Goal: Check status: Check status

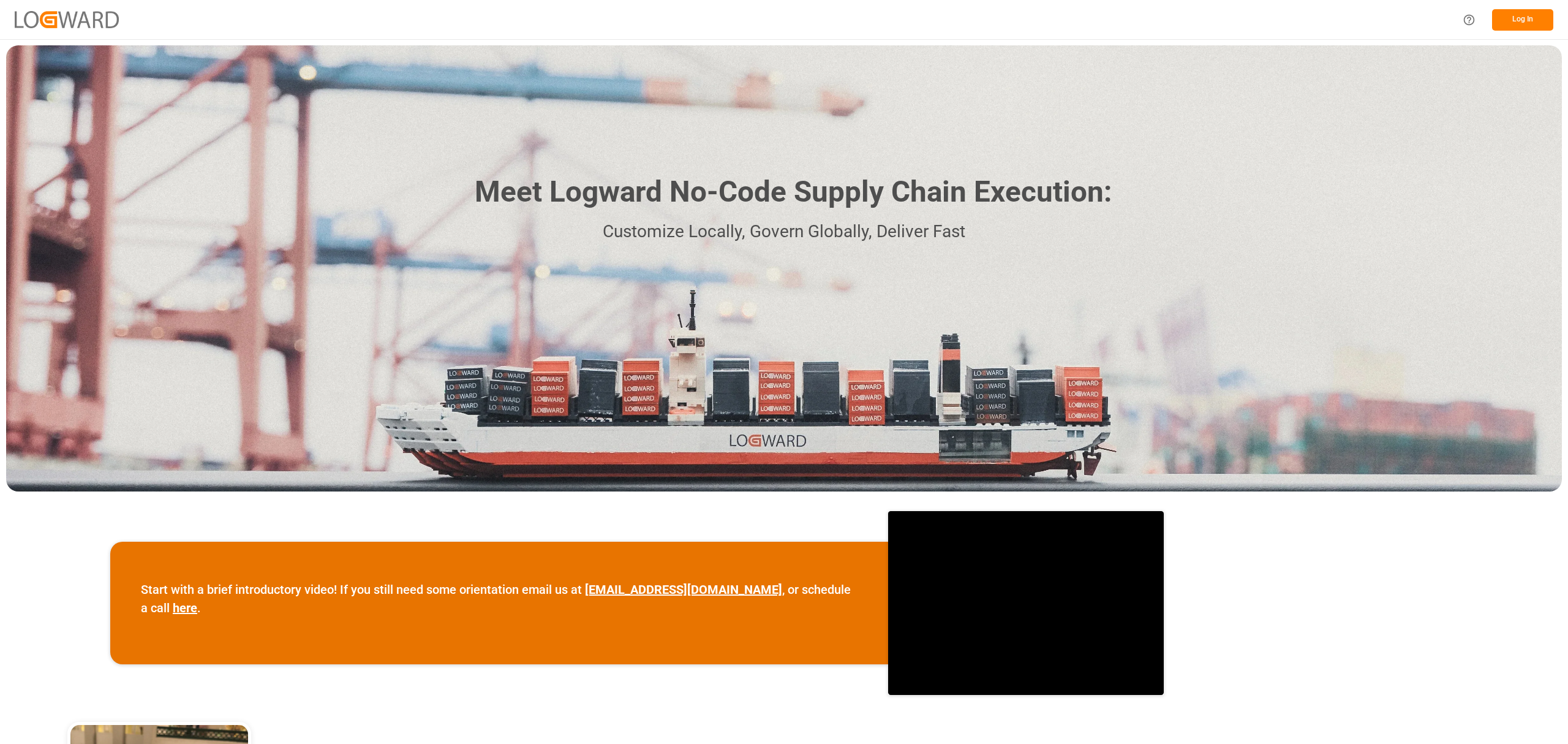
click at [520, 13] on button "Log In" at bounding box center [1523, 20] width 61 height 21
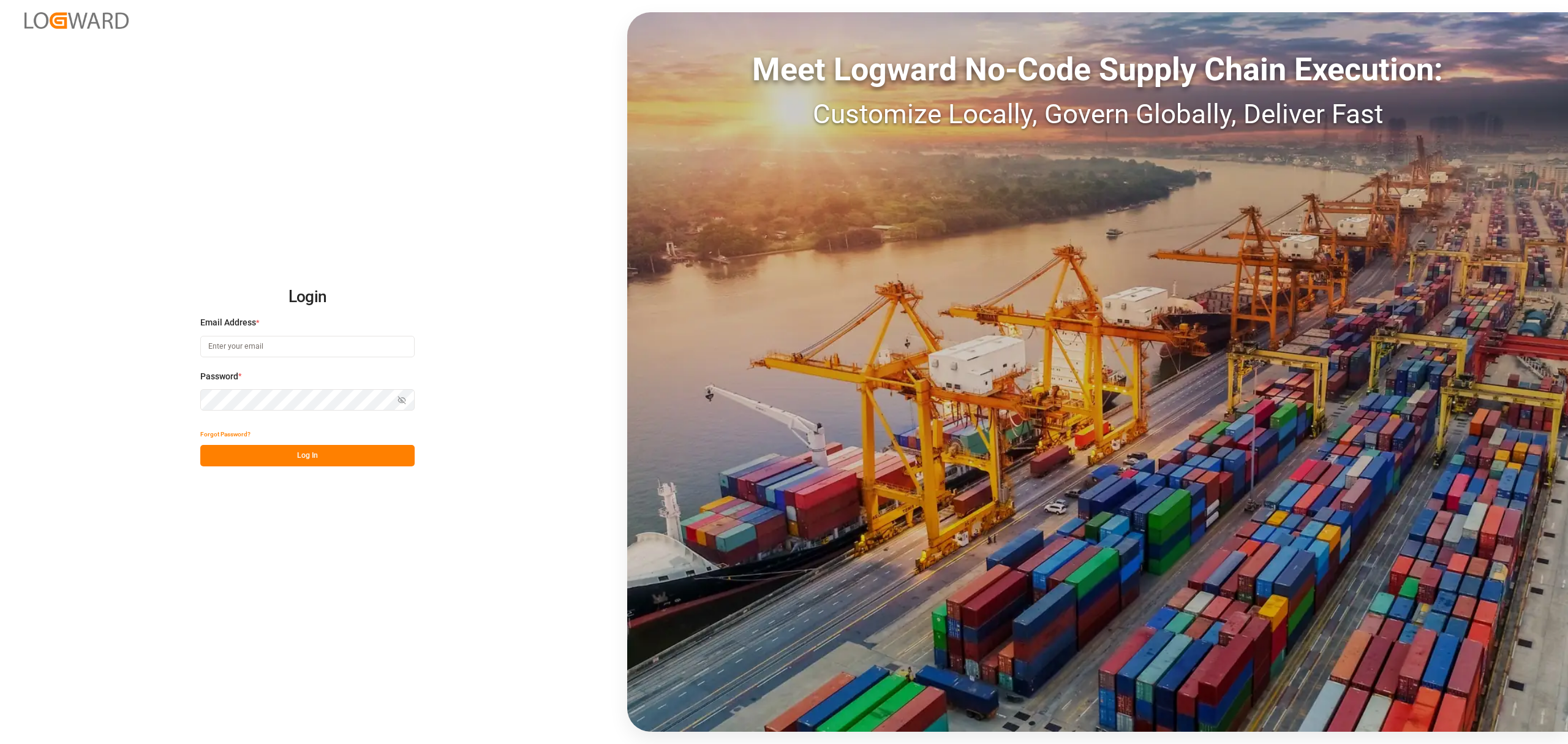
type input "[PERSON_NAME][EMAIL_ADDRESS][PERSON_NAME][DOMAIN_NAME]"
click at [297, 460] on button "Log In" at bounding box center [307, 456] width 214 height 21
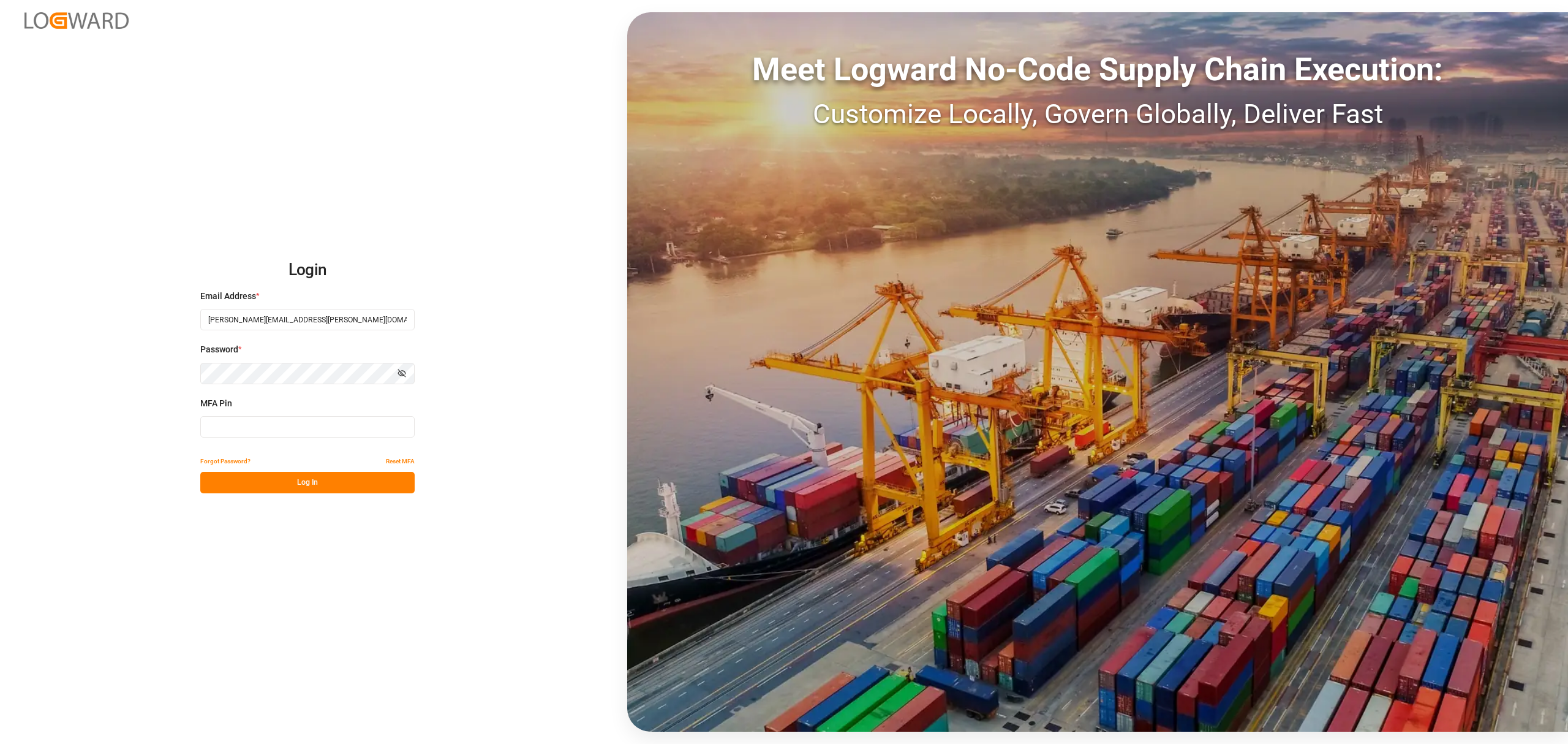
click at [286, 429] on input at bounding box center [307, 427] width 214 height 21
type input "135442"
click at [289, 485] on button "Log In" at bounding box center [307, 483] width 214 height 21
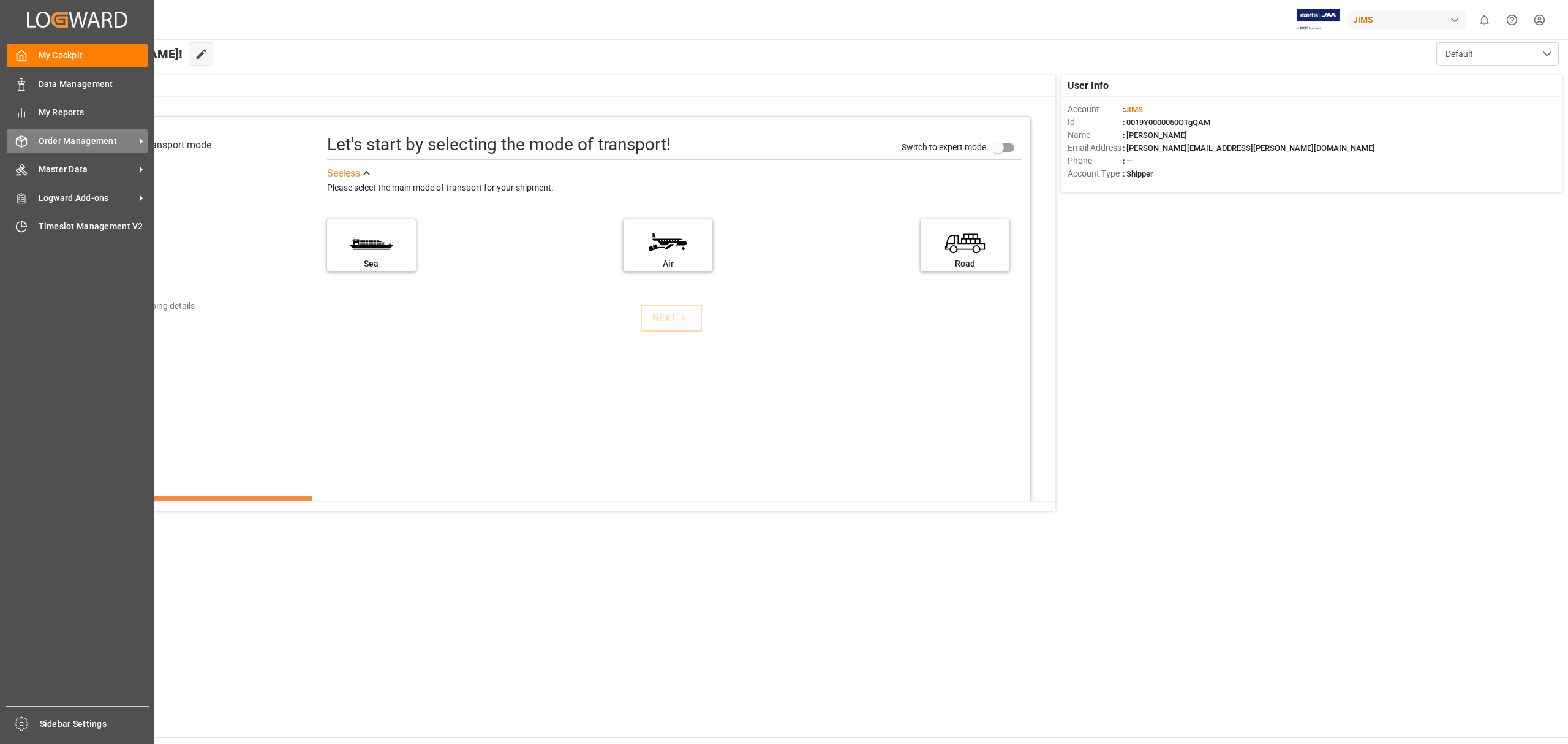
click at [89, 143] on span "Order Management" at bounding box center [87, 142] width 97 height 13
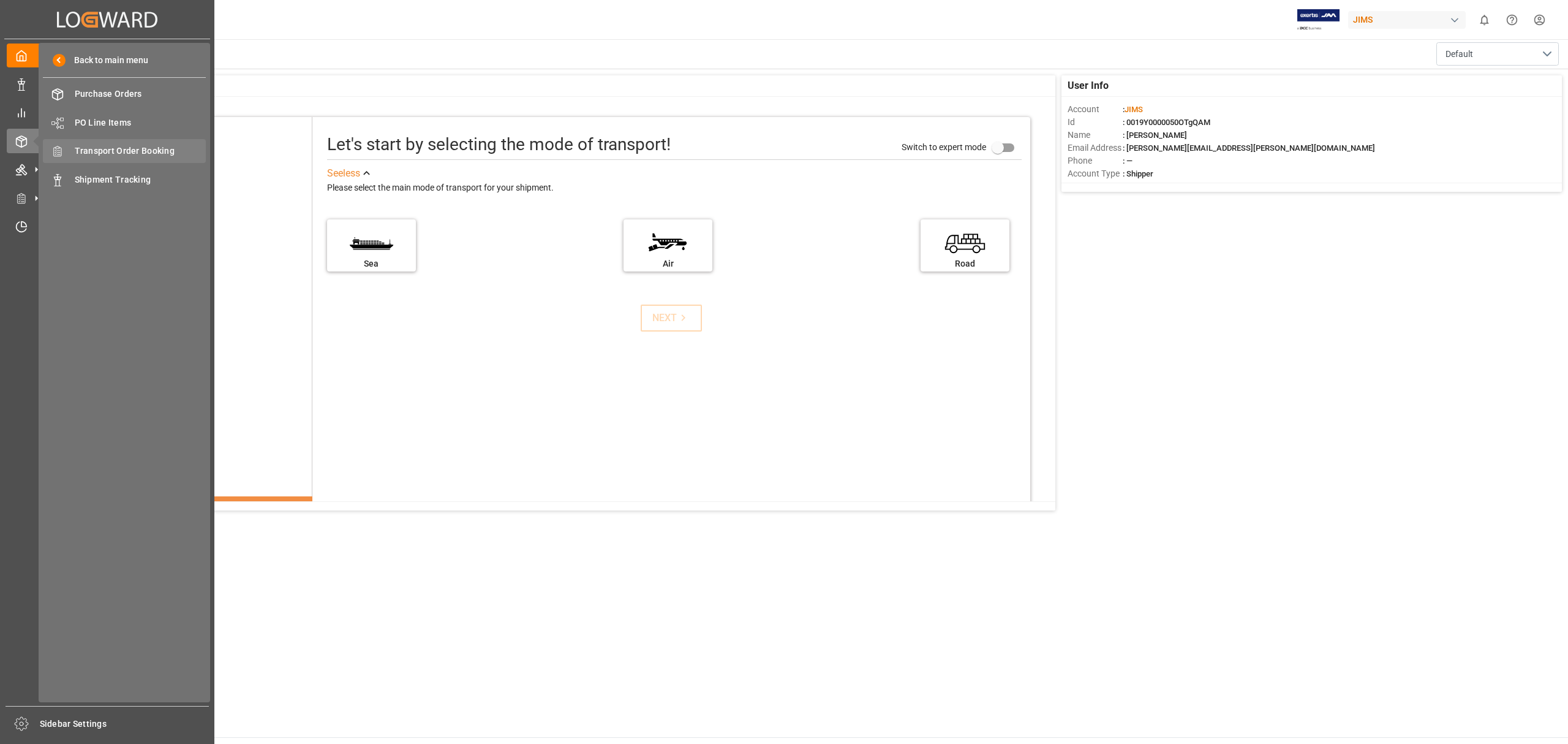
click at [105, 148] on span "Transport Order Booking" at bounding box center [141, 152] width 132 height 13
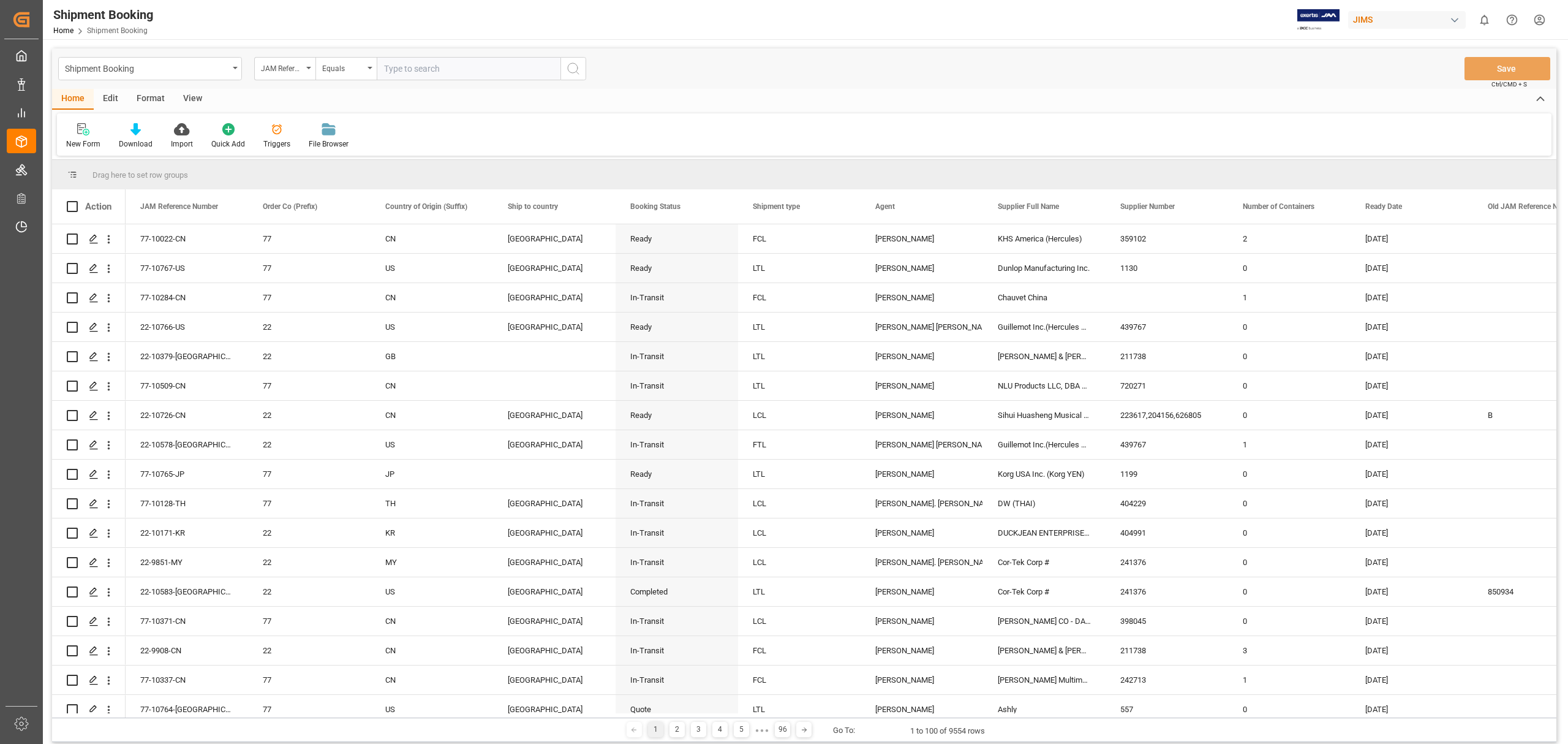
type input "77-10052-SE"
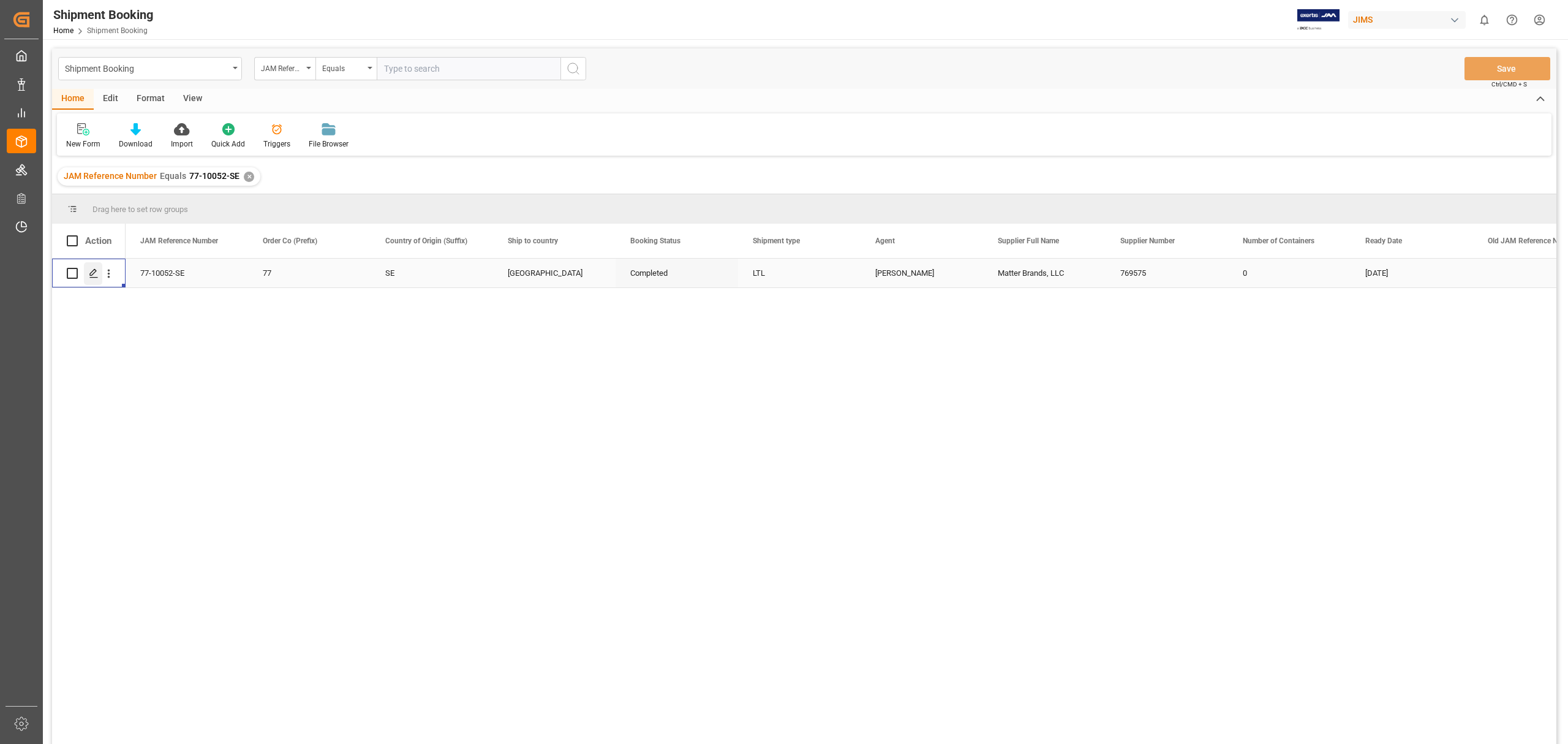
click at [89, 277] on icon "Press SPACE to select this row." at bounding box center [94, 274] width 10 height 10
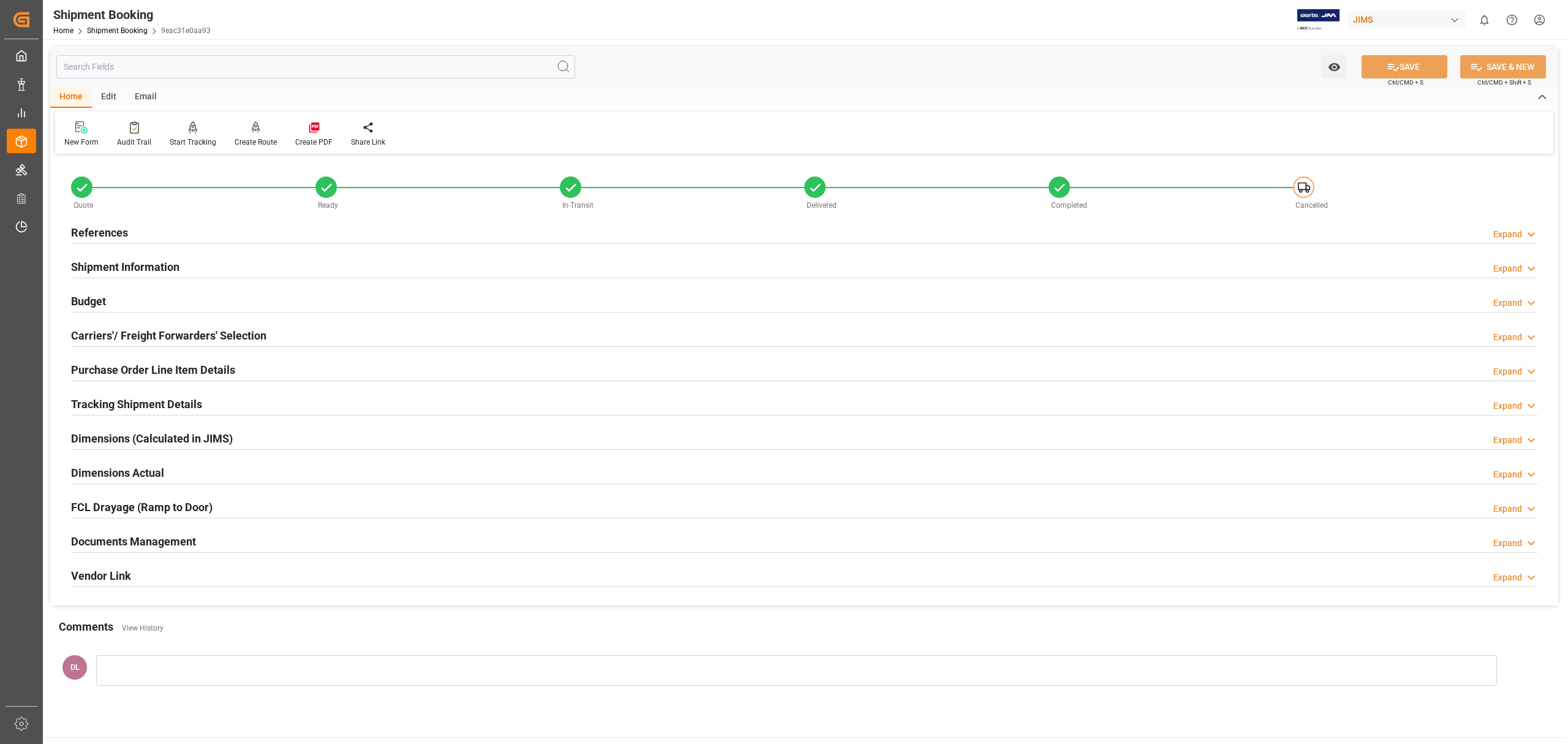
click at [100, 540] on h2 "Documents Management" at bounding box center [133, 541] width 125 height 16
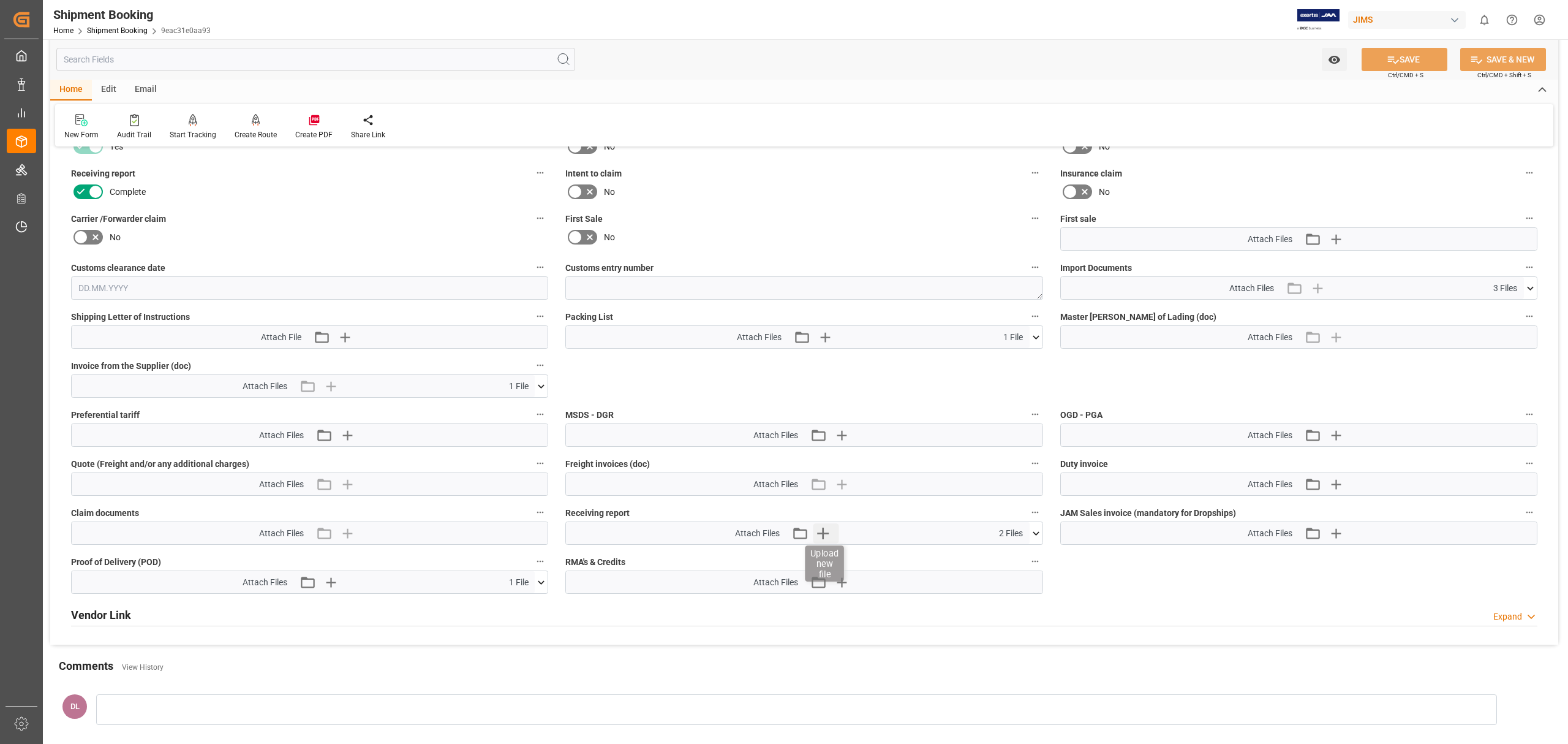
scroll to position [490, 0]
click at [520, 385] on icon at bounding box center [541, 386] width 13 height 13
click at [506, 403] on icon at bounding box center [509, 408] width 13 height 13
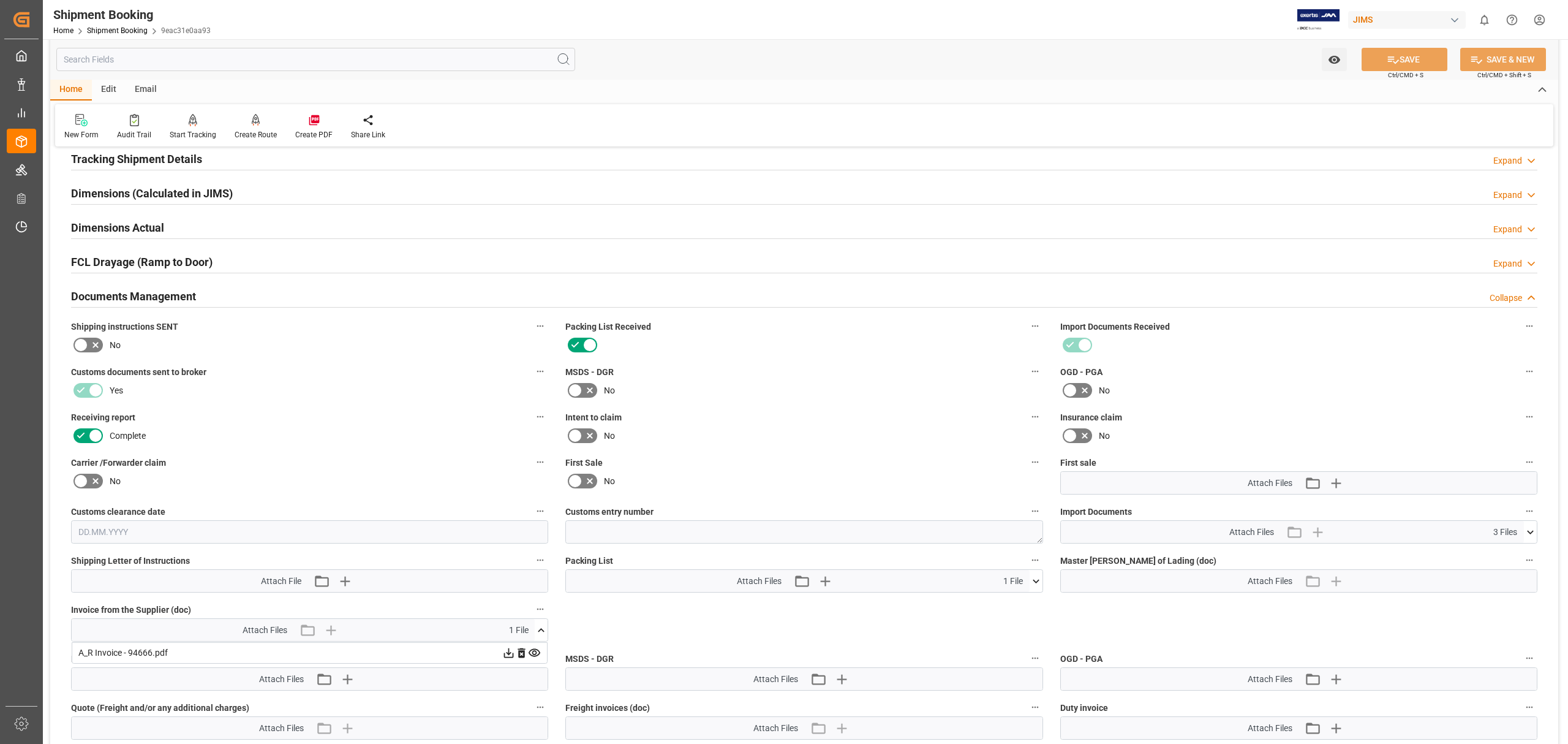
scroll to position [0, 0]
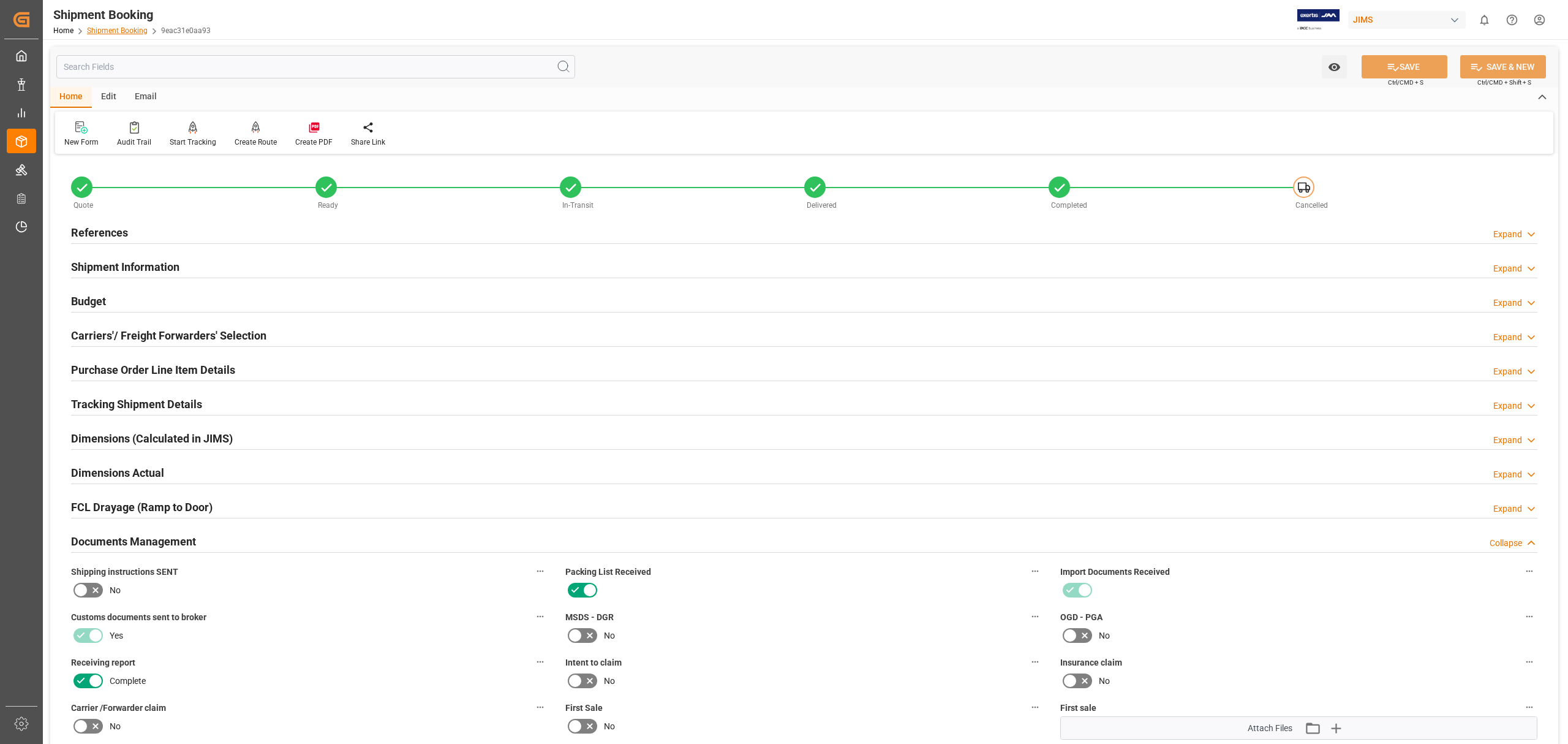
click at [105, 27] on link "Shipment Booking" at bounding box center [118, 30] width 61 height 8
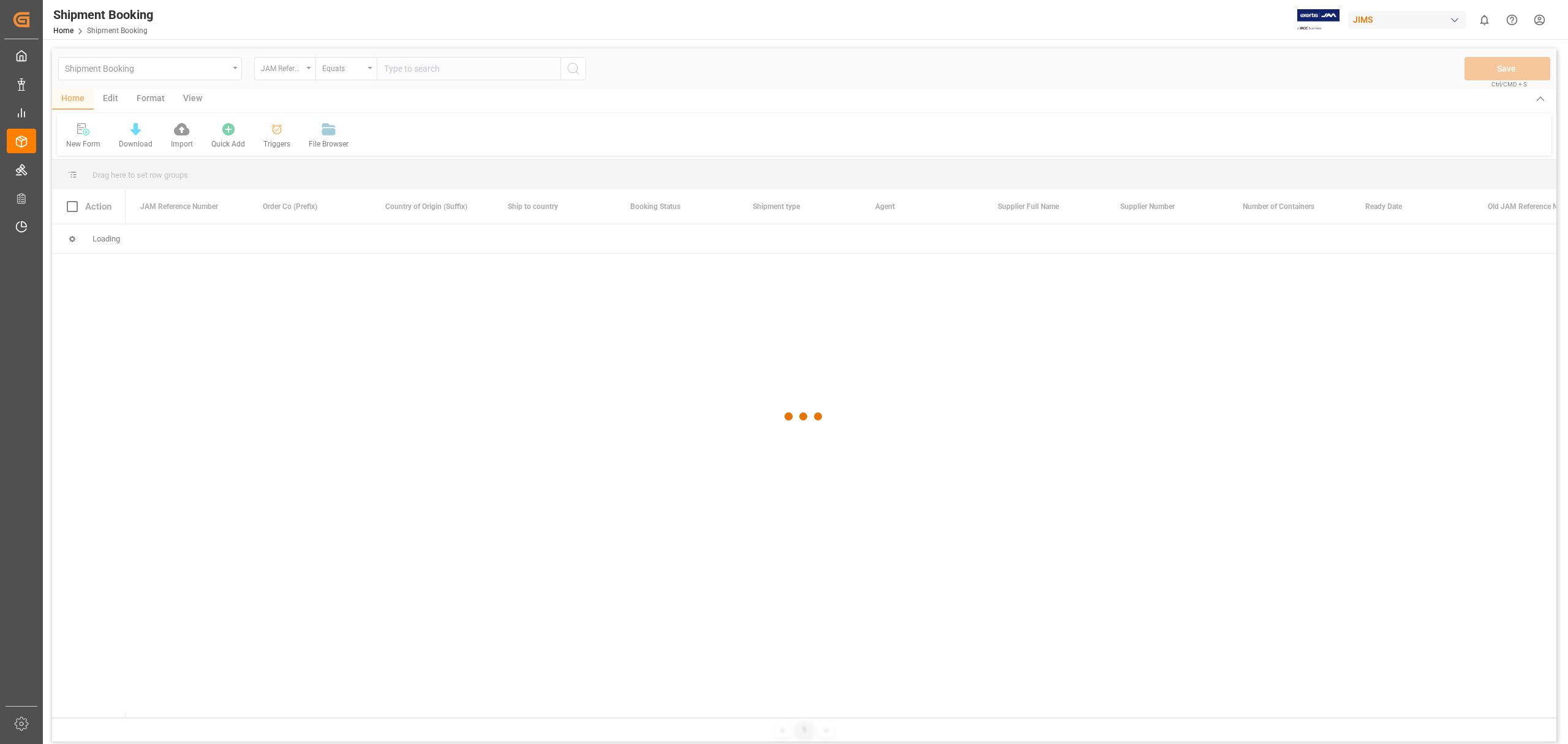
type input "77-10053-SE"
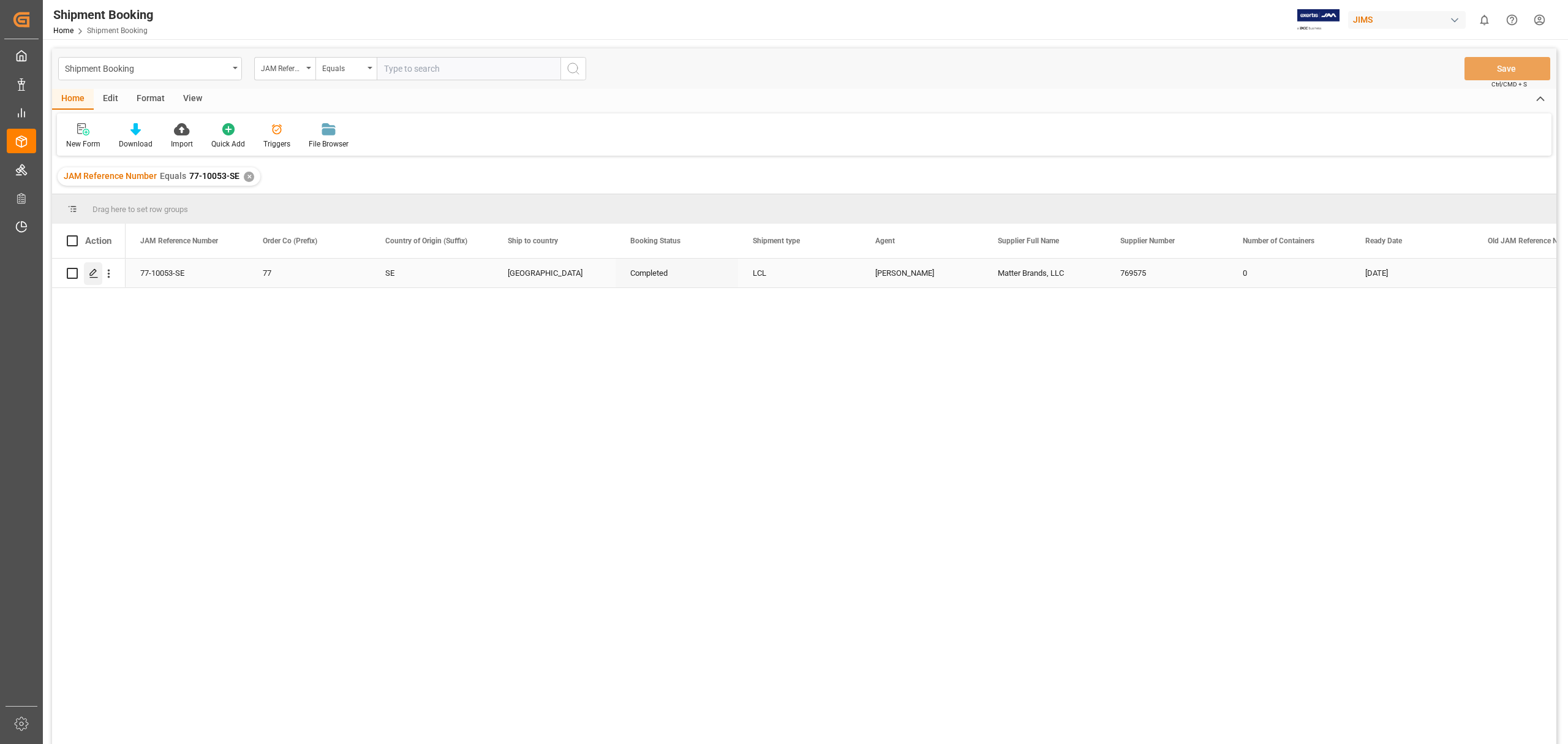
click at [88, 278] on div "Press SPACE to select this row." at bounding box center [93, 274] width 18 height 23
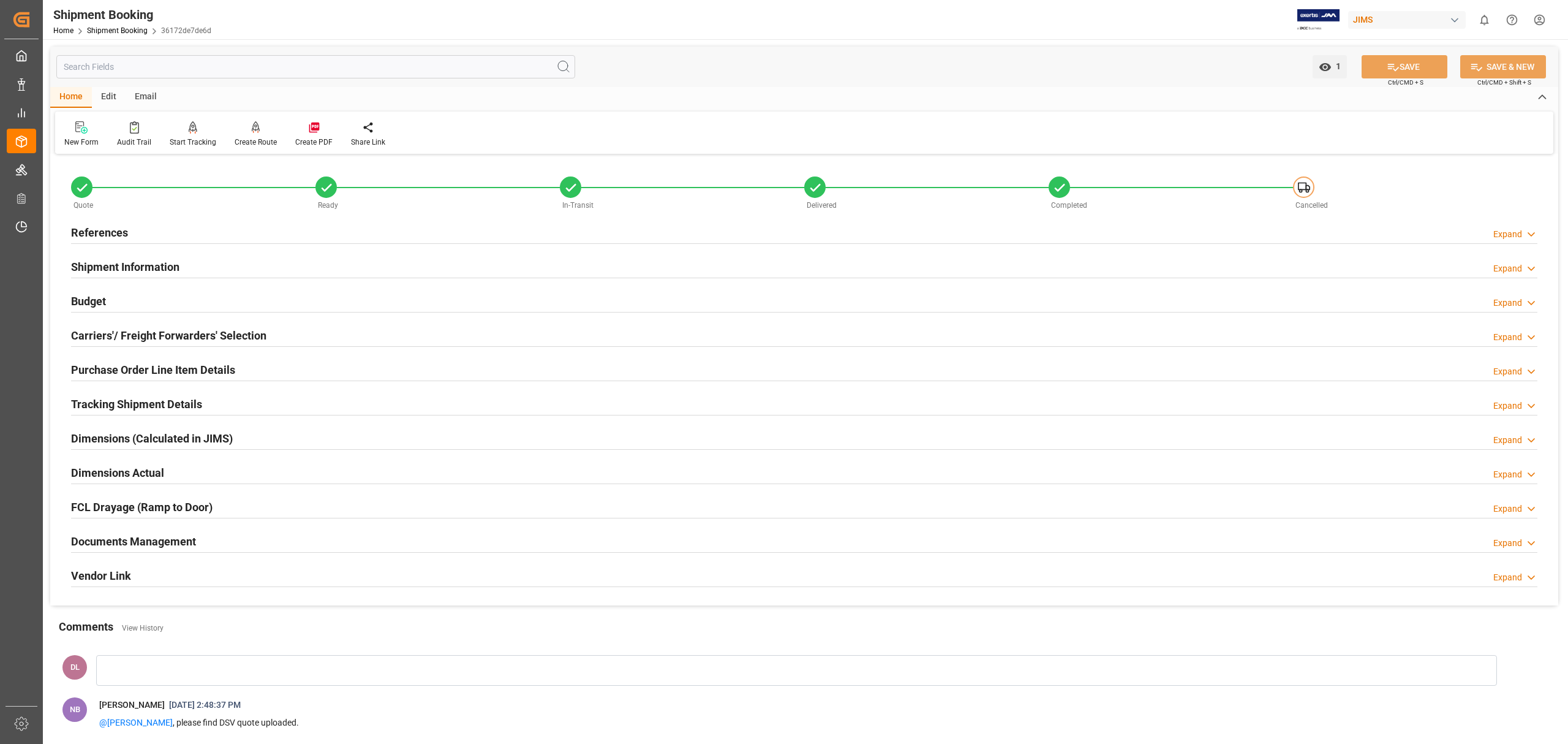
click at [520, 537] on div "Documents Management Expand" at bounding box center [804, 540] width 1467 height 23
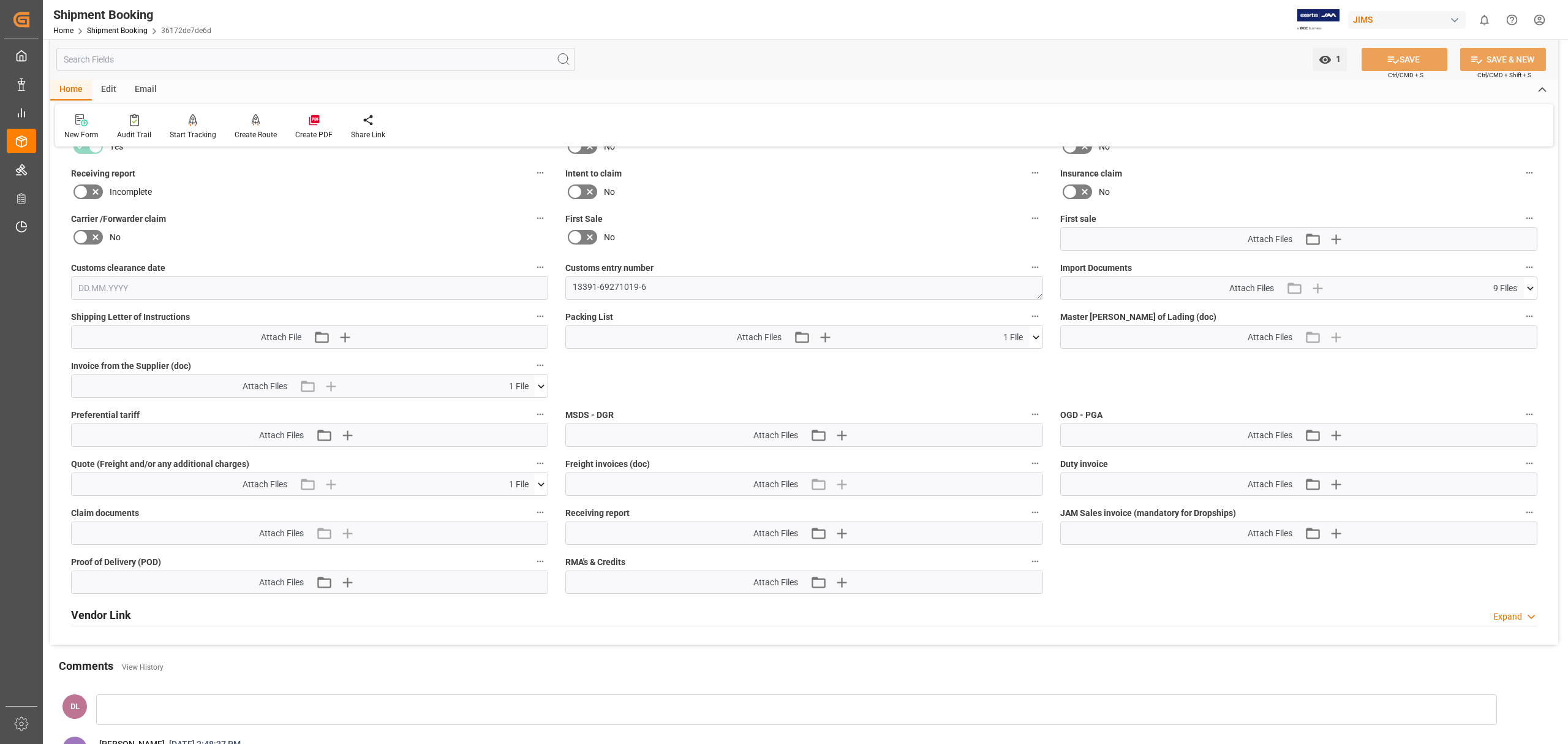
scroll to position [490, 0]
click at [520, 391] on icon at bounding box center [541, 386] width 13 height 13
click at [512, 407] on icon at bounding box center [509, 408] width 13 height 13
click at [119, 30] on link "Shipment Booking" at bounding box center [118, 30] width 61 height 8
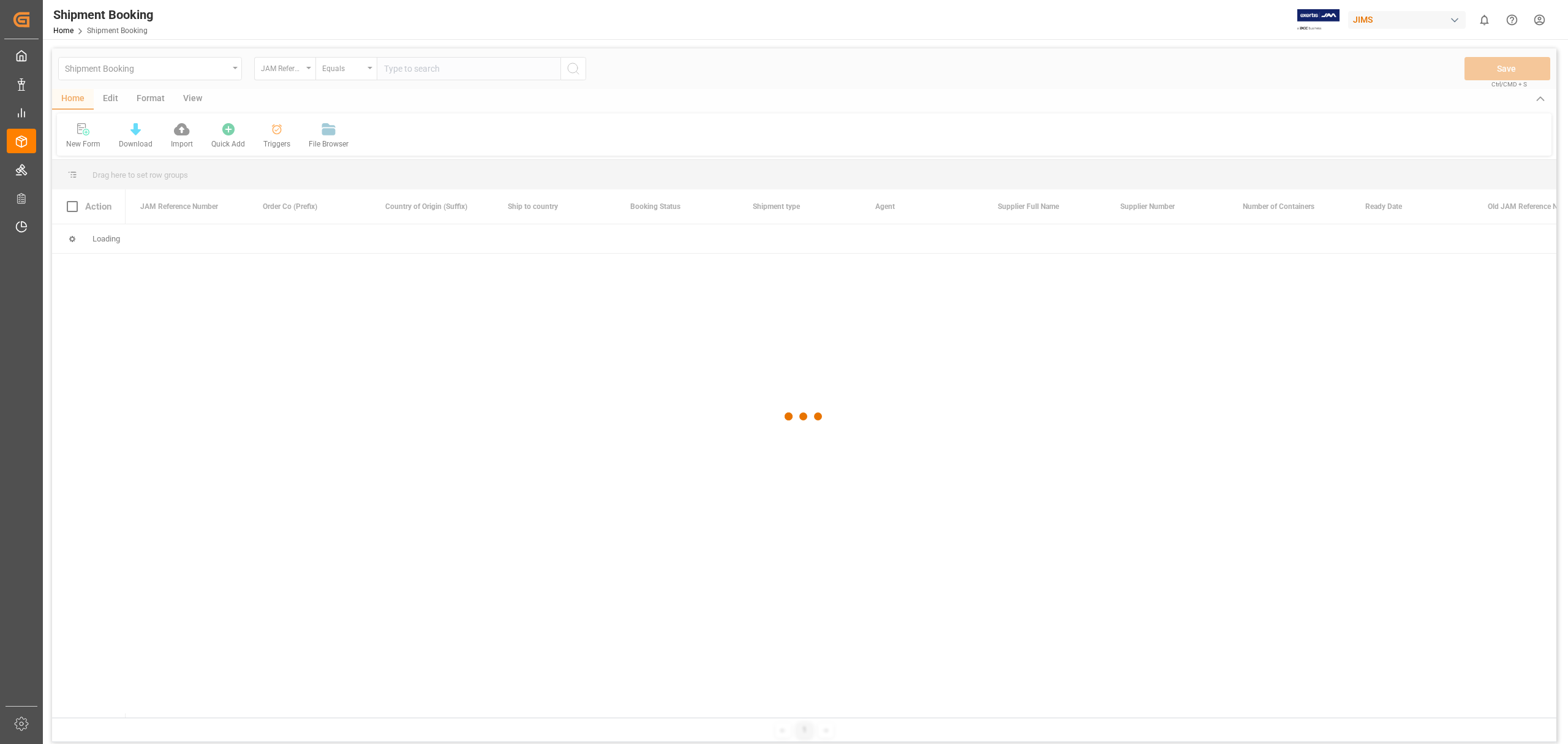
type input "77-10558-[GEOGRAPHIC_DATA]"
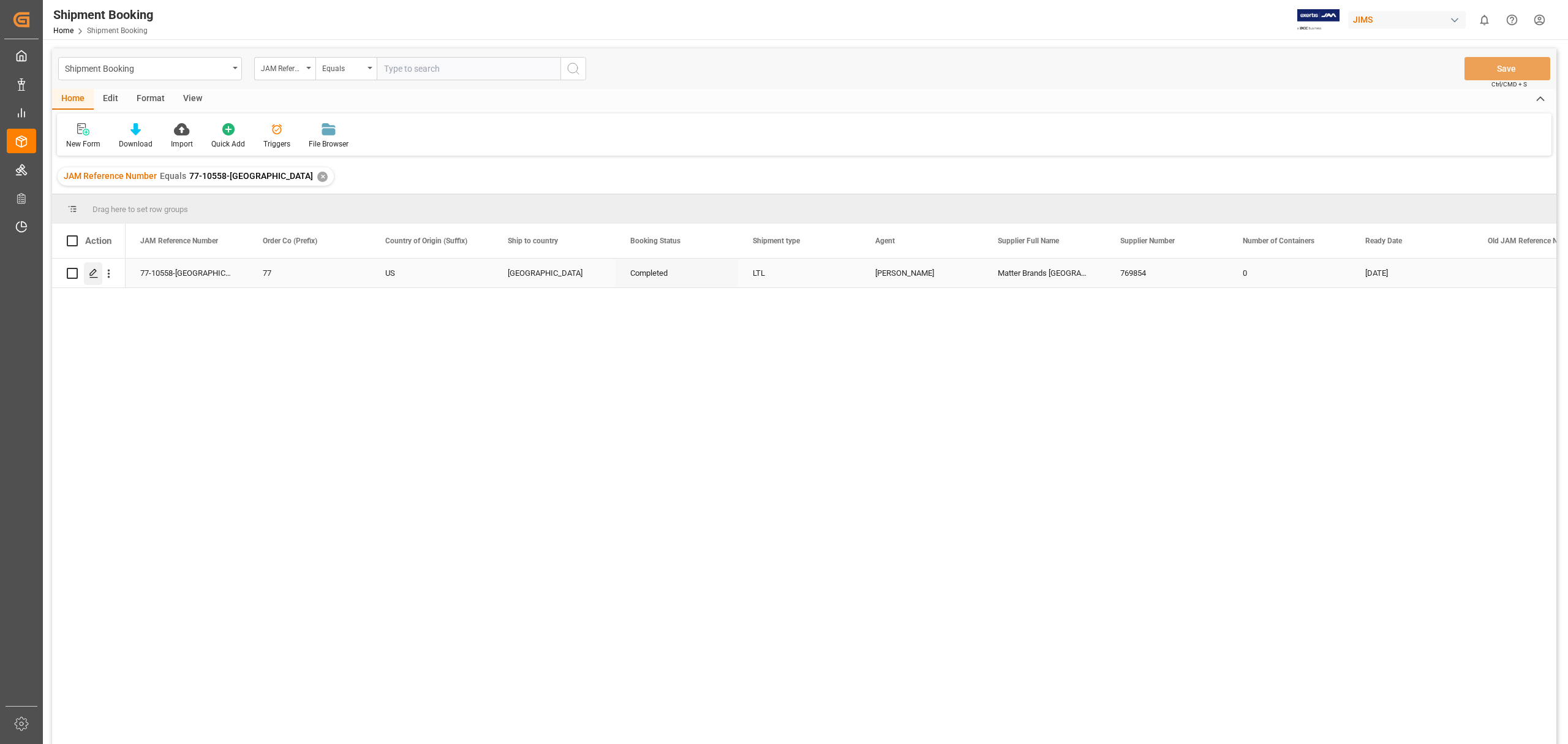
click at [97, 272] on icon "Press SPACE to select this row." at bounding box center [94, 274] width 10 height 10
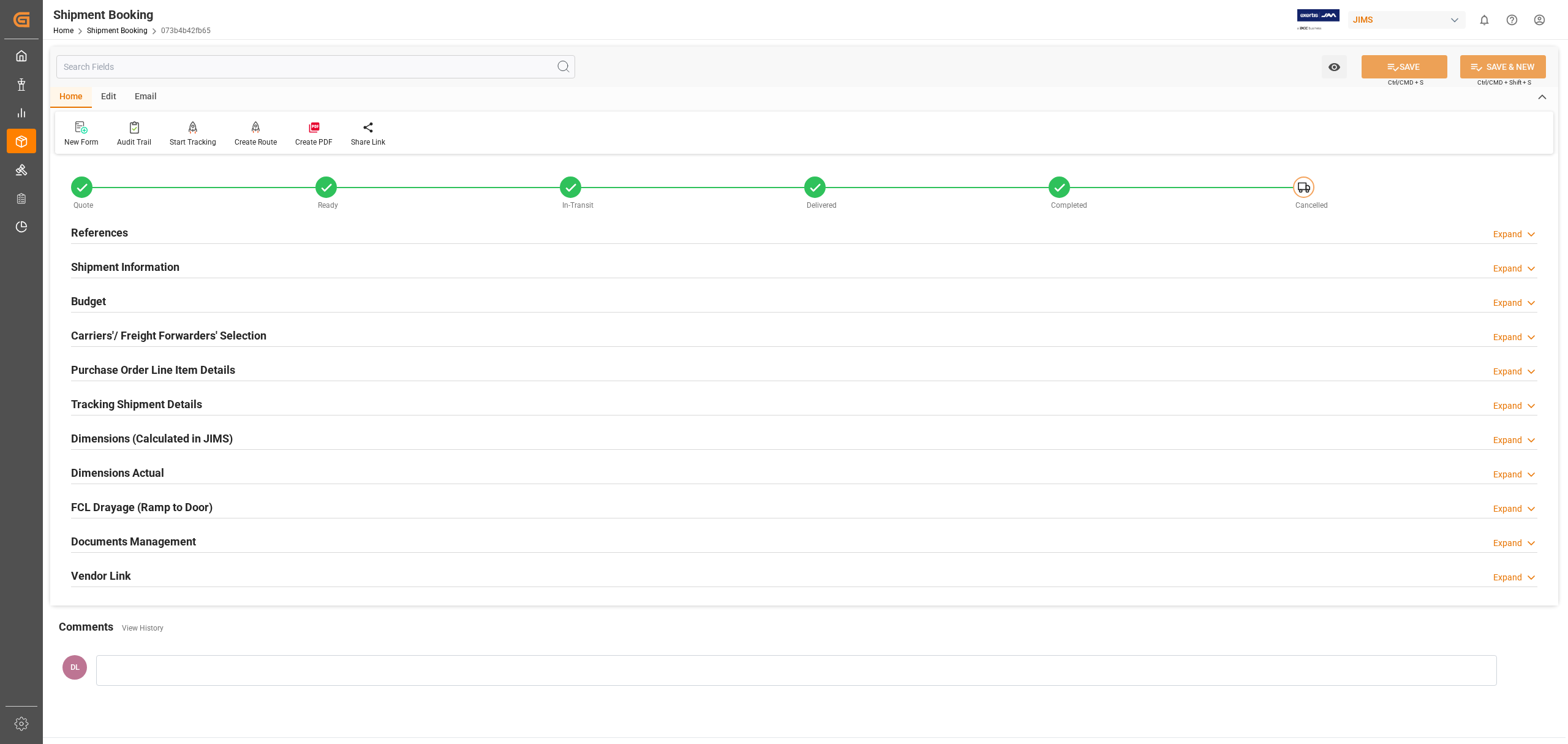
click at [263, 530] on div "Documents Management Expand" at bounding box center [804, 540] width 1467 height 23
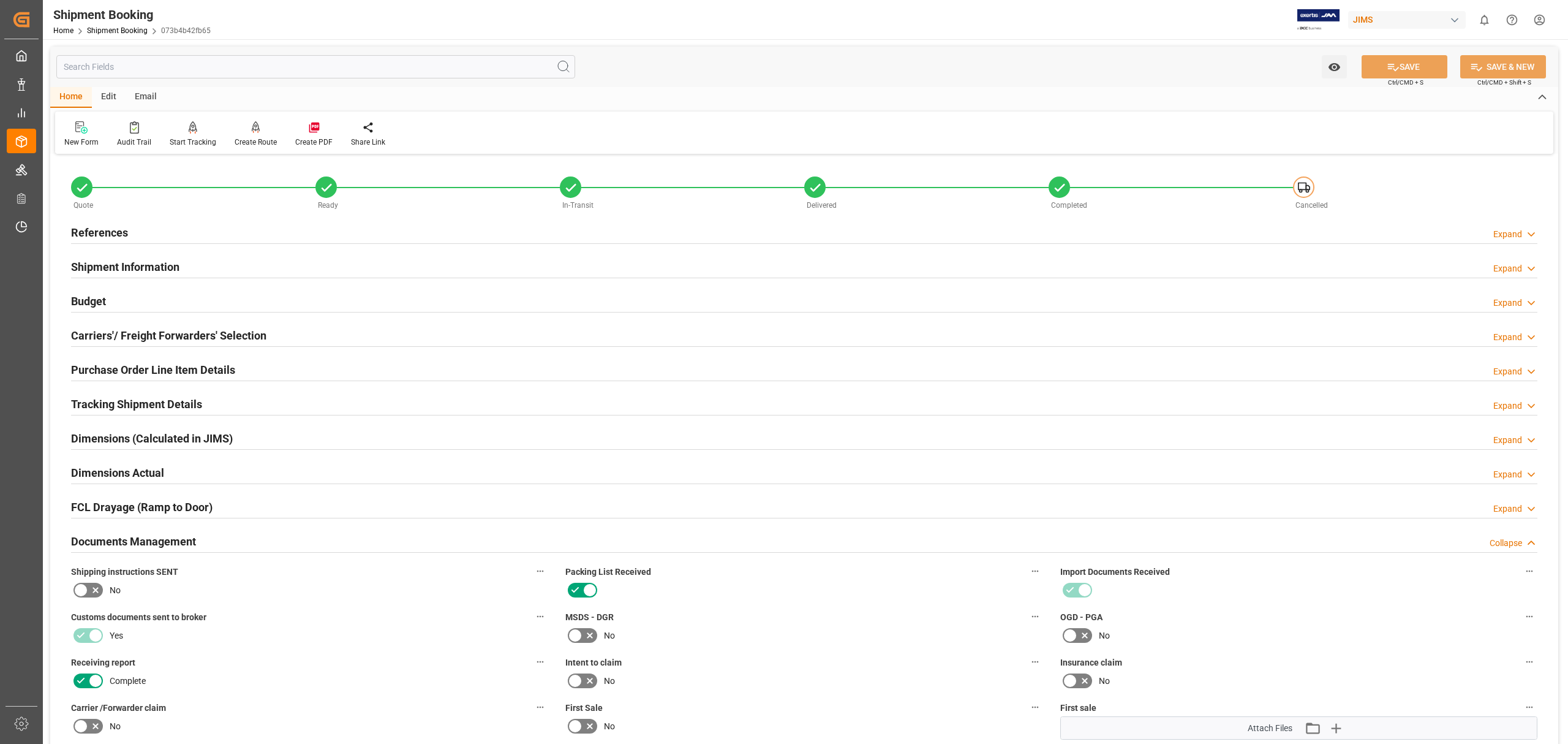
scroll to position [326, 0]
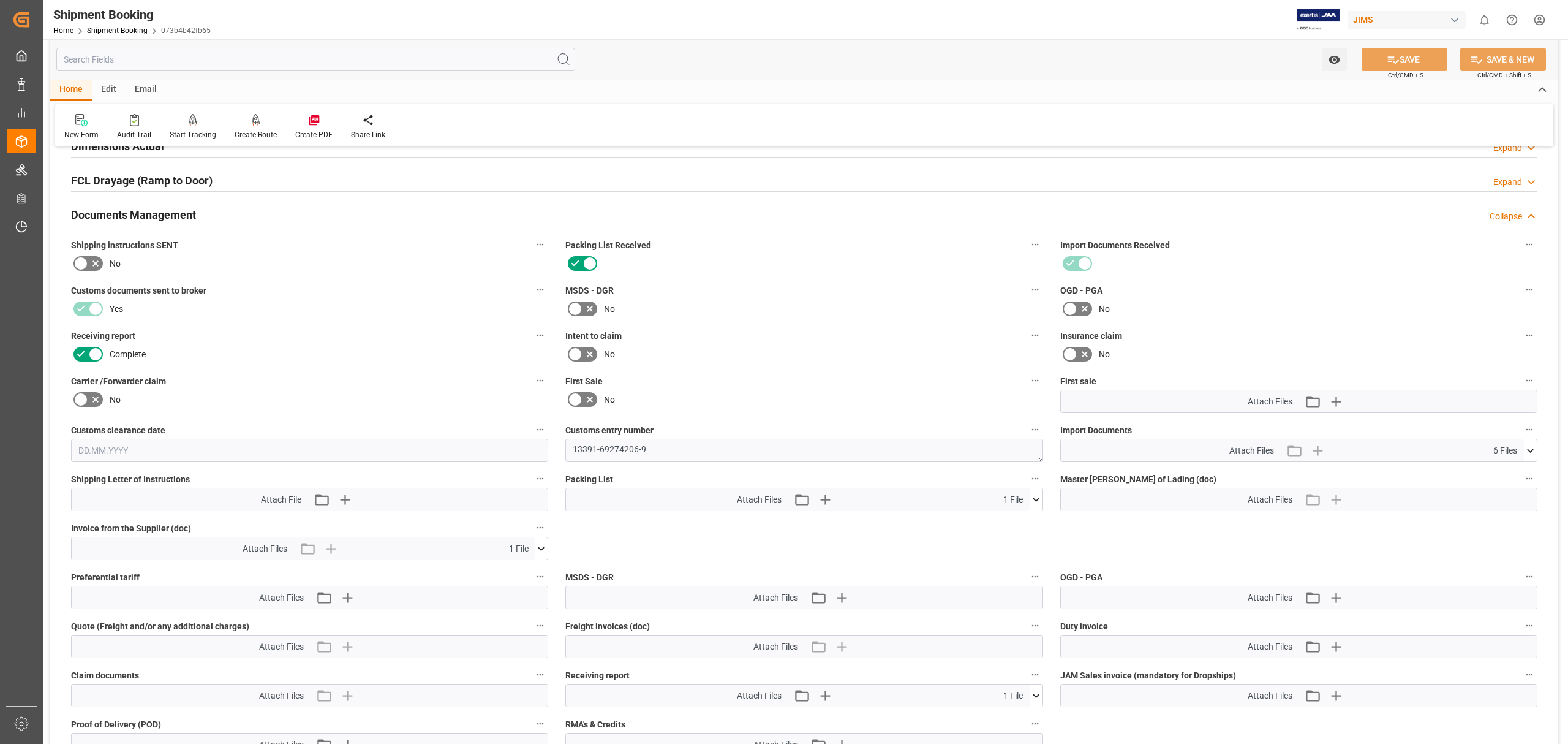
click at [520, 550] on icon at bounding box center [541, 549] width 13 height 13
click at [502, 568] on icon at bounding box center [509, 572] width 13 height 13
click at [116, 30] on link "Shipment Booking" at bounding box center [118, 30] width 61 height 8
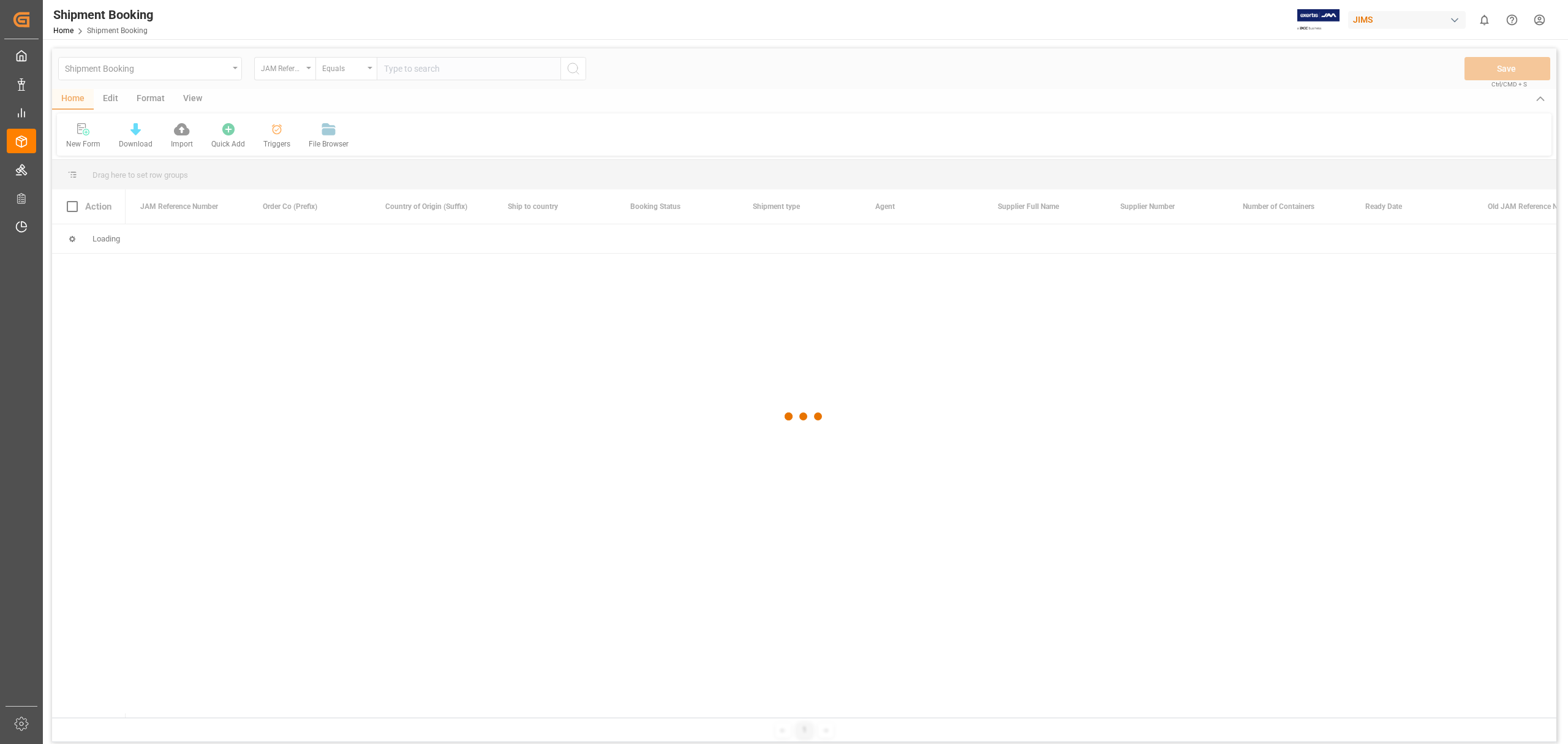
type input "77-9630-RO"
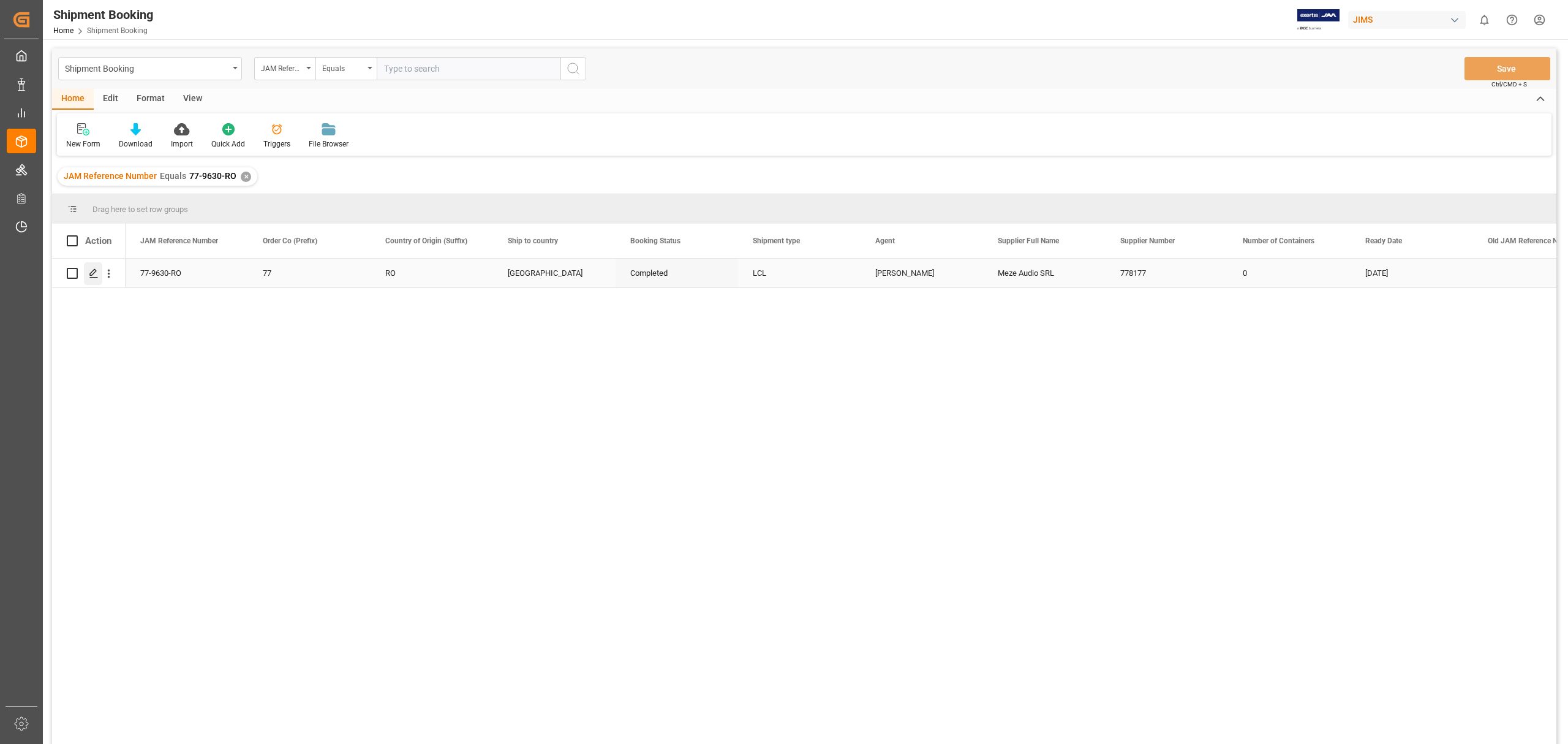
click at [95, 272] on polygon "Press SPACE to select this row." at bounding box center [92, 272] width 6 height 6
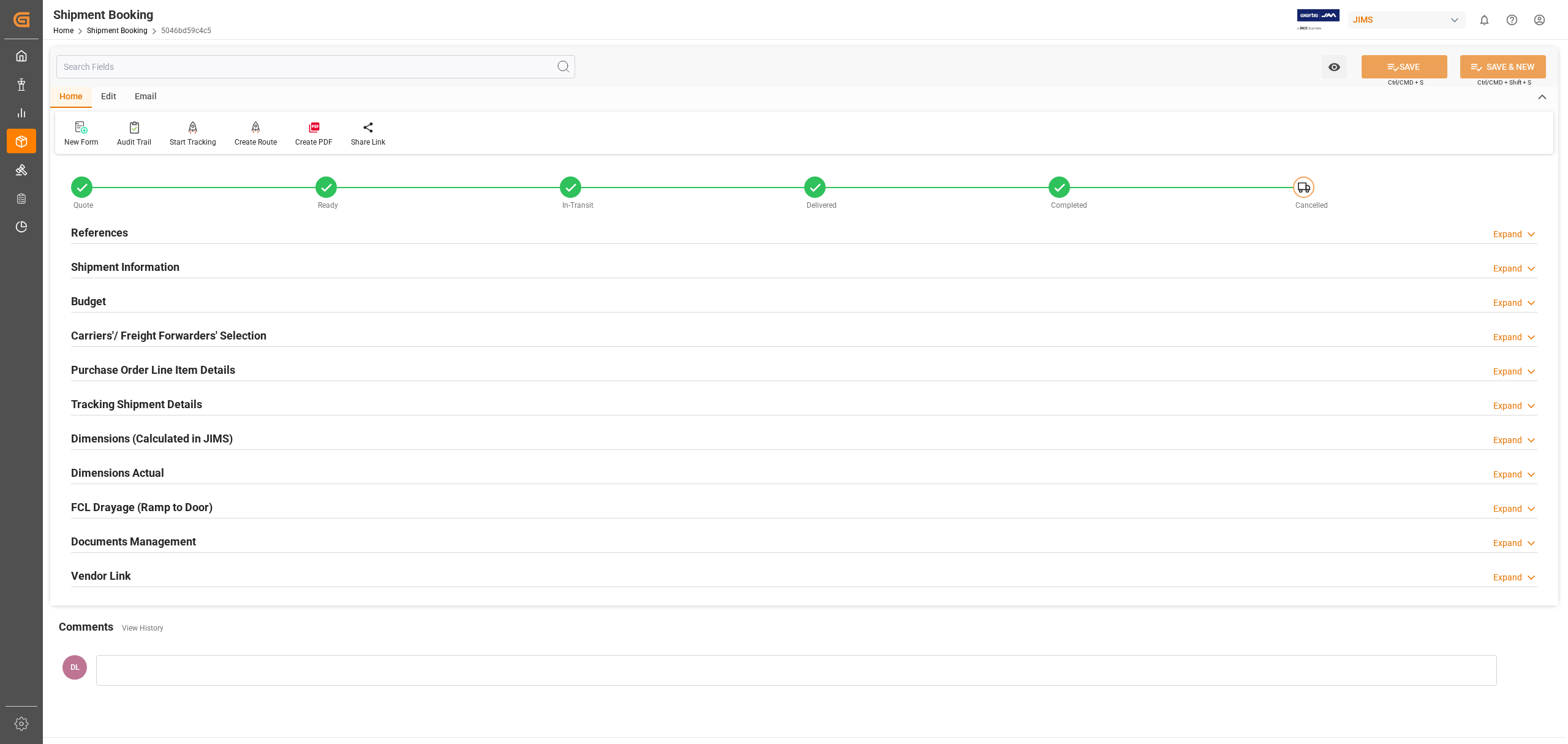
click at [219, 543] on div "Documents Management Expand" at bounding box center [804, 540] width 1467 height 23
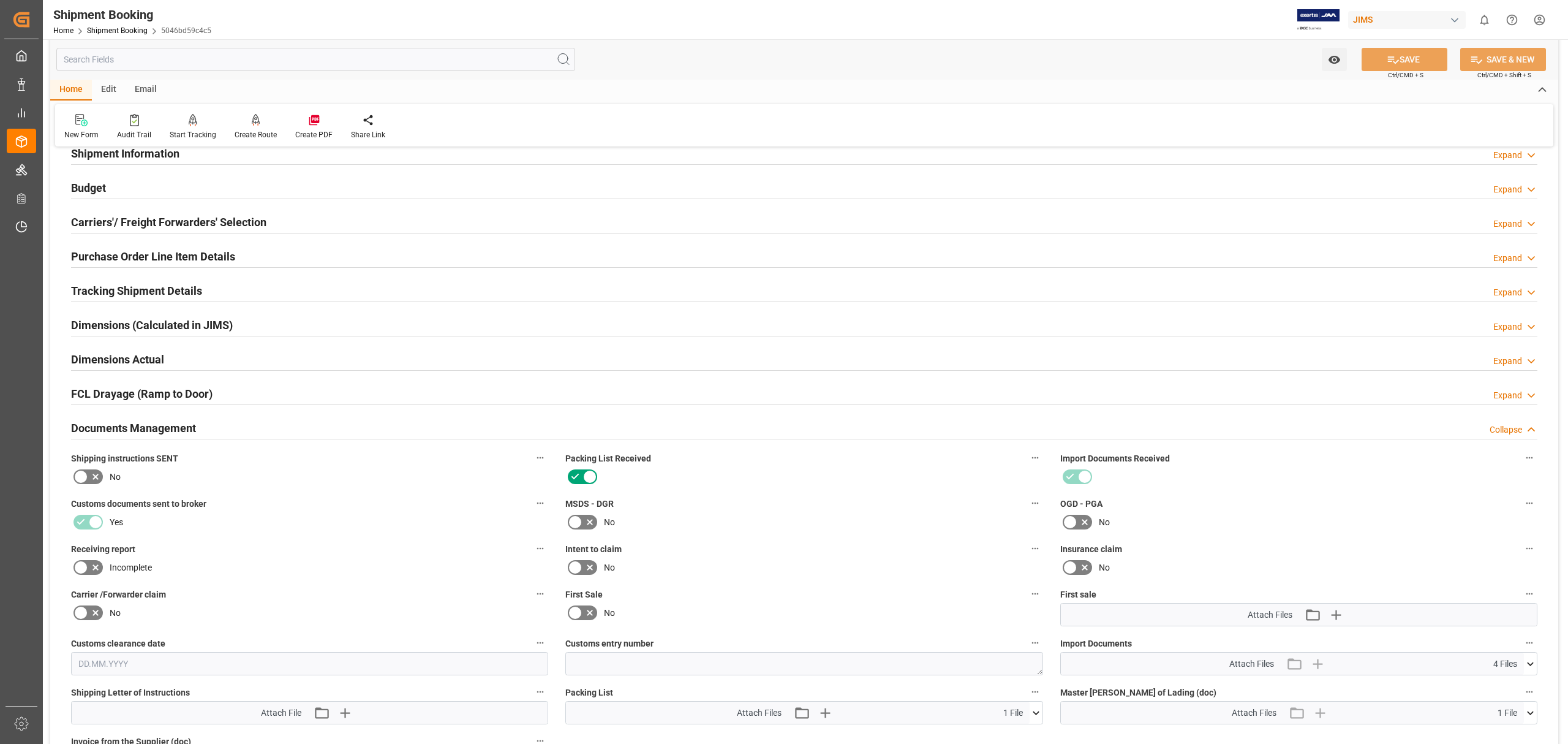
scroll to position [246, 0]
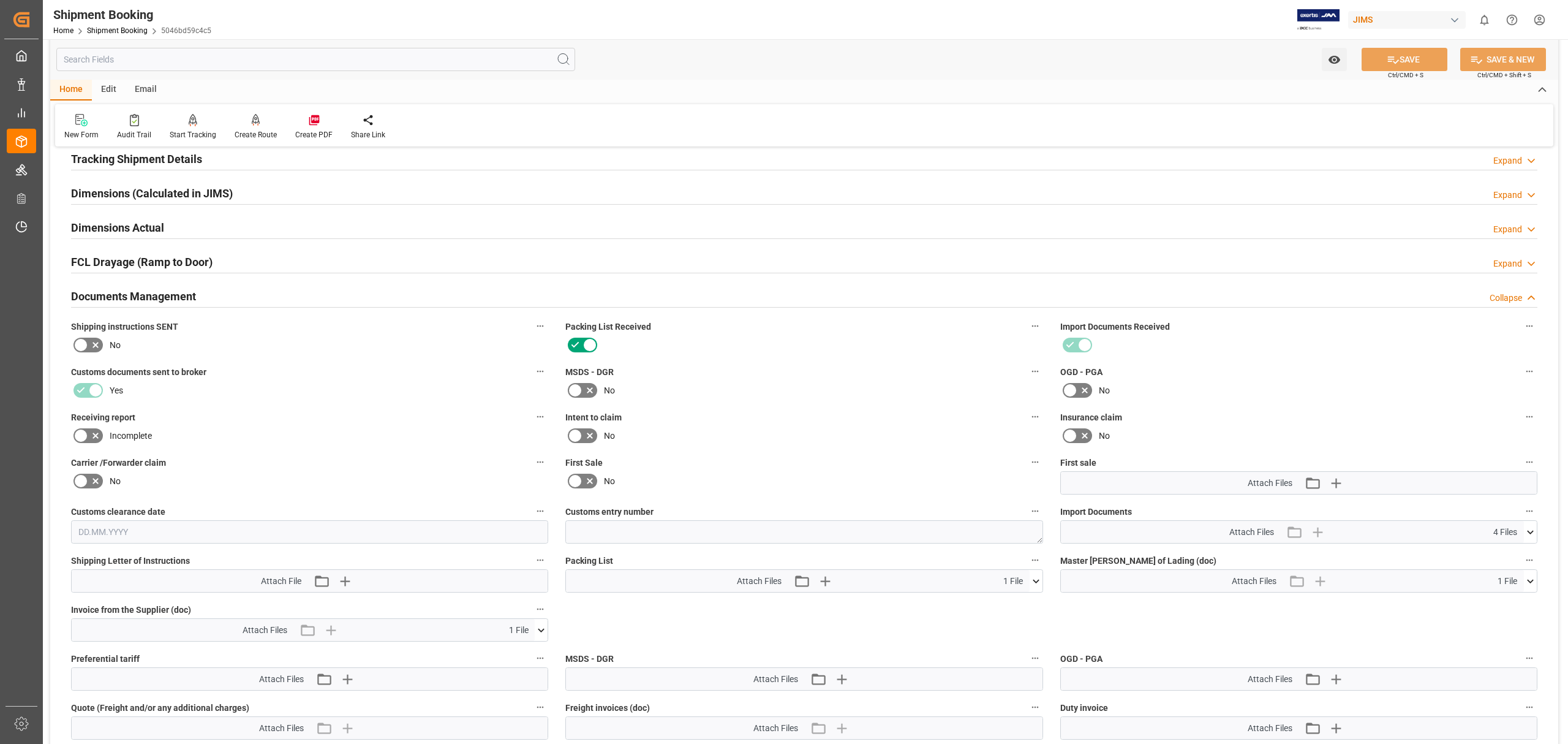
click at [520, 629] on icon at bounding box center [541, 630] width 13 height 13
click at [520, 650] on icon at bounding box center [534, 653] width 12 height 8
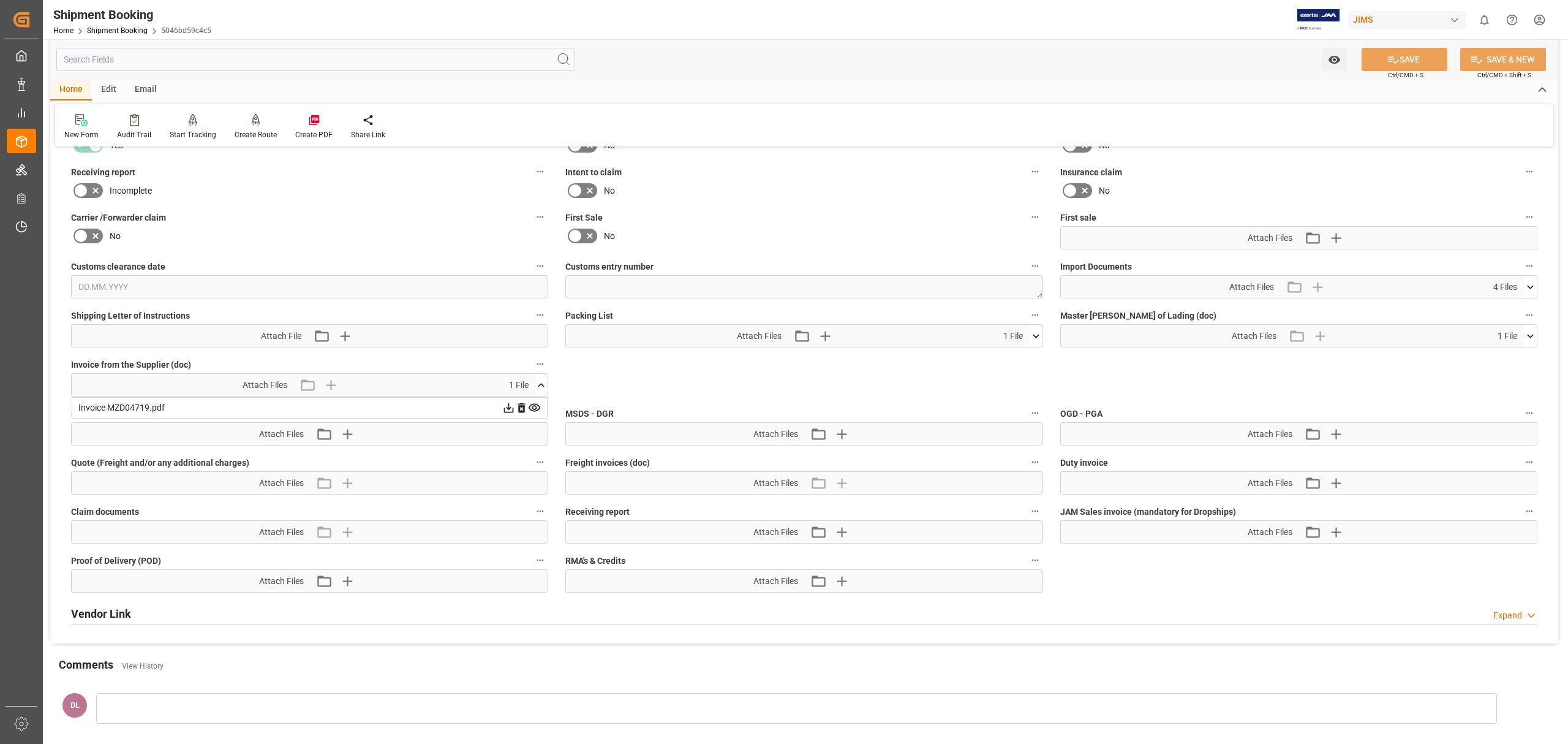
click at [520, 284] on icon at bounding box center [1531, 288] width 13 height 13
click at [520, 334] on icon at bounding box center [1524, 335] width 12 height 8
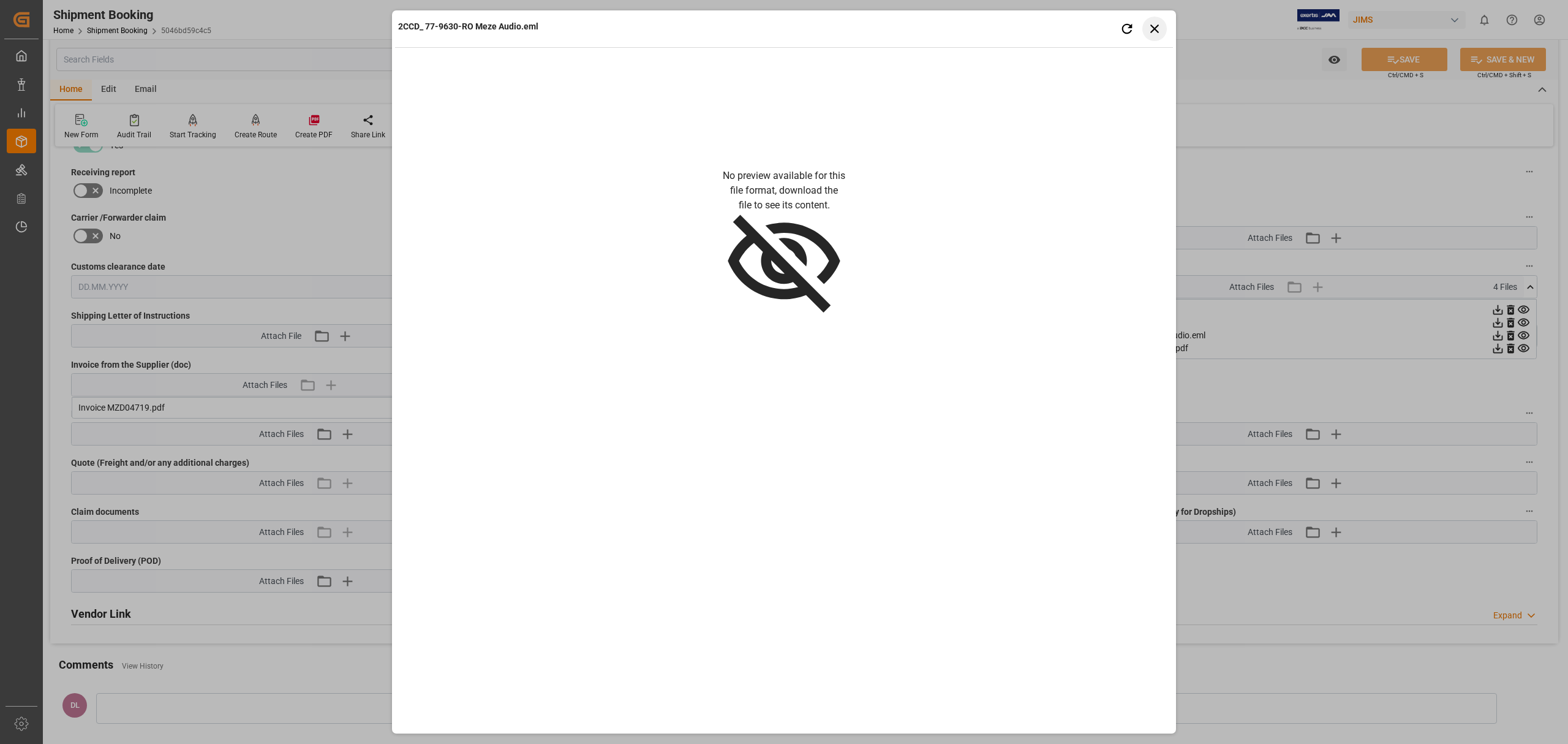
click at [520, 23] on icon "button" at bounding box center [1155, 28] width 16 height 16
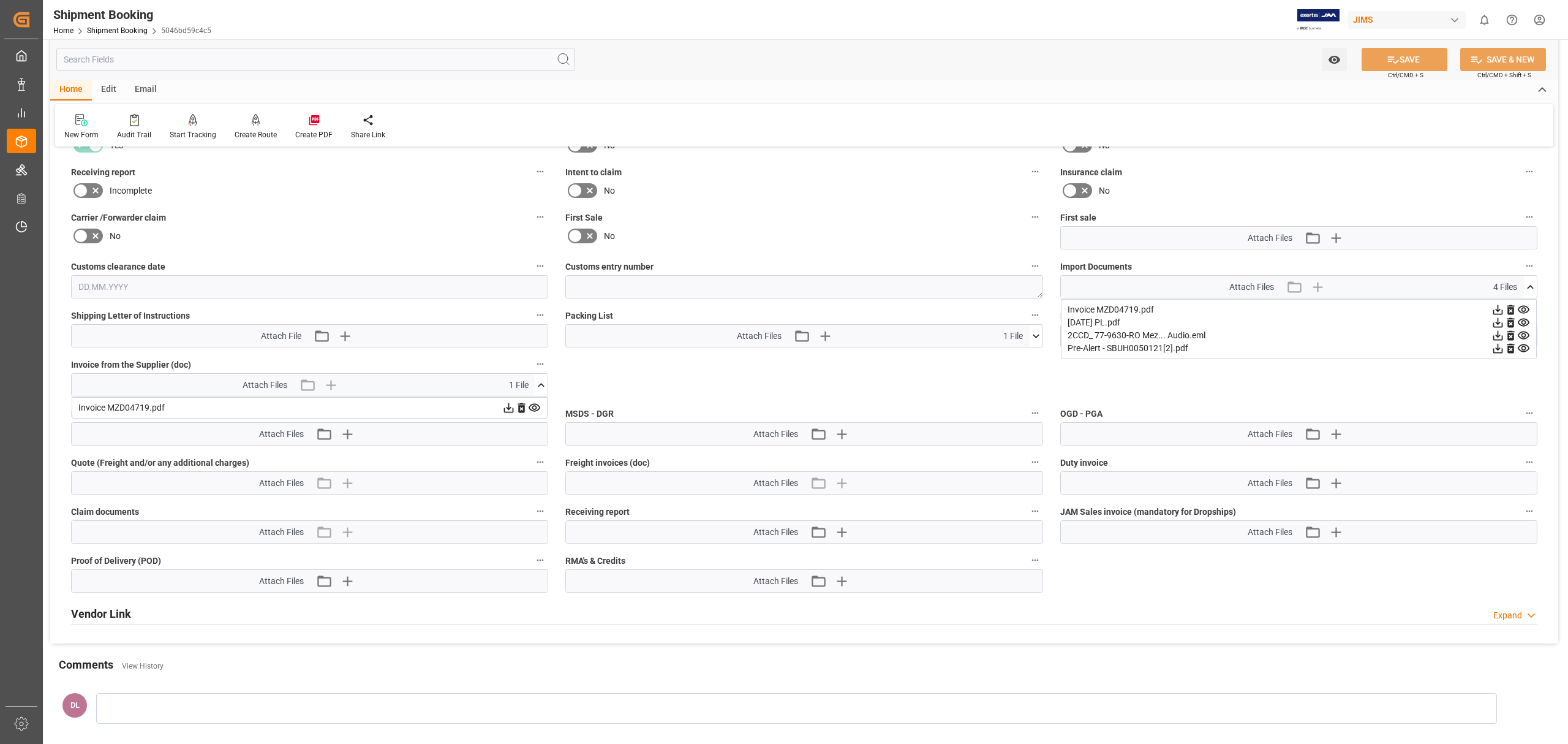
click at [520, 334] on icon at bounding box center [1498, 335] width 13 height 13
click at [119, 30] on link "Shipment Booking" at bounding box center [118, 30] width 61 height 8
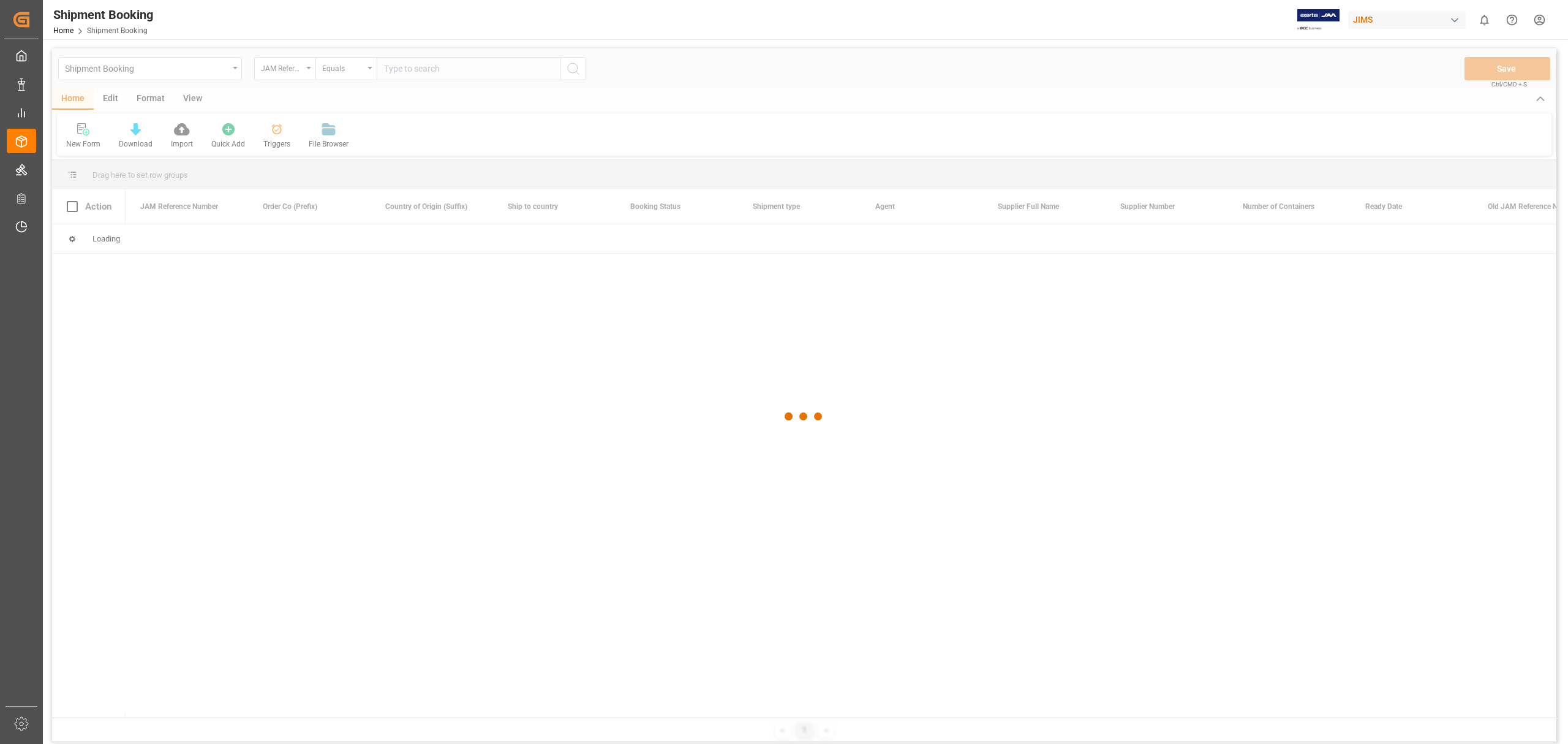
type input "77-10014-US"
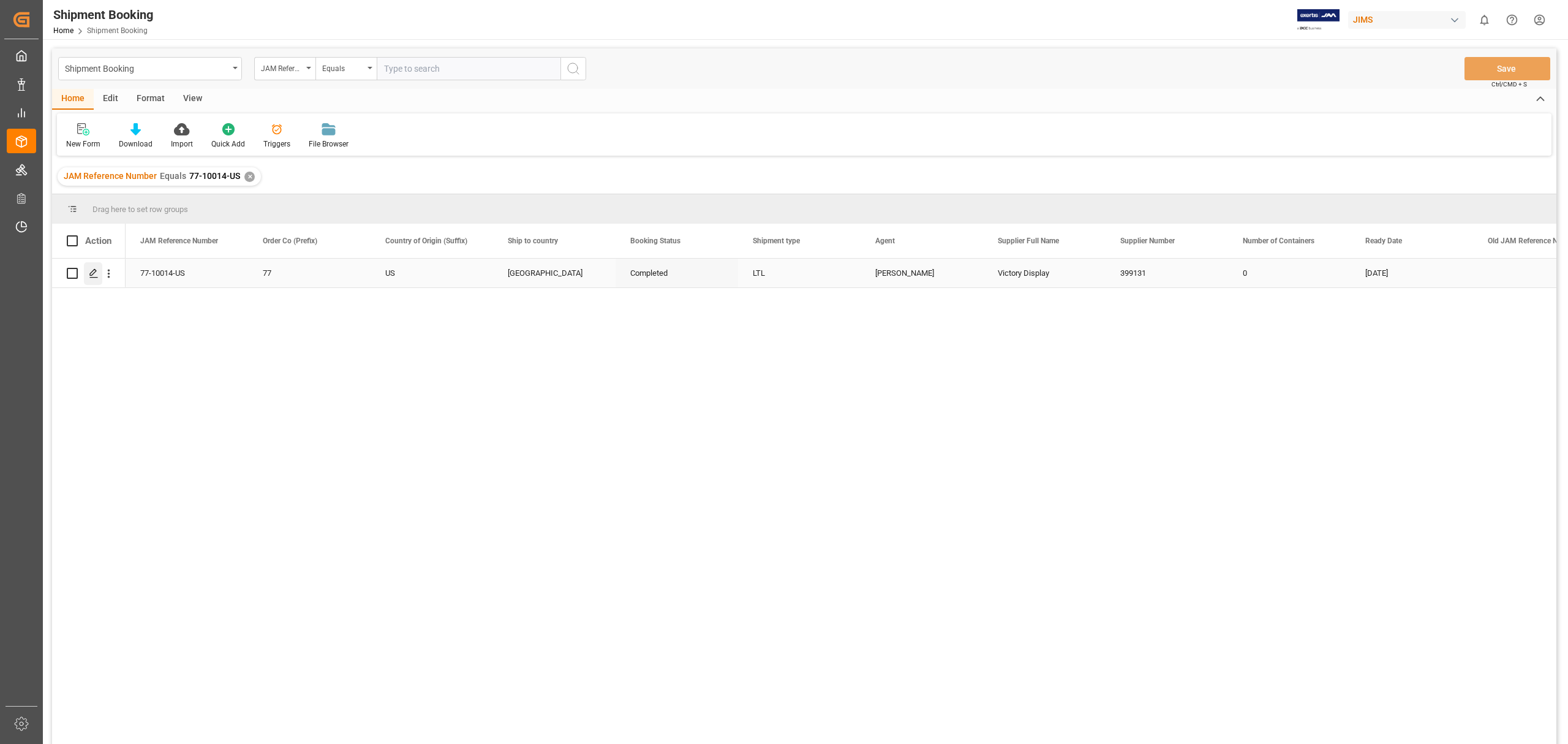
click at [92, 274] on polygon "Press SPACE to select this row." at bounding box center [92, 272] width 6 height 6
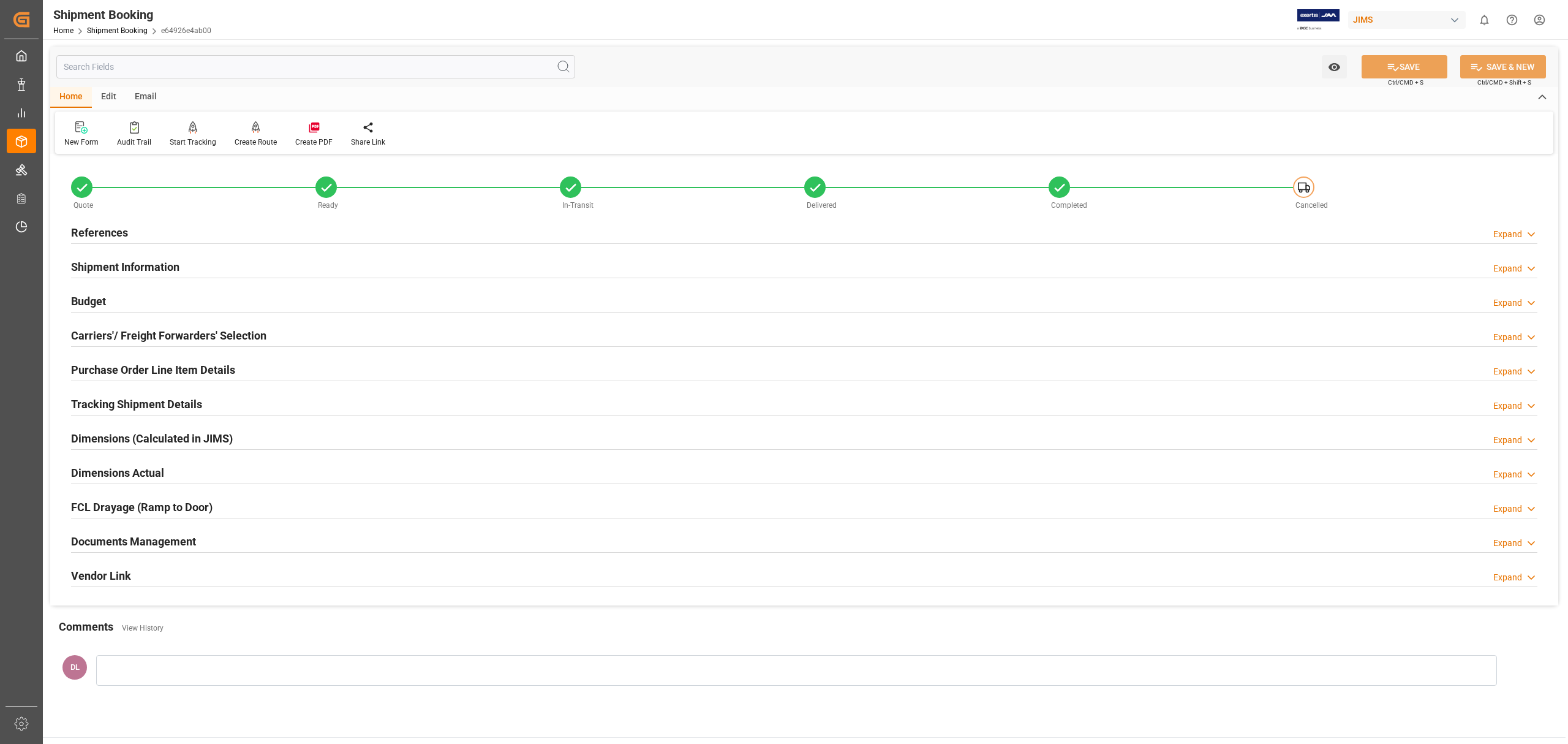
click at [343, 542] on div "Documents Management Expand" at bounding box center [804, 540] width 1467 height 23
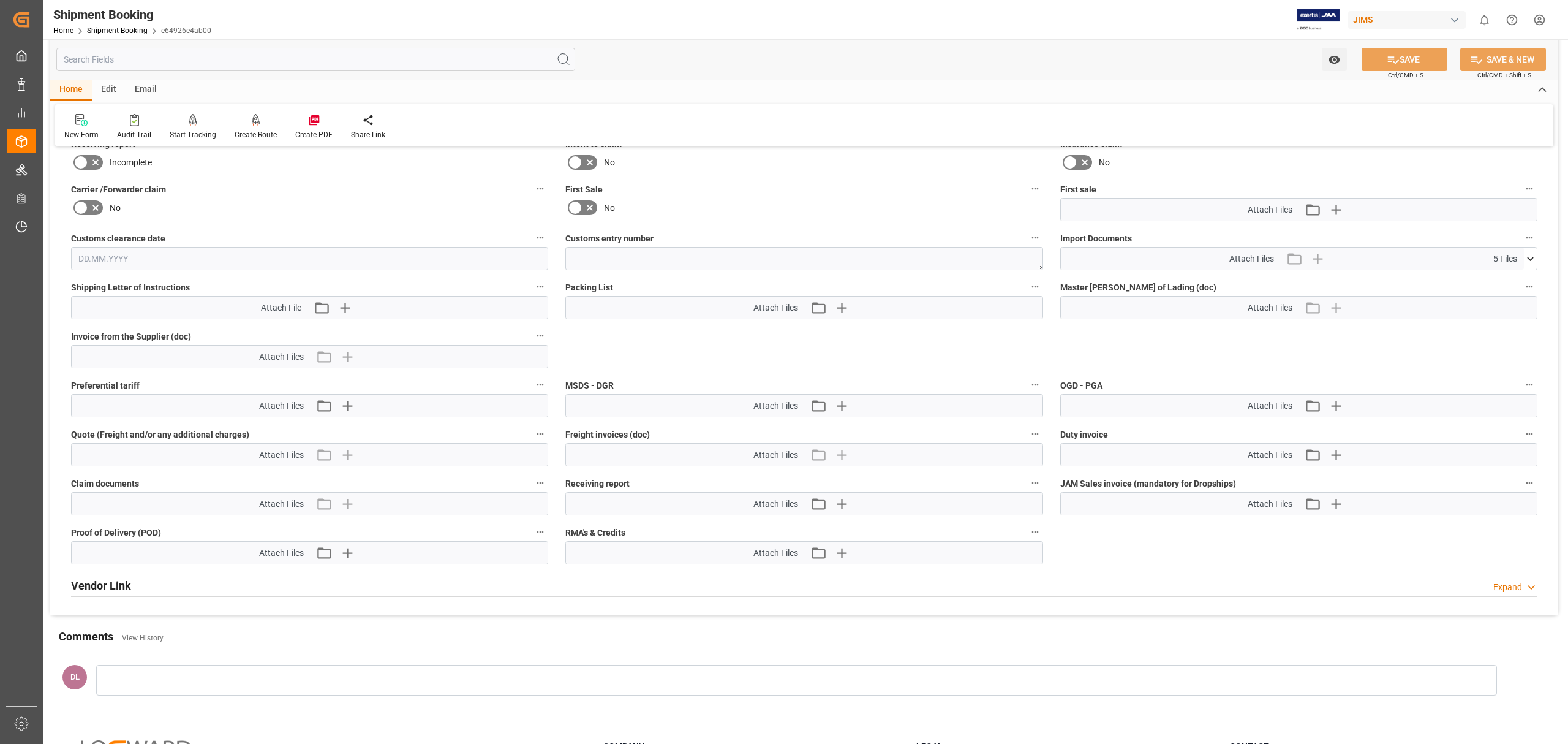
scroll to position [490, 0]
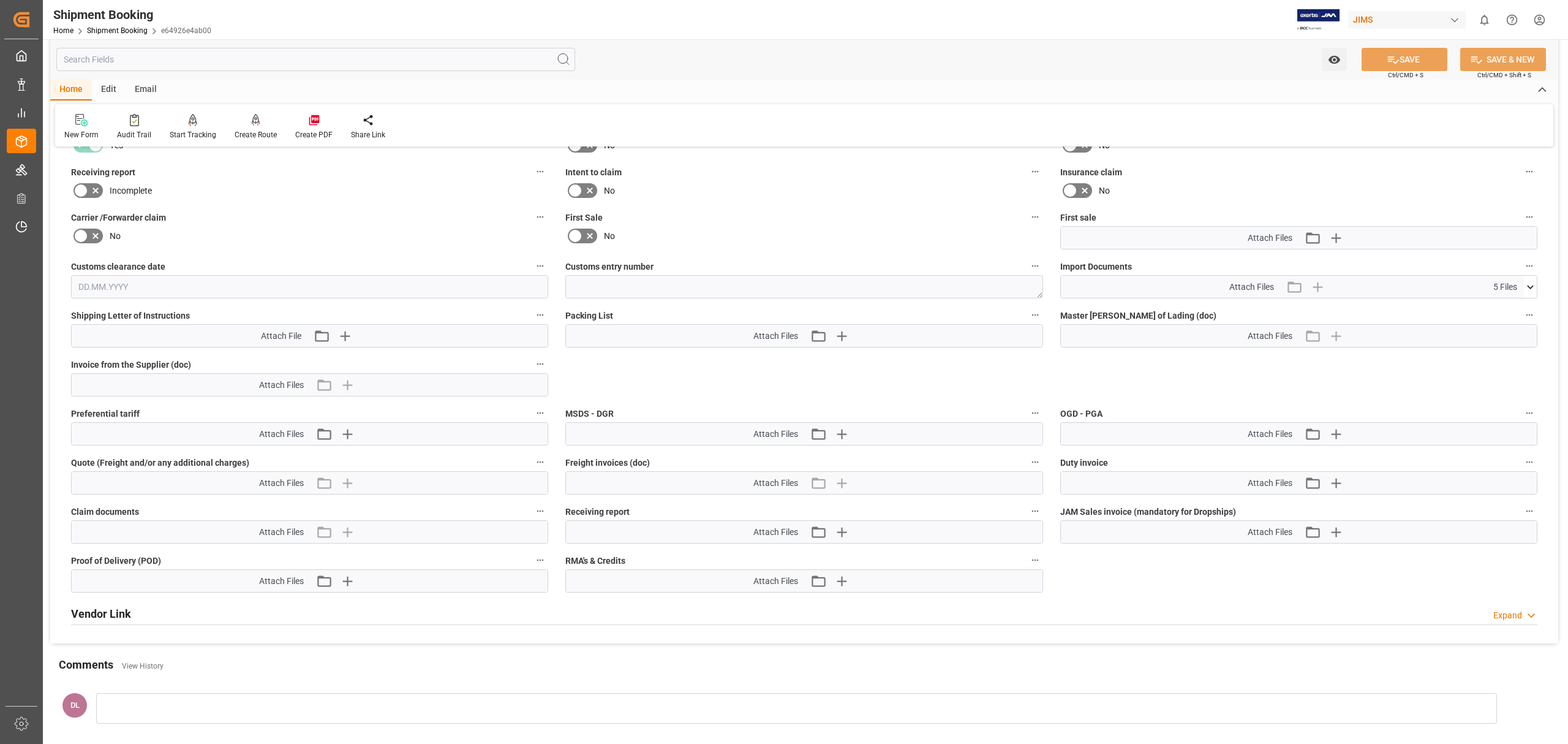
click at [520, 287] on icon at bounding box center [1531, 288] width 13 height 13
click at [520, 304] on icon at bounding box center [1524, 310] width 13 height 13
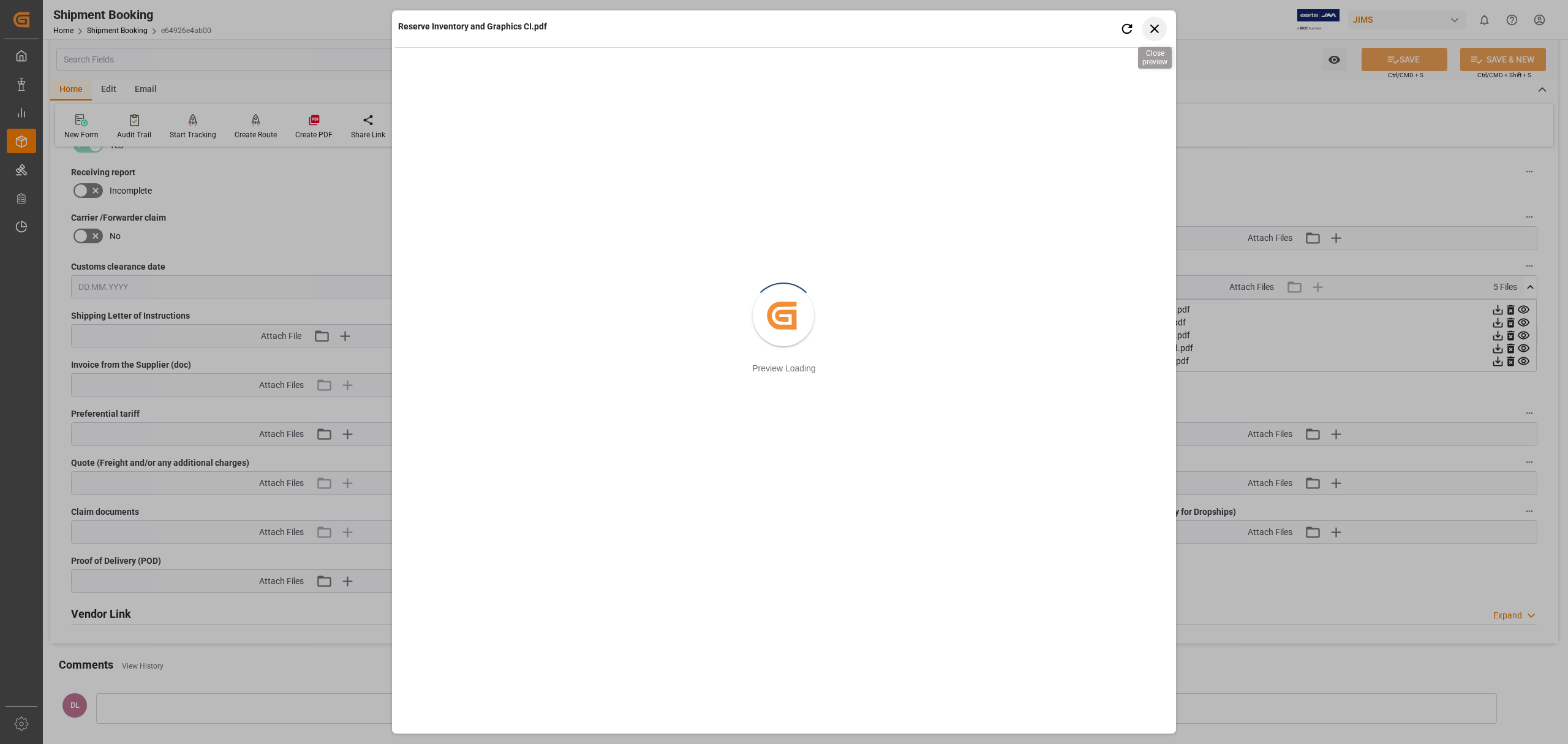
click at [520, 27] on icon "button" at bounding box center [1155, 29] width 8 height 8
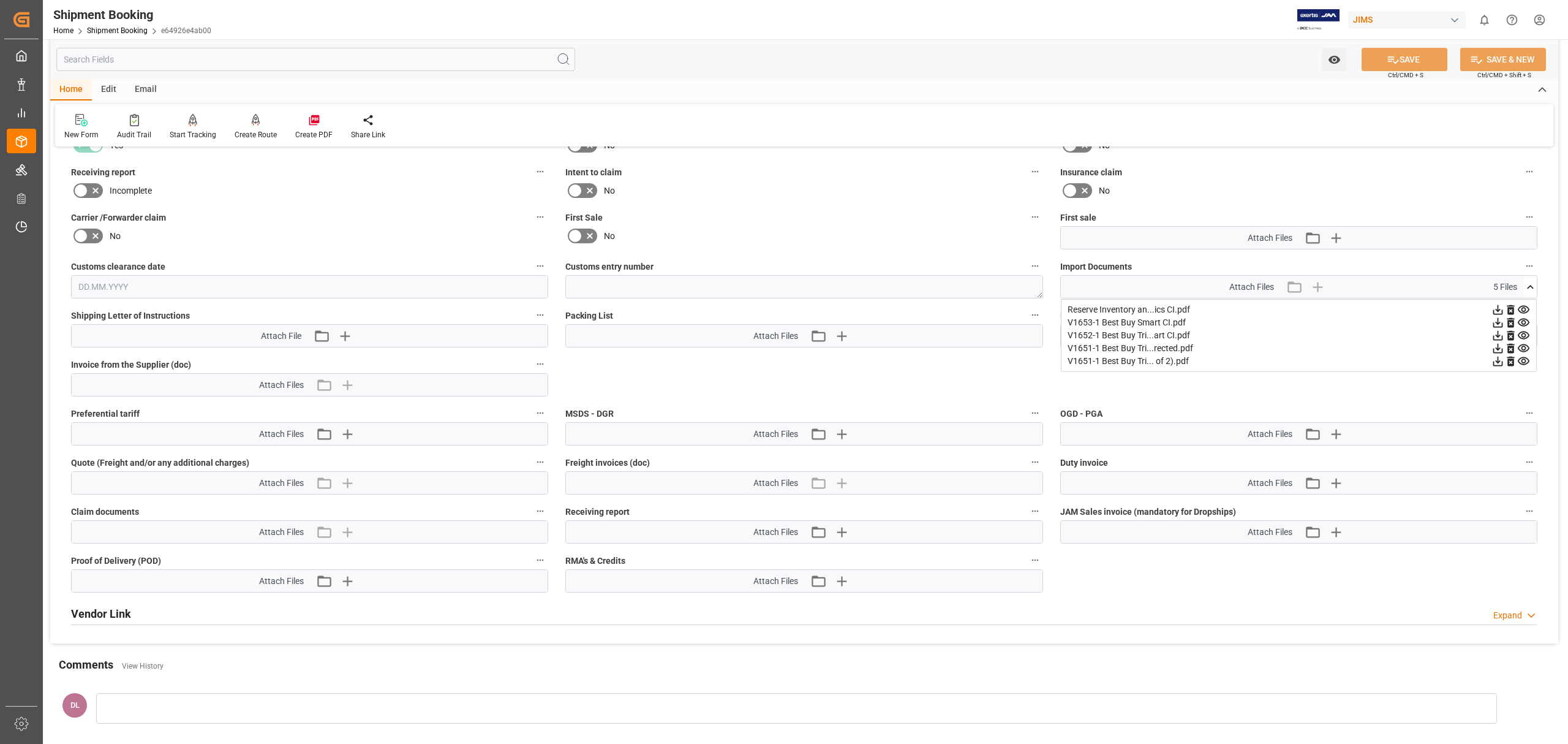
click at [520, 320] on icon at bounding box center [1524, 323] width 13 height 13
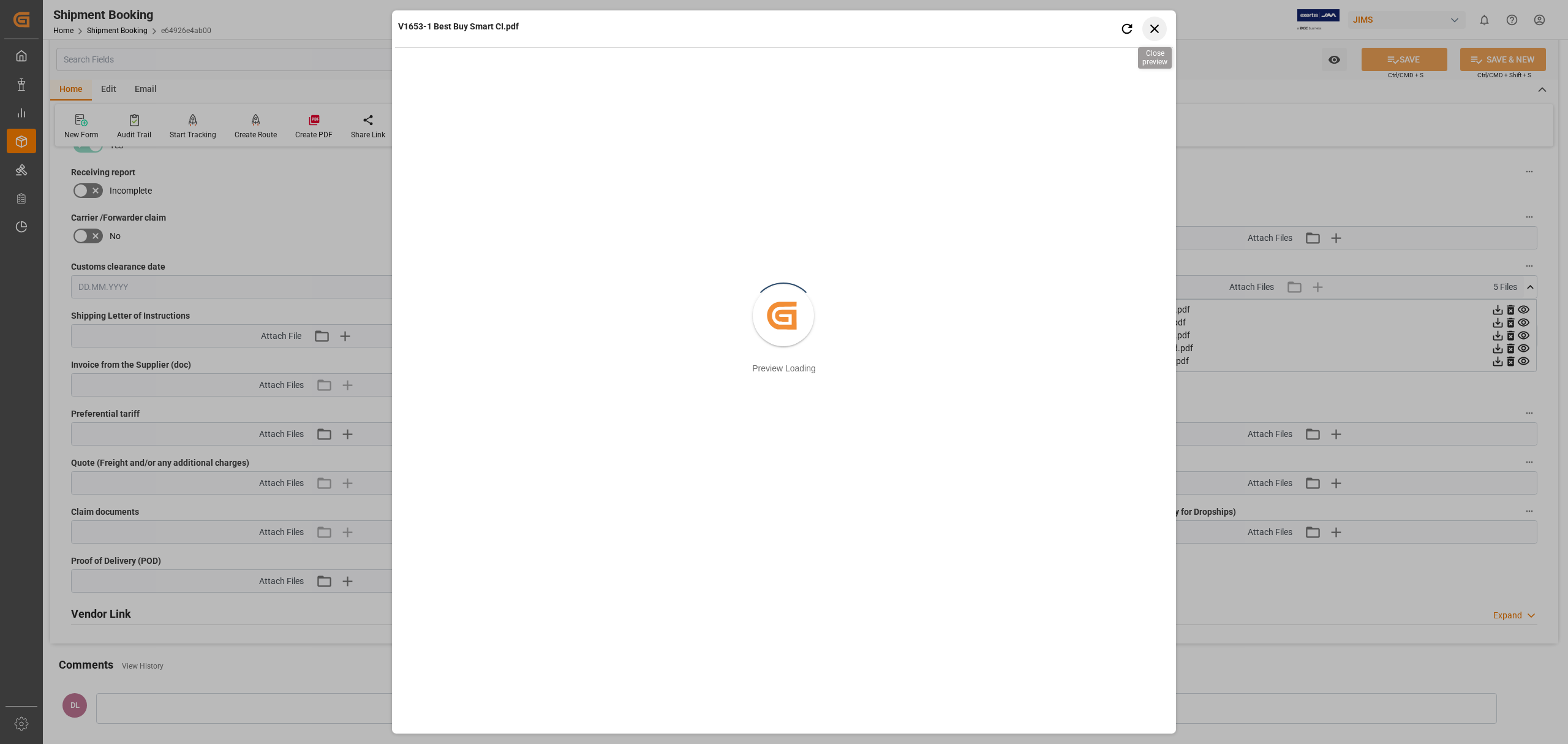
click at [520, 27] on icon "button" at bounding box center [1155, 28] width 16 height 16
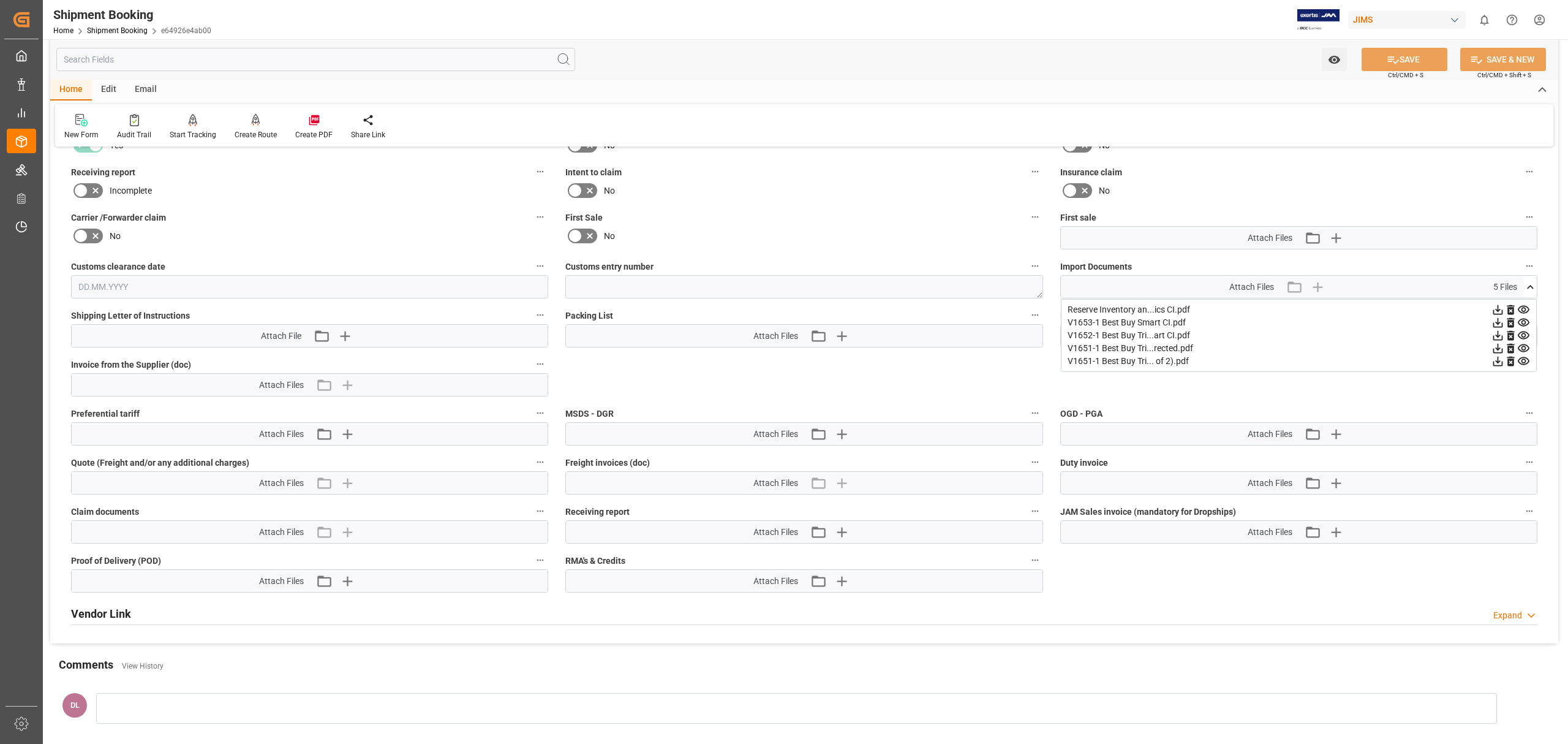
click at [520, 336] on icon at bounding box center [1524, 335] width 12 height 8
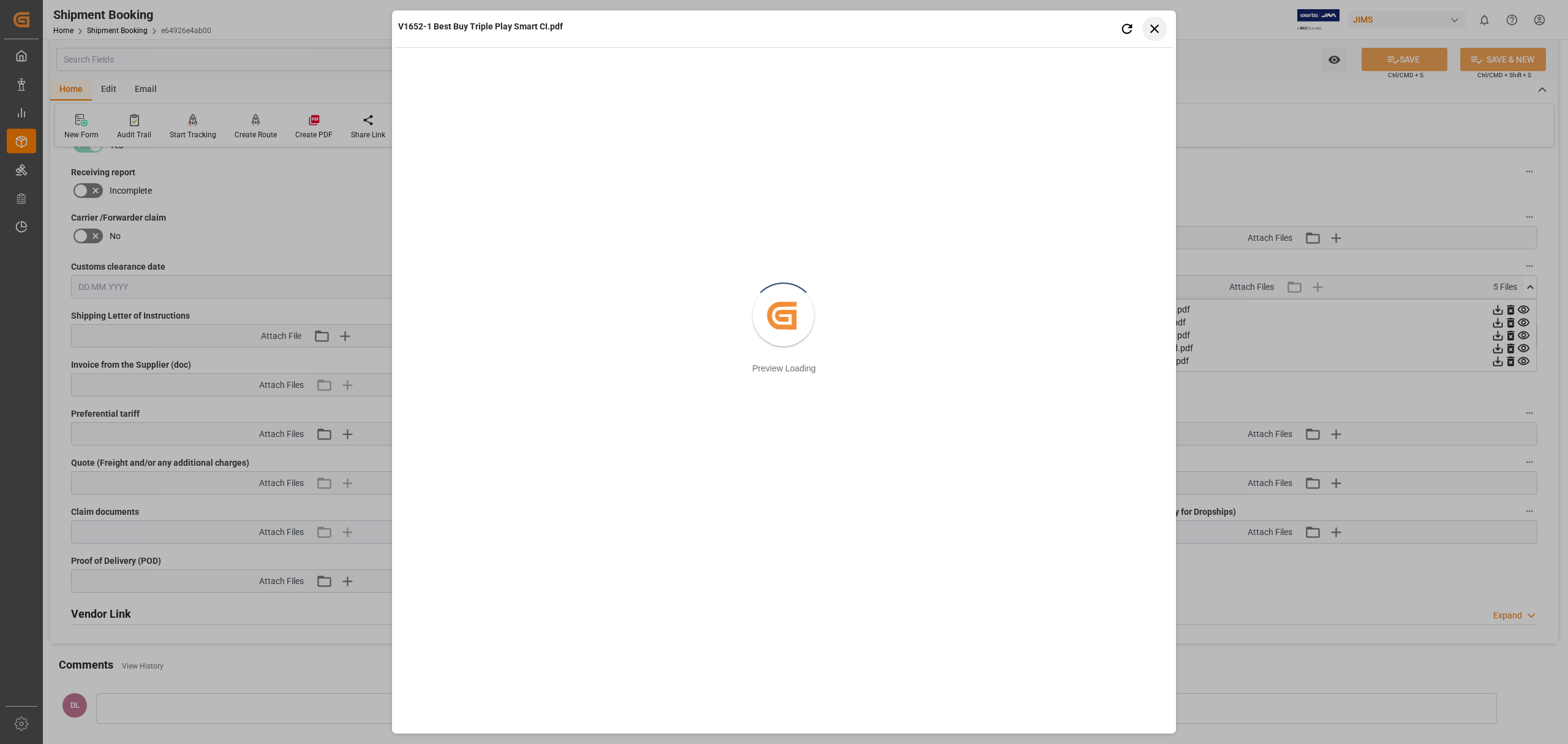
click at [520, 28] on button "Close preview" at bounding box center [1155, 29] width 25 height 25
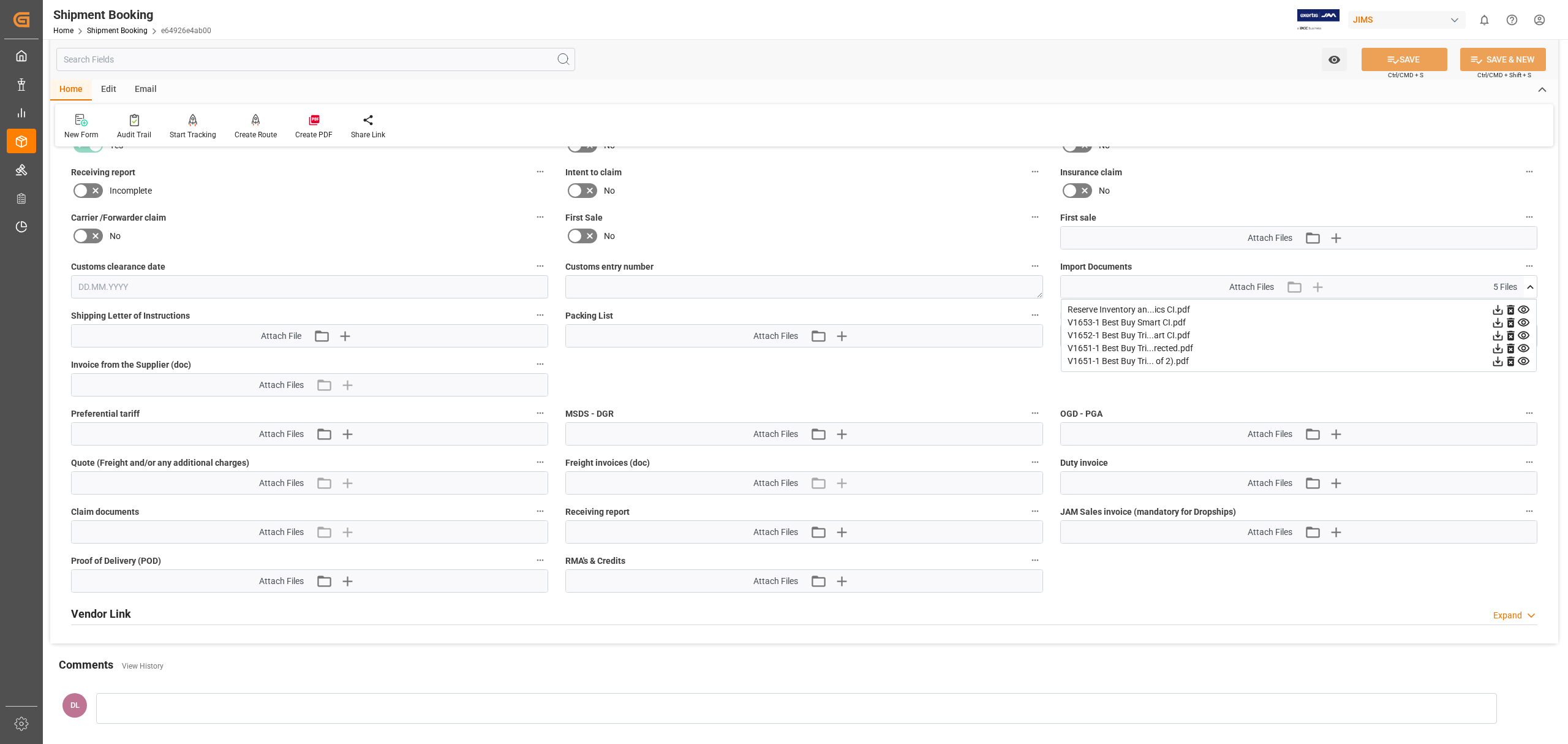
click at [520, 345] on icon at bounding box center [1524, 349] width 13 height 13
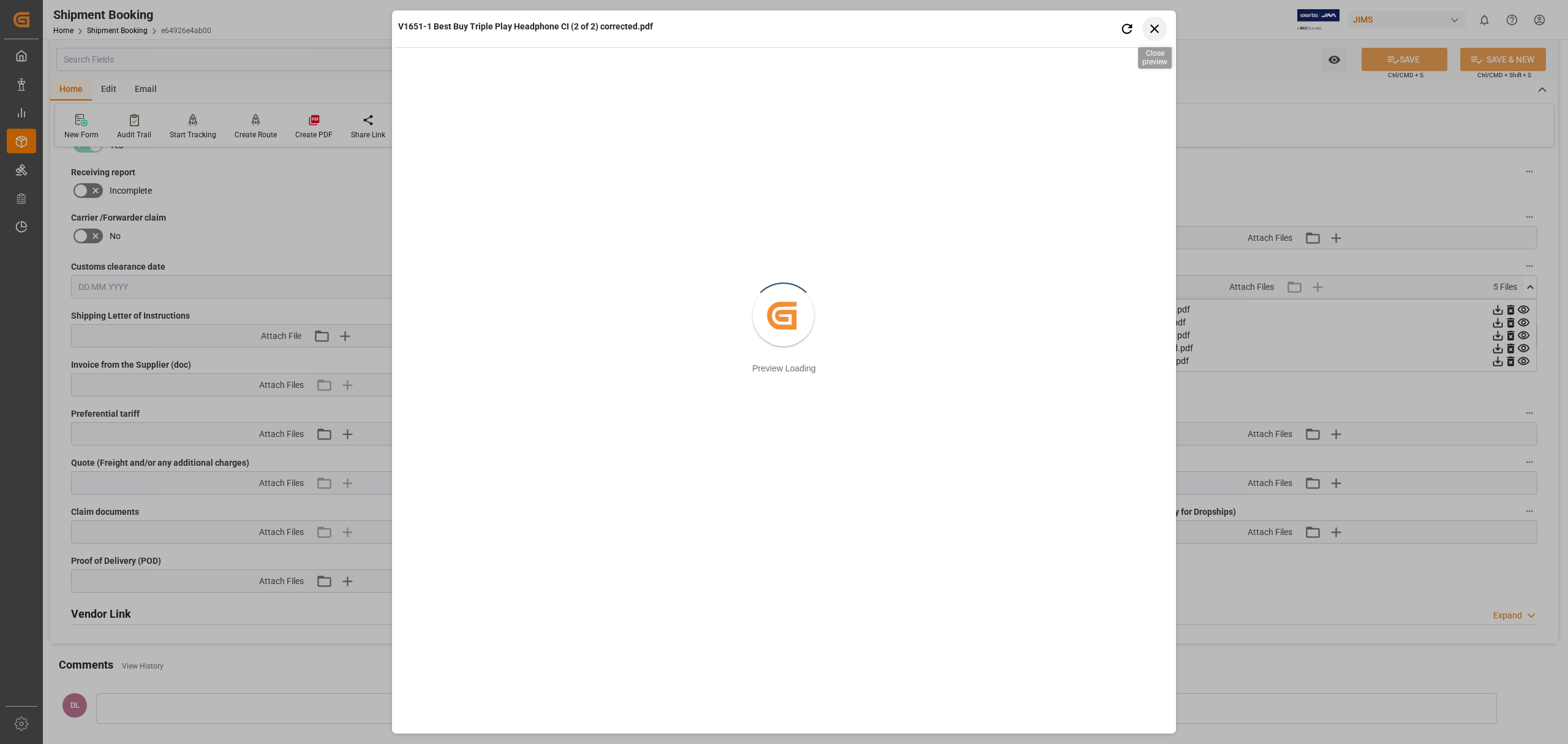
click at [520, 25] on icon "button" at bounding box center [1155, 29] width 8 height 8
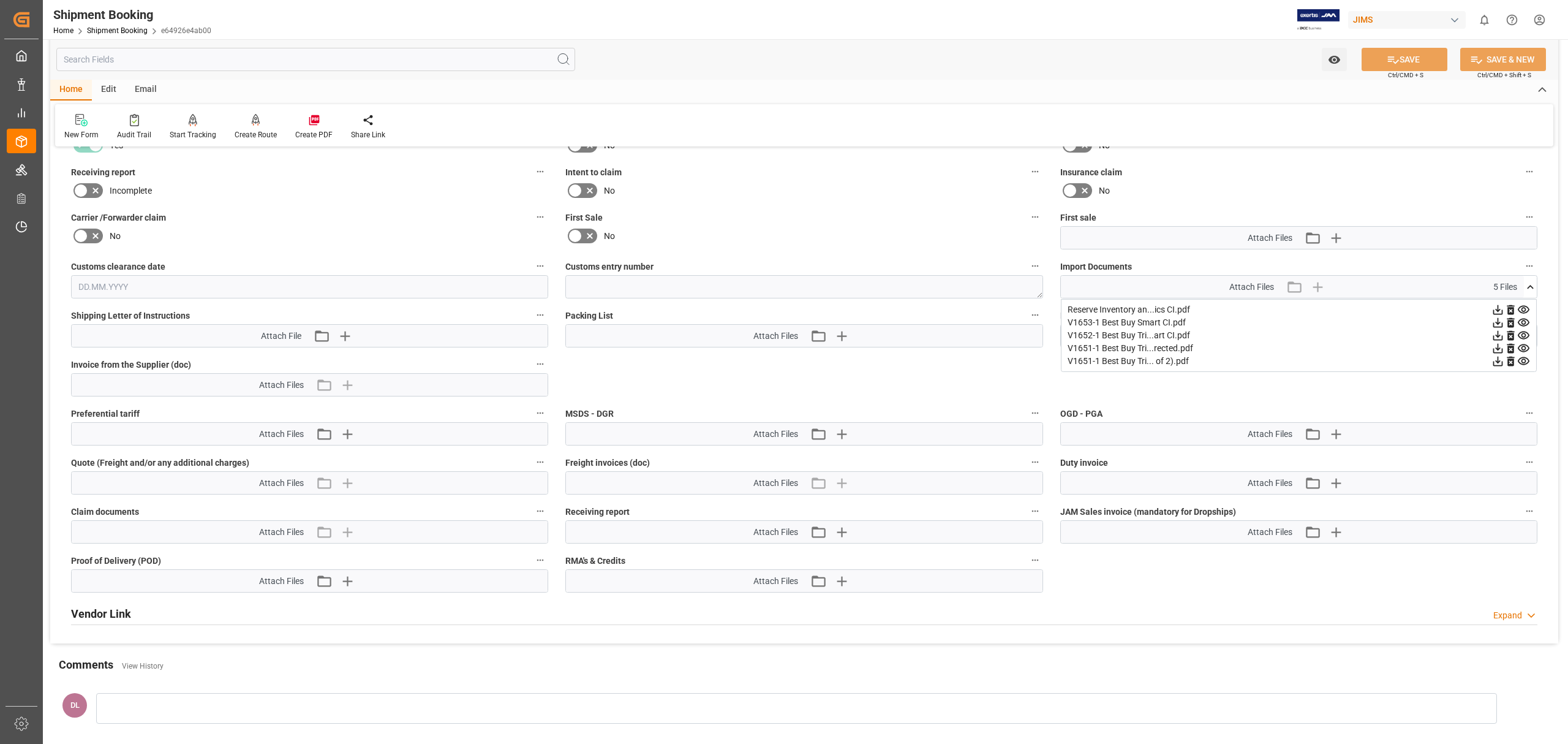
click at [520, 363] on icon at bounding box center [1524, 362] width 12 height 8
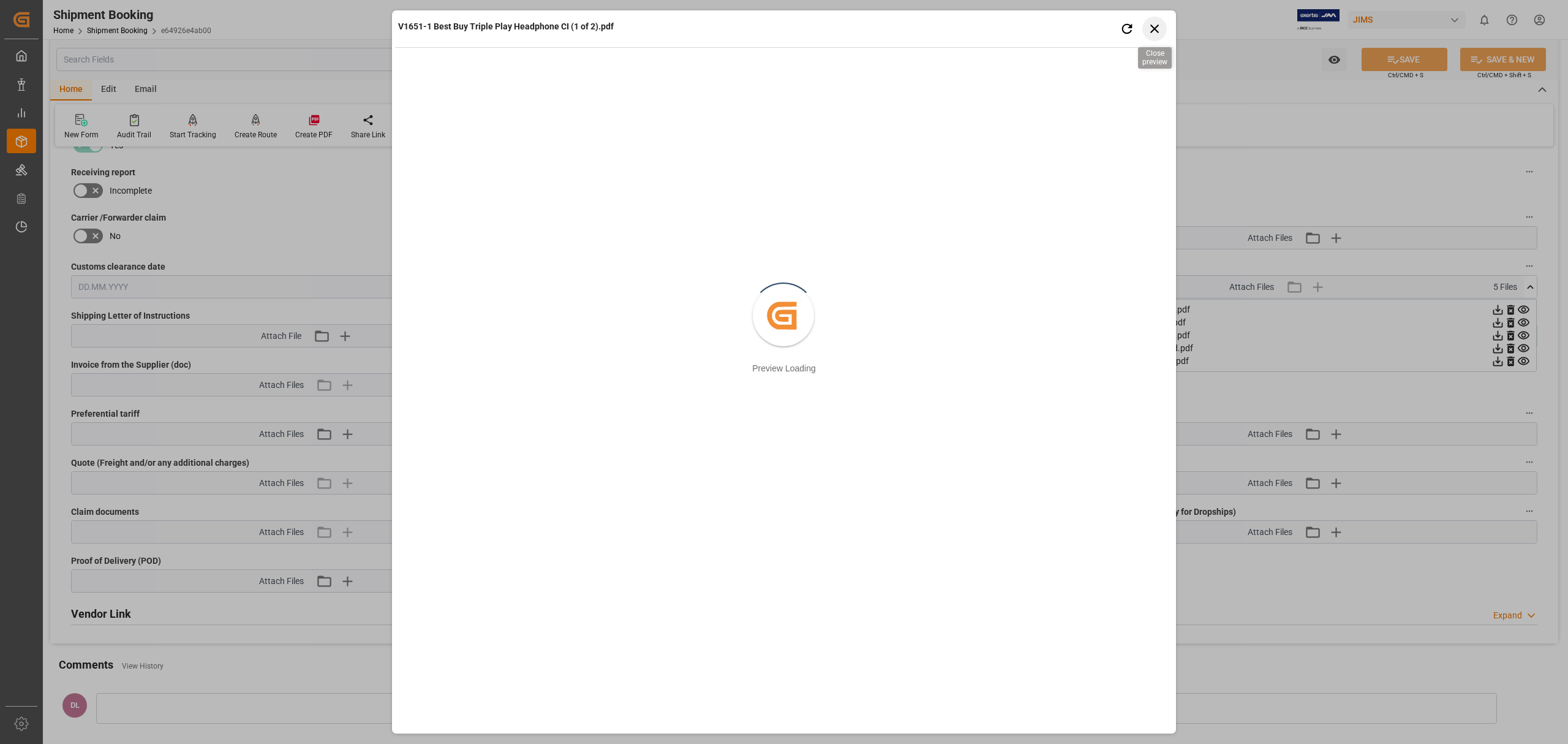
click at [520, 30] on icon "button" at bounding box center [1155, 28] width 16 height 16
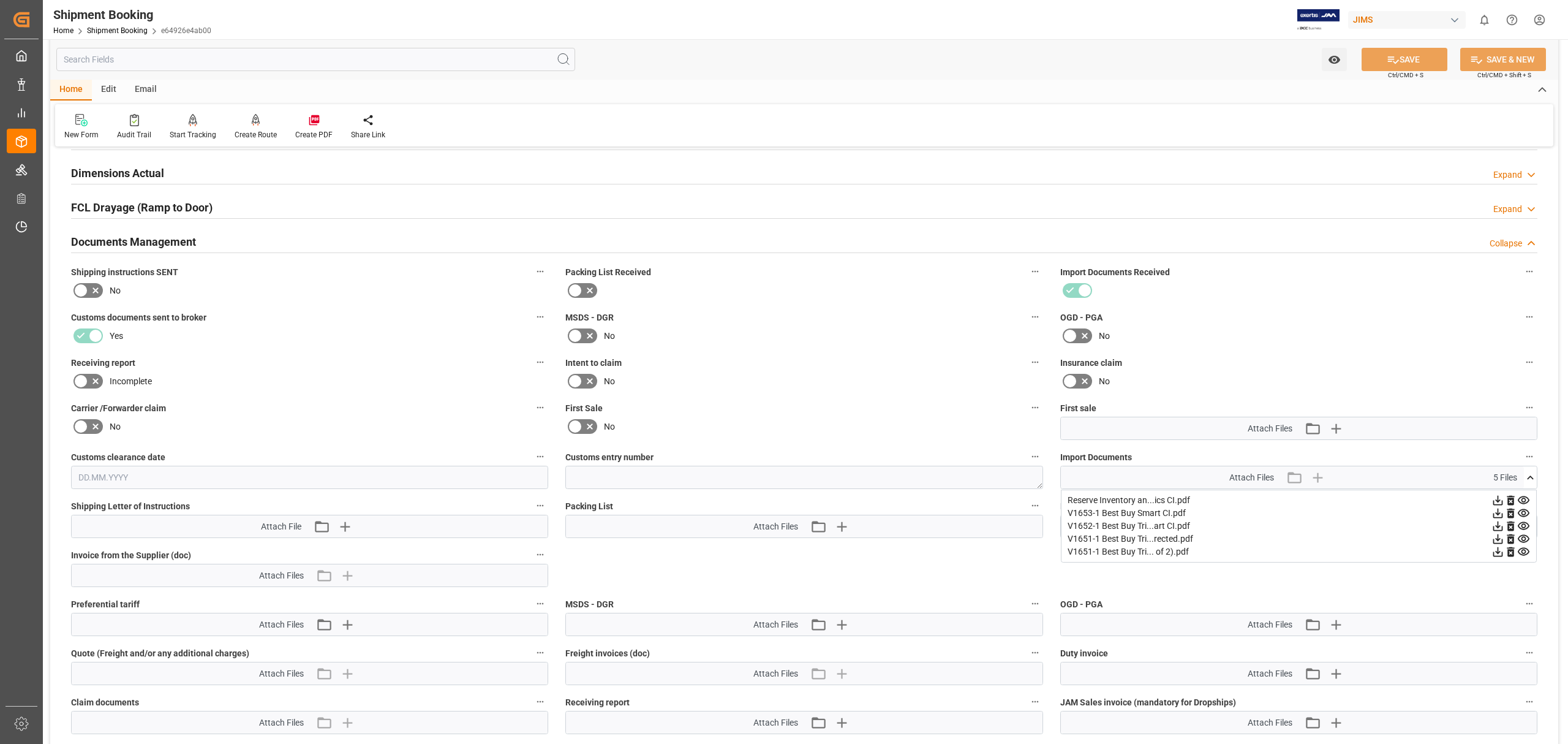
scroll to position [326, 0]
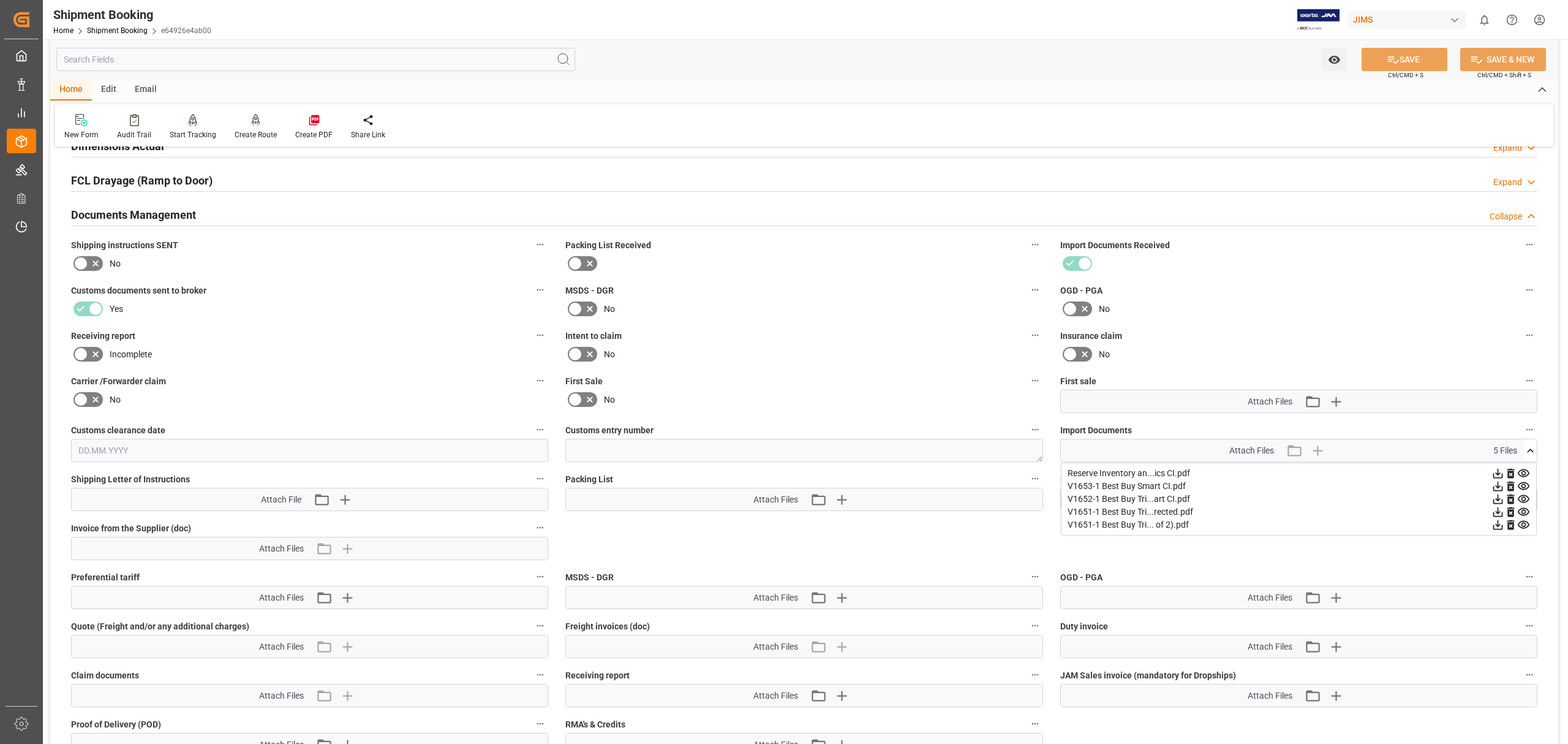
click at [520, 482] on div "V1653-1 Best Buy Smart CI.pdf" at bounding box center [1299, 486] width 463 height 13
click at [520, 484] on icon at bounding box center [1524, 486] width 13 height 13
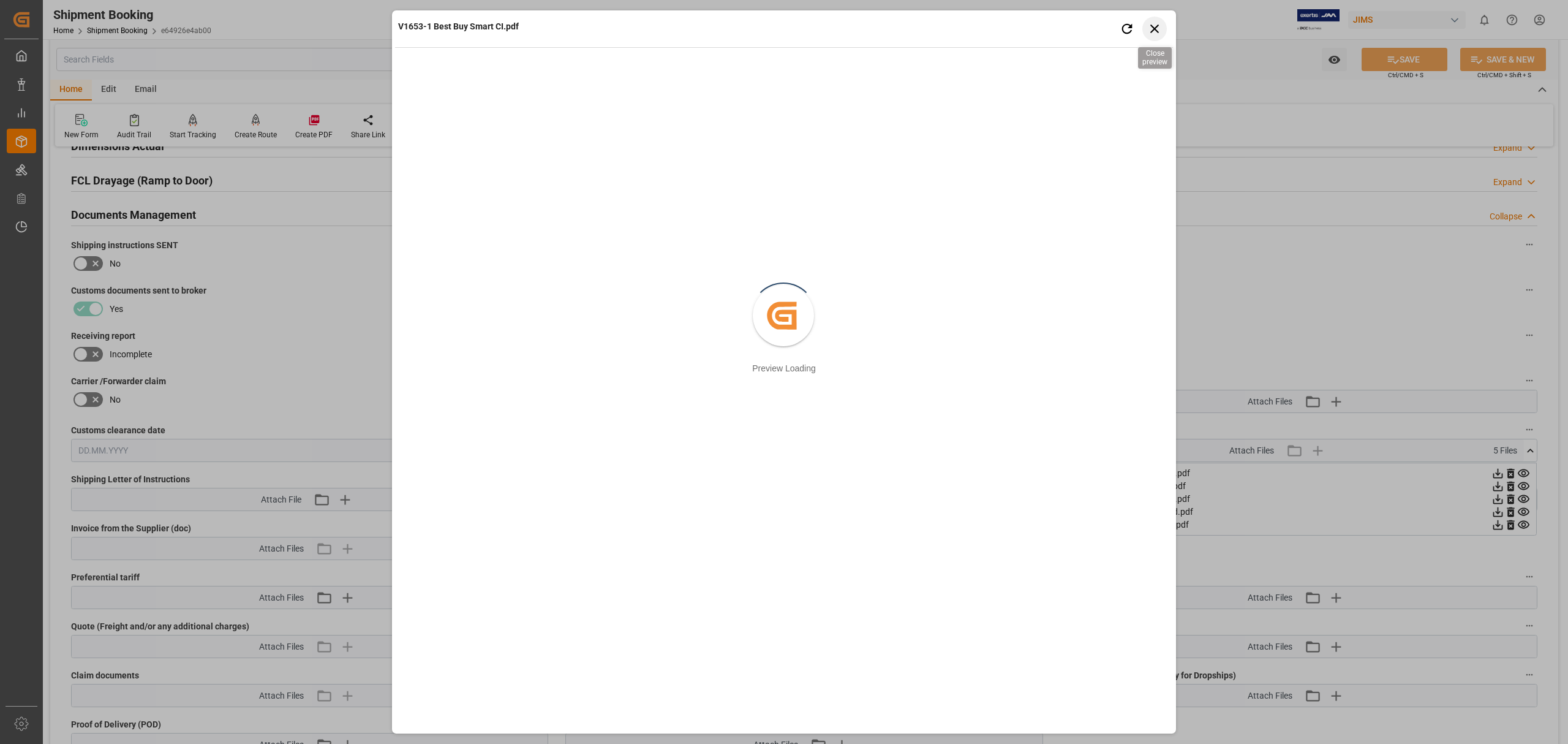
click at [520, 26] on icon "button" at bounding box center [1155, 29] width 8 height 8
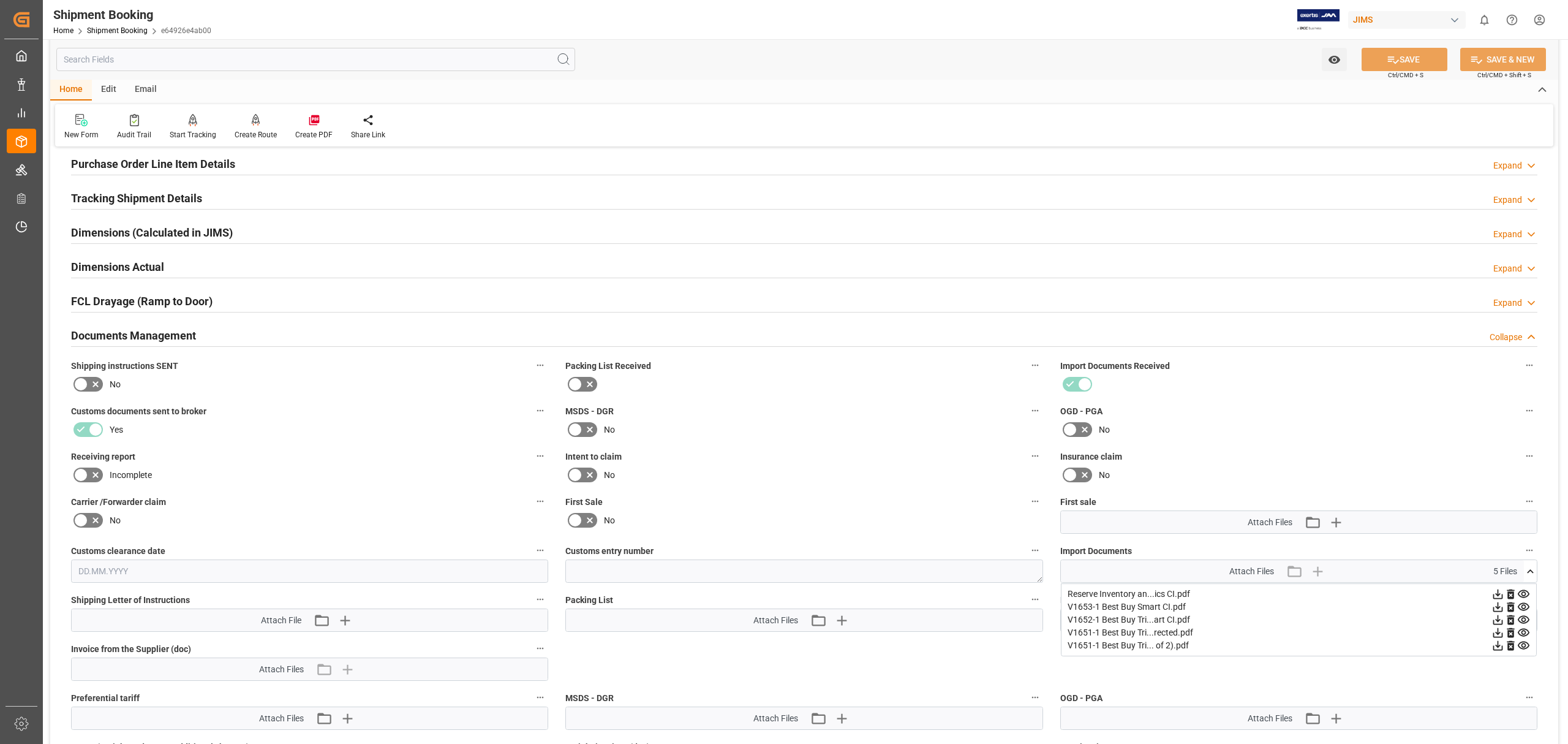
scroll to position [82, 0]
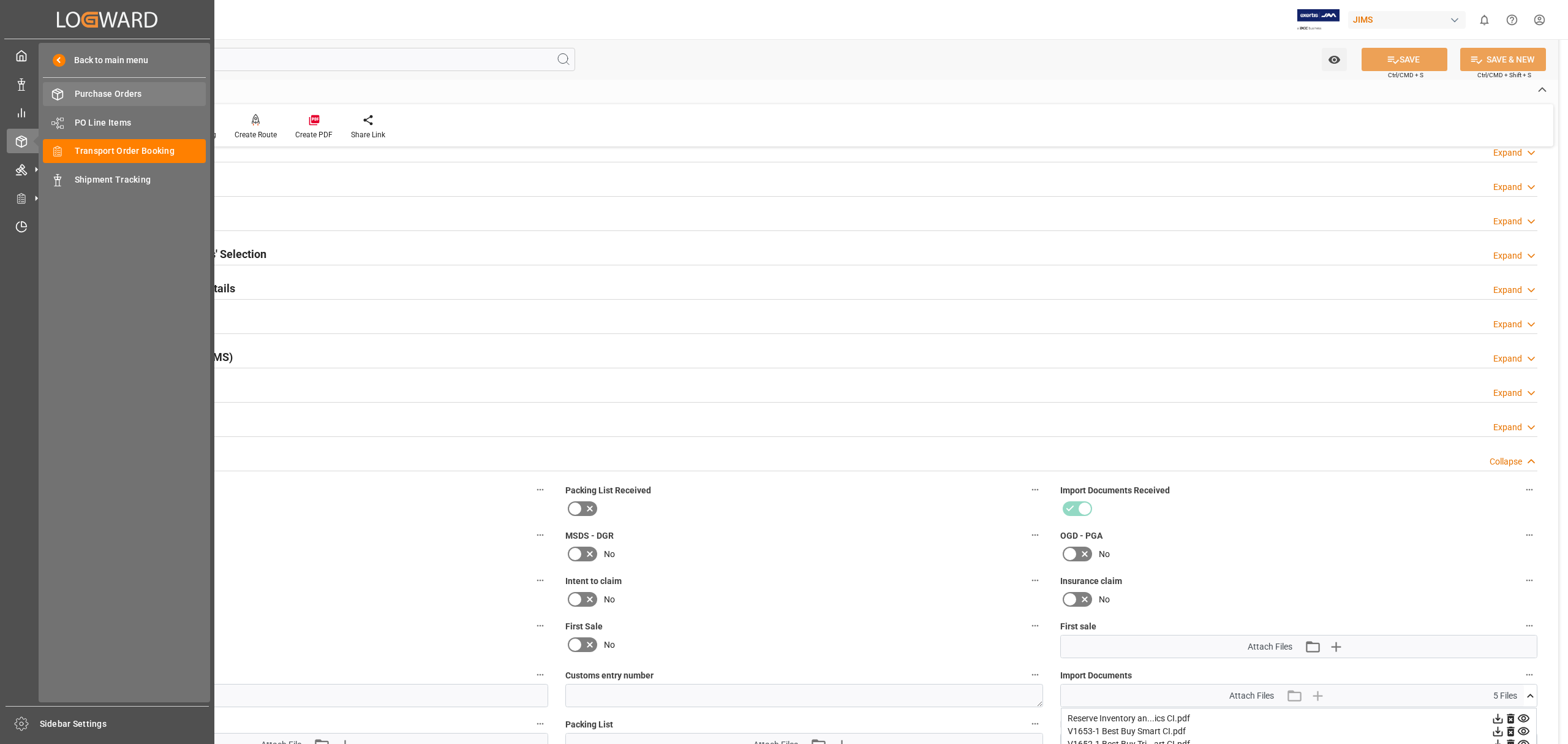
click at [90, 98] on span "Purchase Orders" at bounding box center [141, 94] width 132 height 13
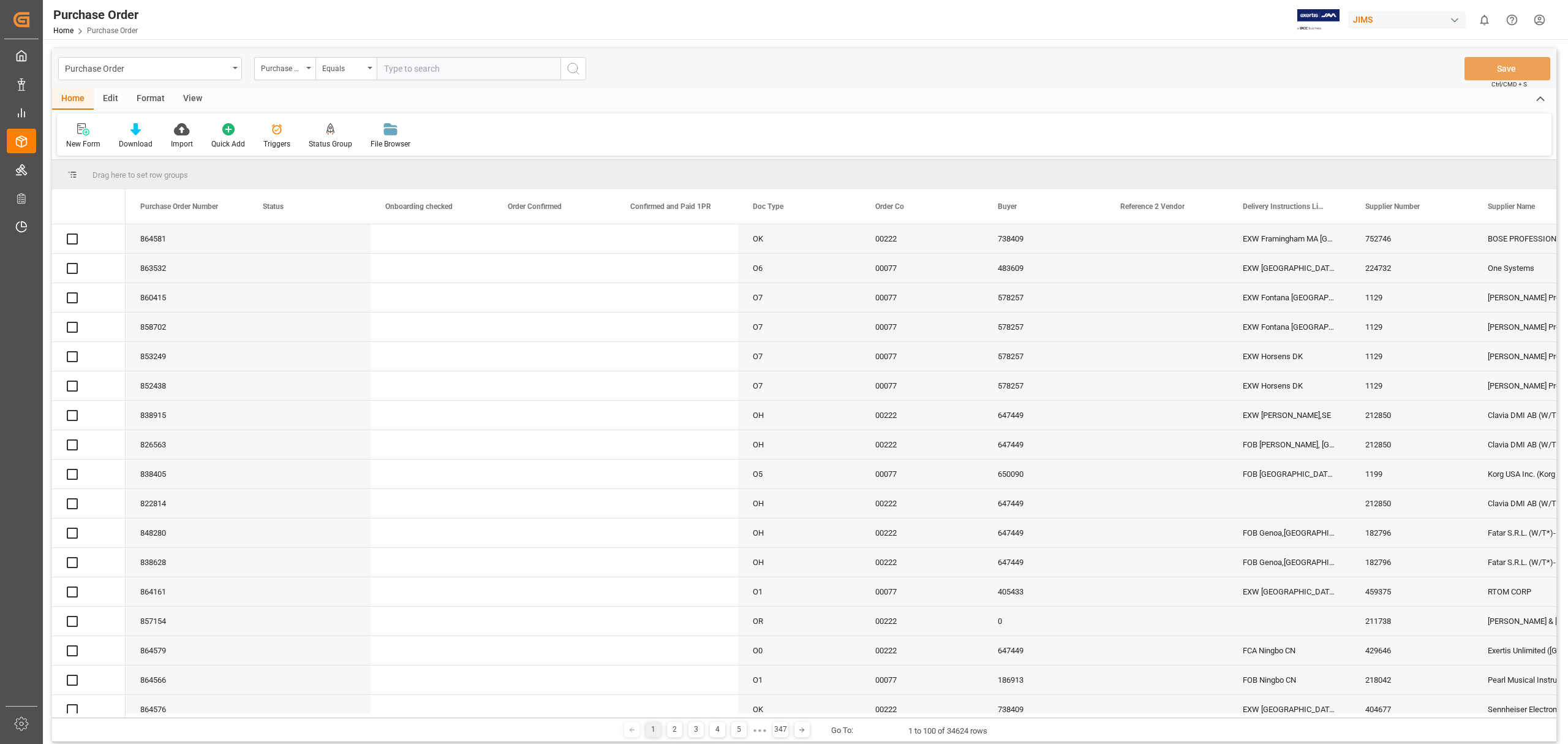
type input "834452"
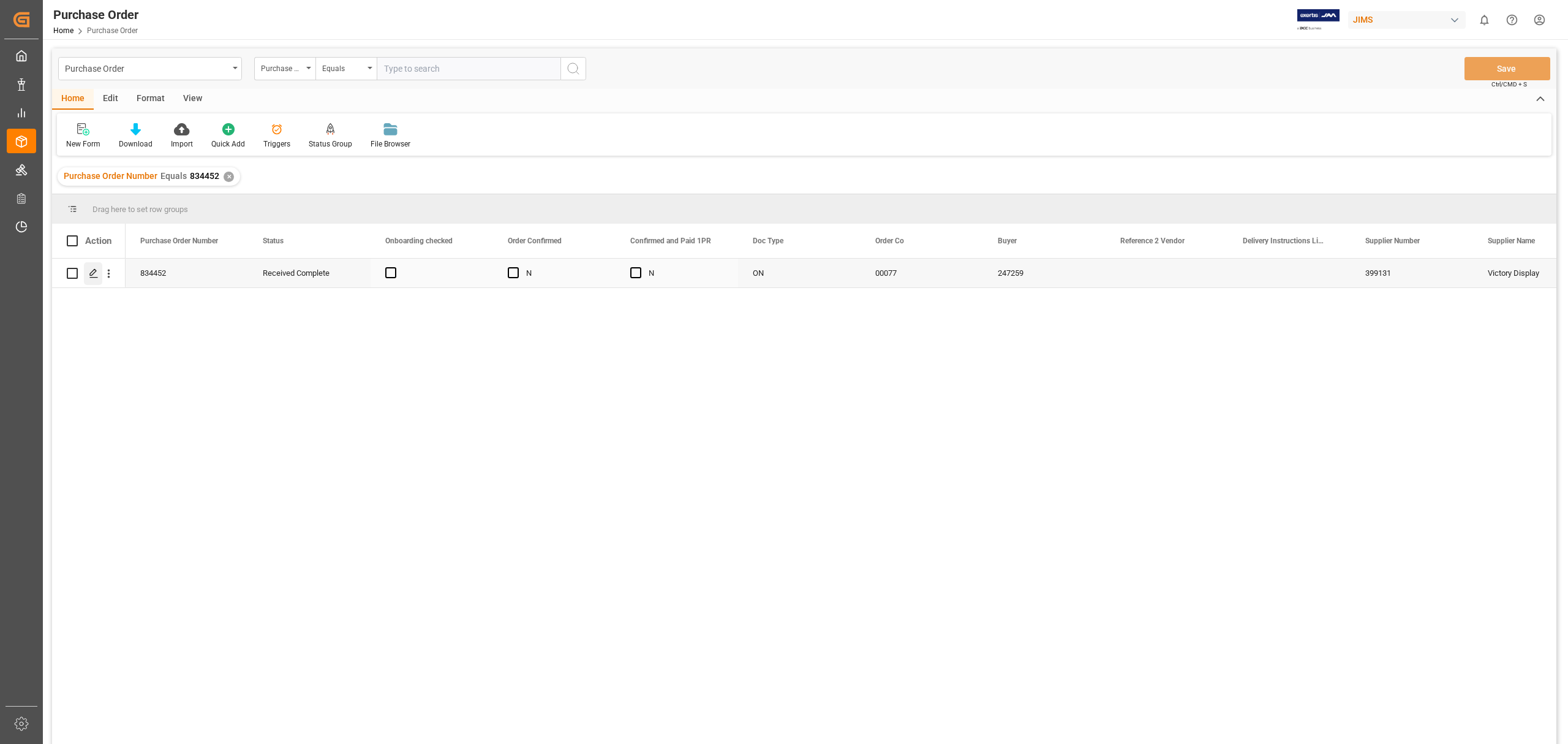
click at [91, 270] on icon "Press SPACE to select this row." at bounding box center [94, 274] width 10 height 10
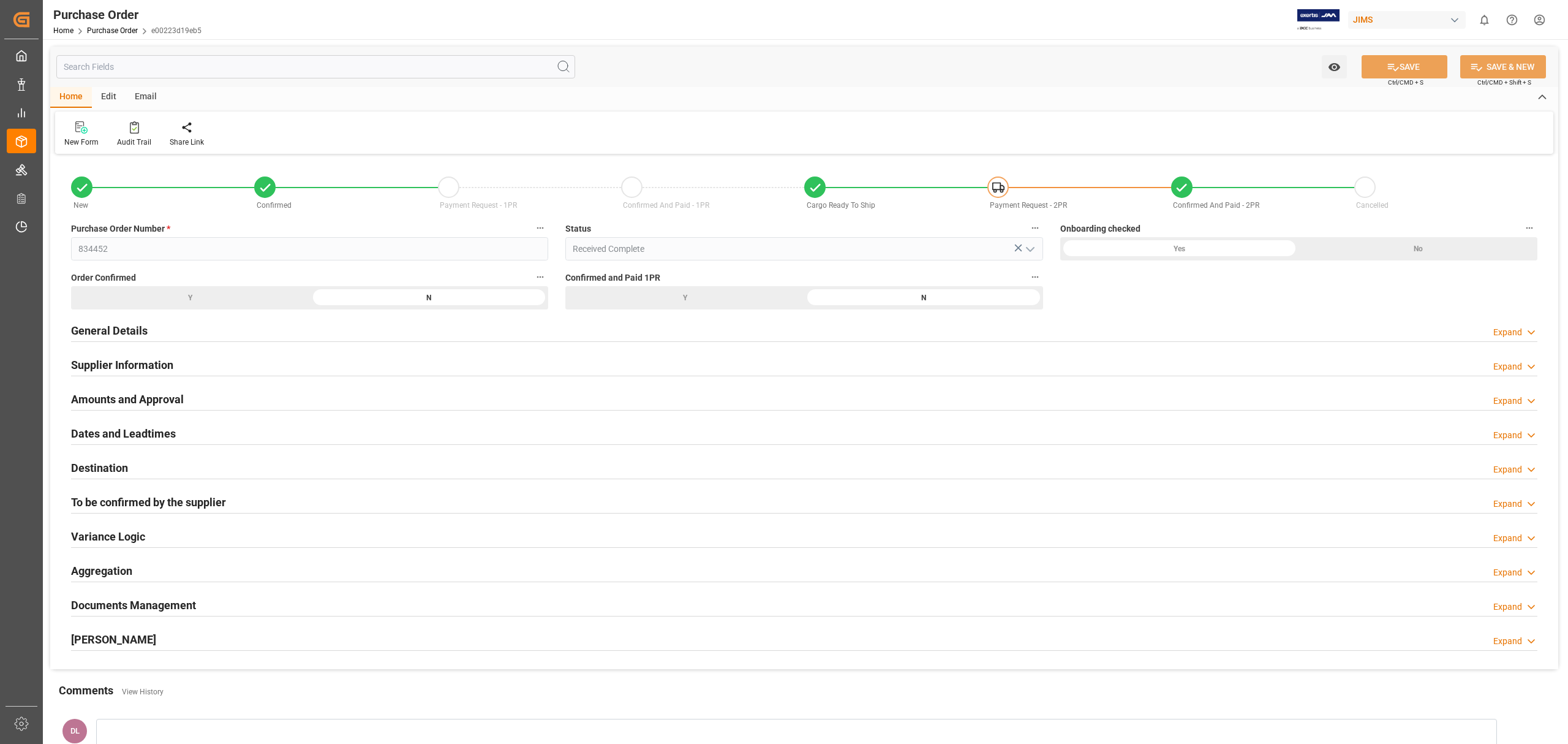
click at [154, 327] on div "General Details Expand" at bounding box center [804, 330] width 1467 height 23
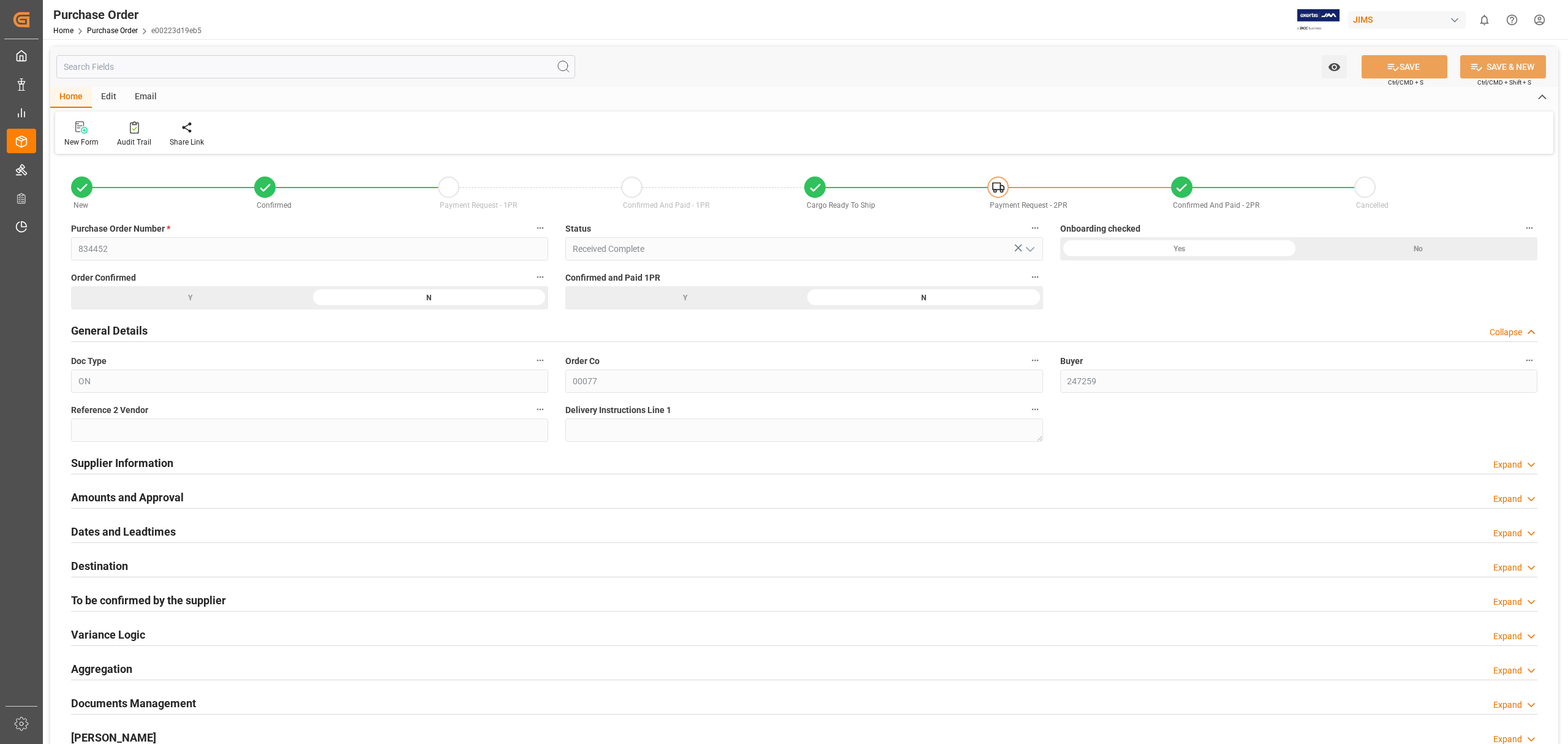
click at [161, 465] on h2 "Supplier Information" at bounding box center [122, 463] width 102 height 16
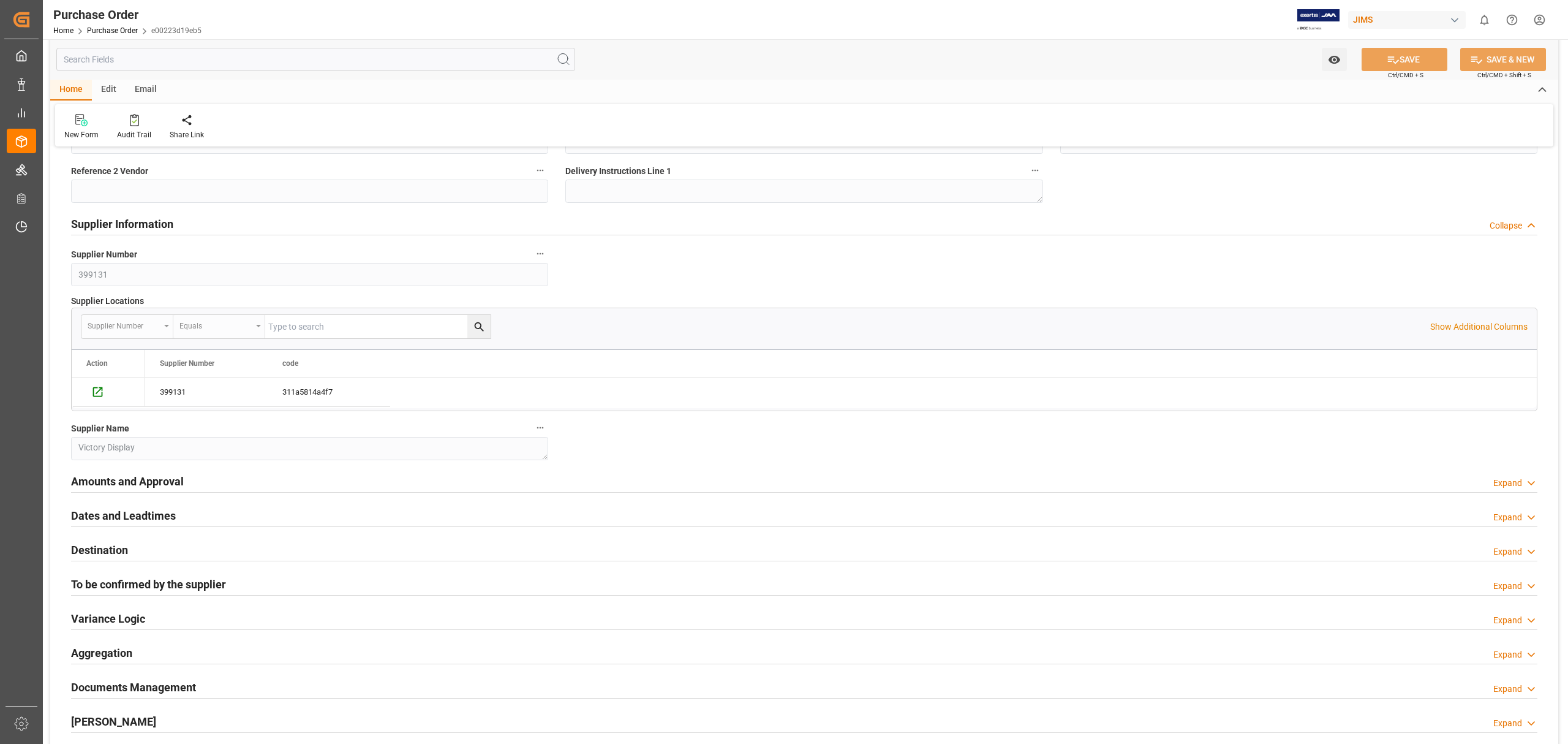
scroll to position [246, 0]
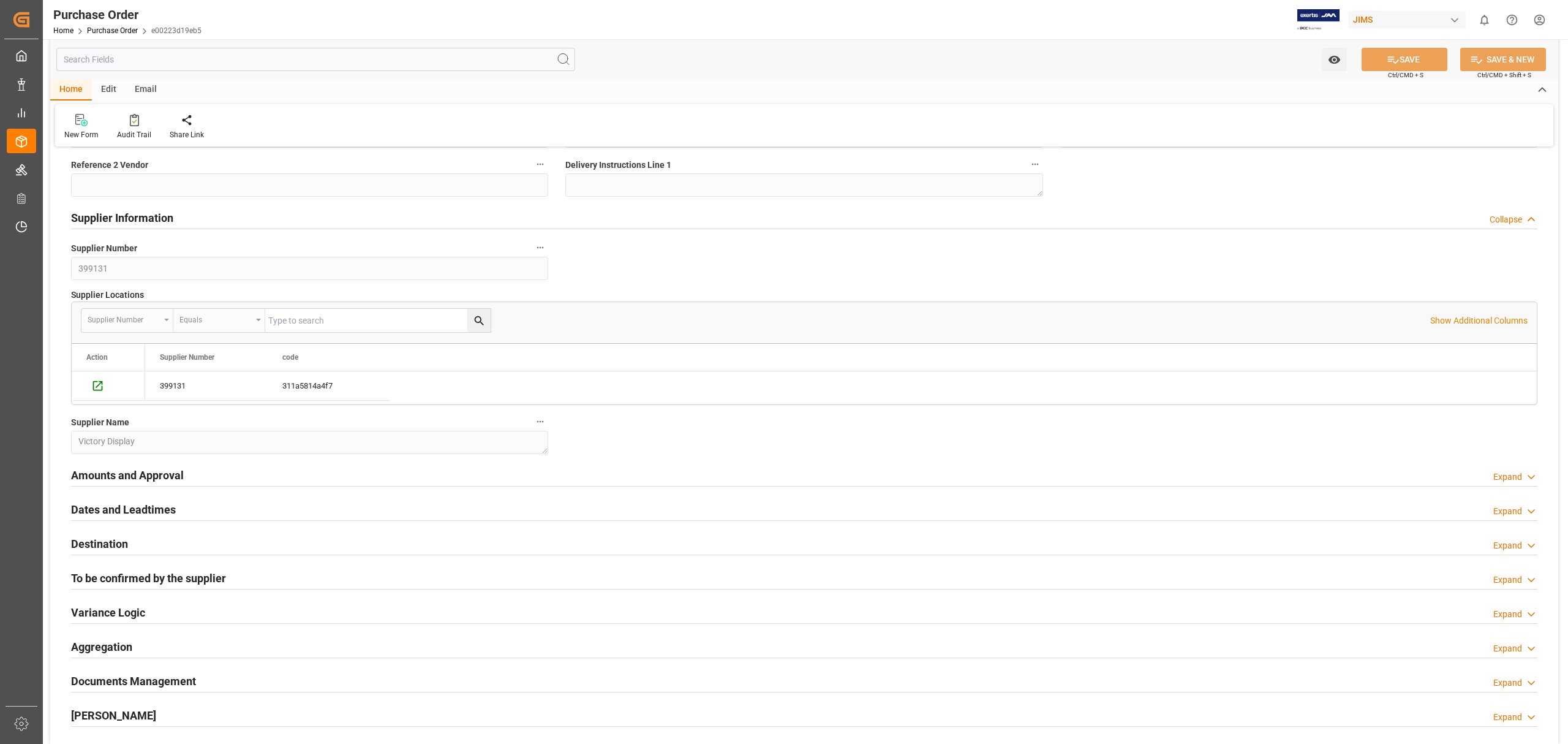
click at [161, 470] on h2 "Amounts and Approval" at bounding box center [127, 475] width 113 height 16
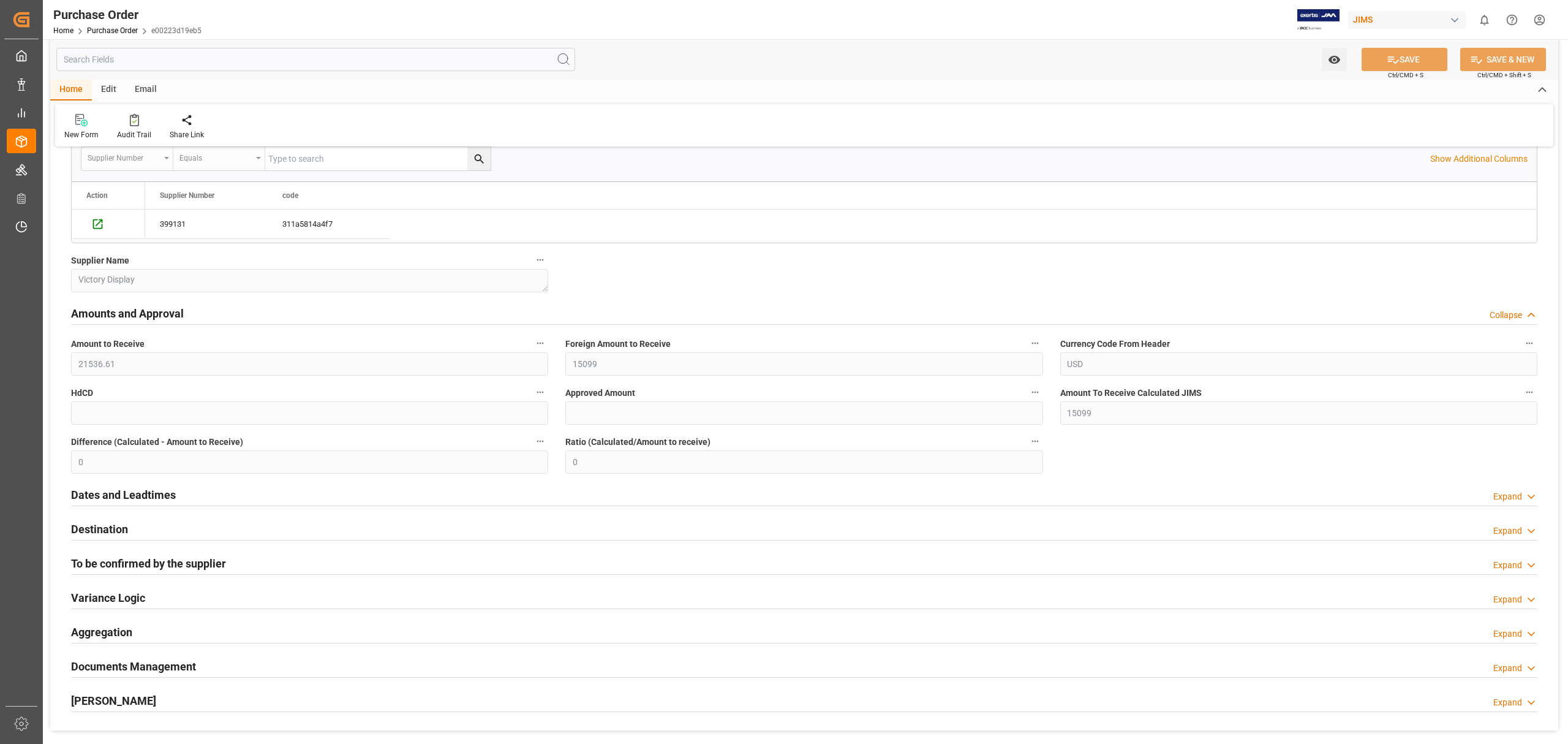
scroll to position [408, 0]
click at [147, 496] on h2 "Dates and Leadtimes" at bounding box center [123, 494] width 105 height 16
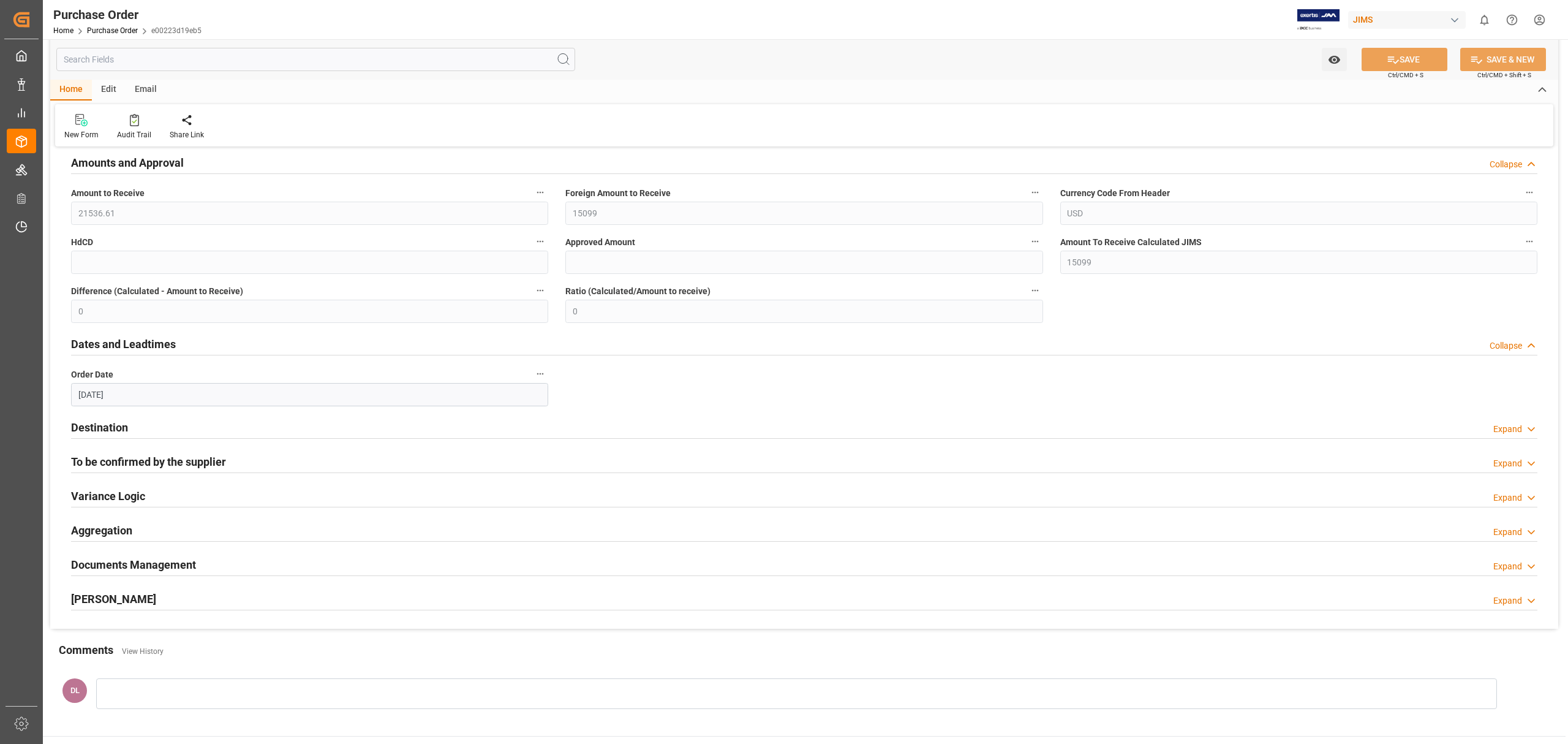
scroll to position [572, 0]
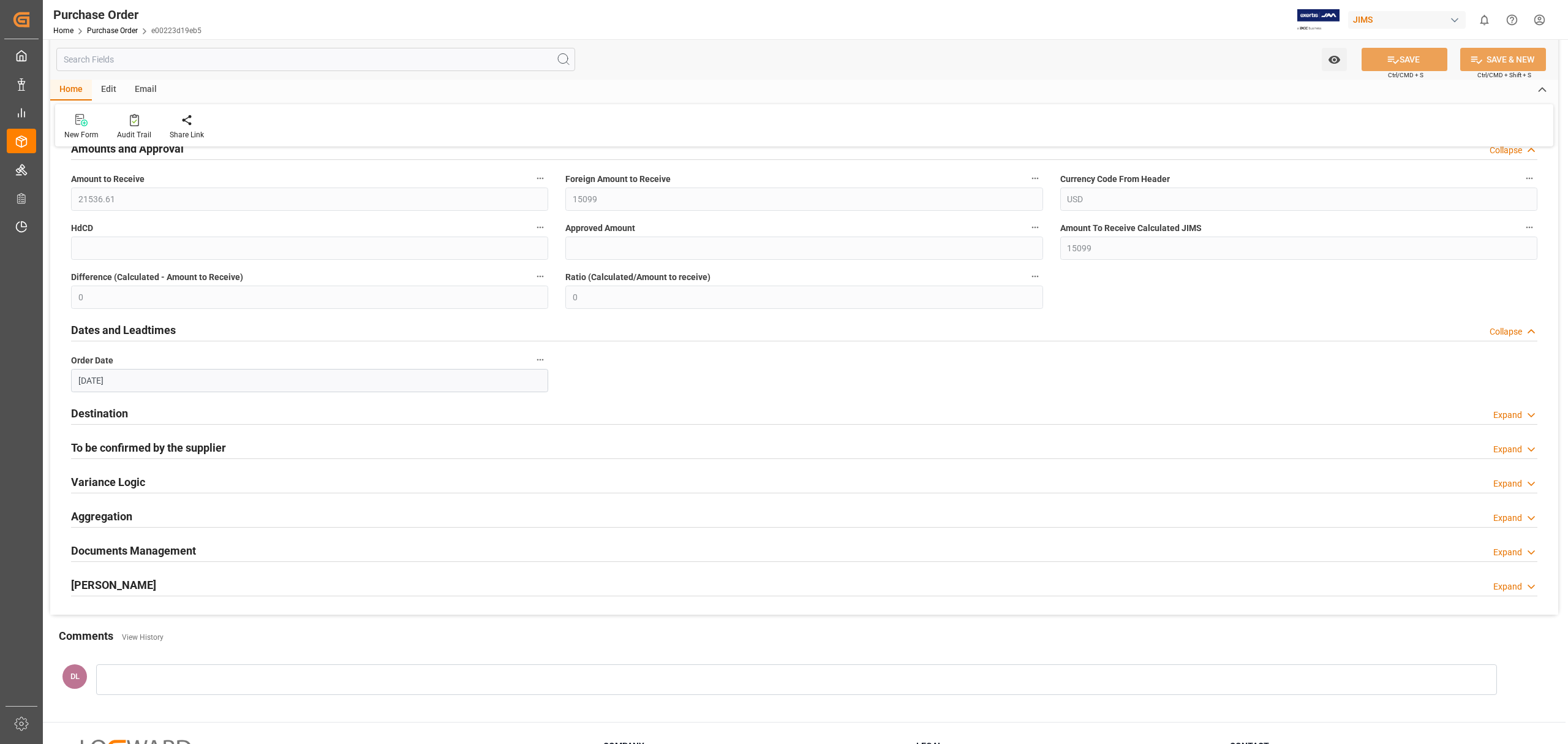
click at [140, 412] on div "Destination Expand" at bounding box center [804, 412] width 1467 height 23
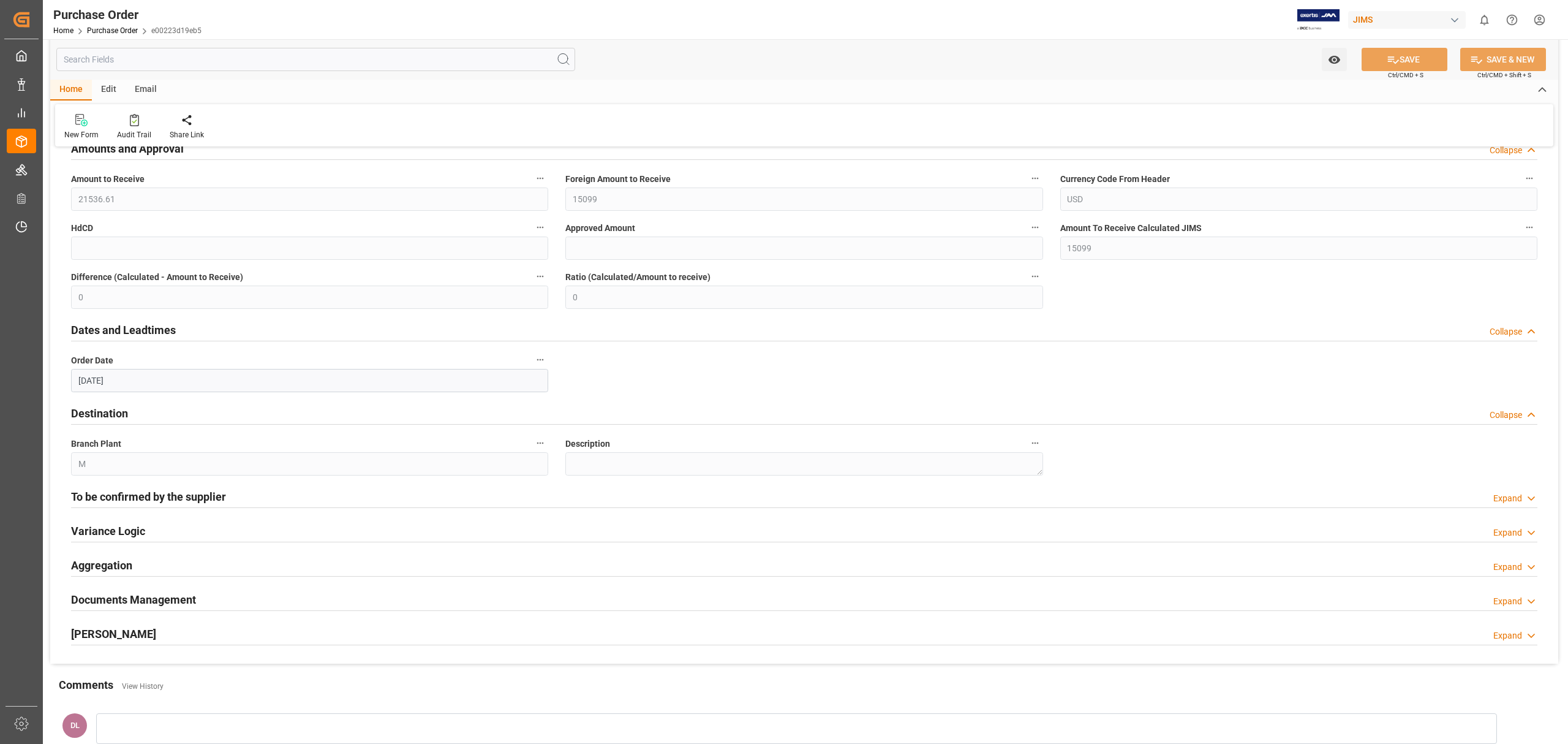
click at [141, 500] on h2 "To be confirmed by the supplier" at bounding box center [148, 497] width 155 height 16
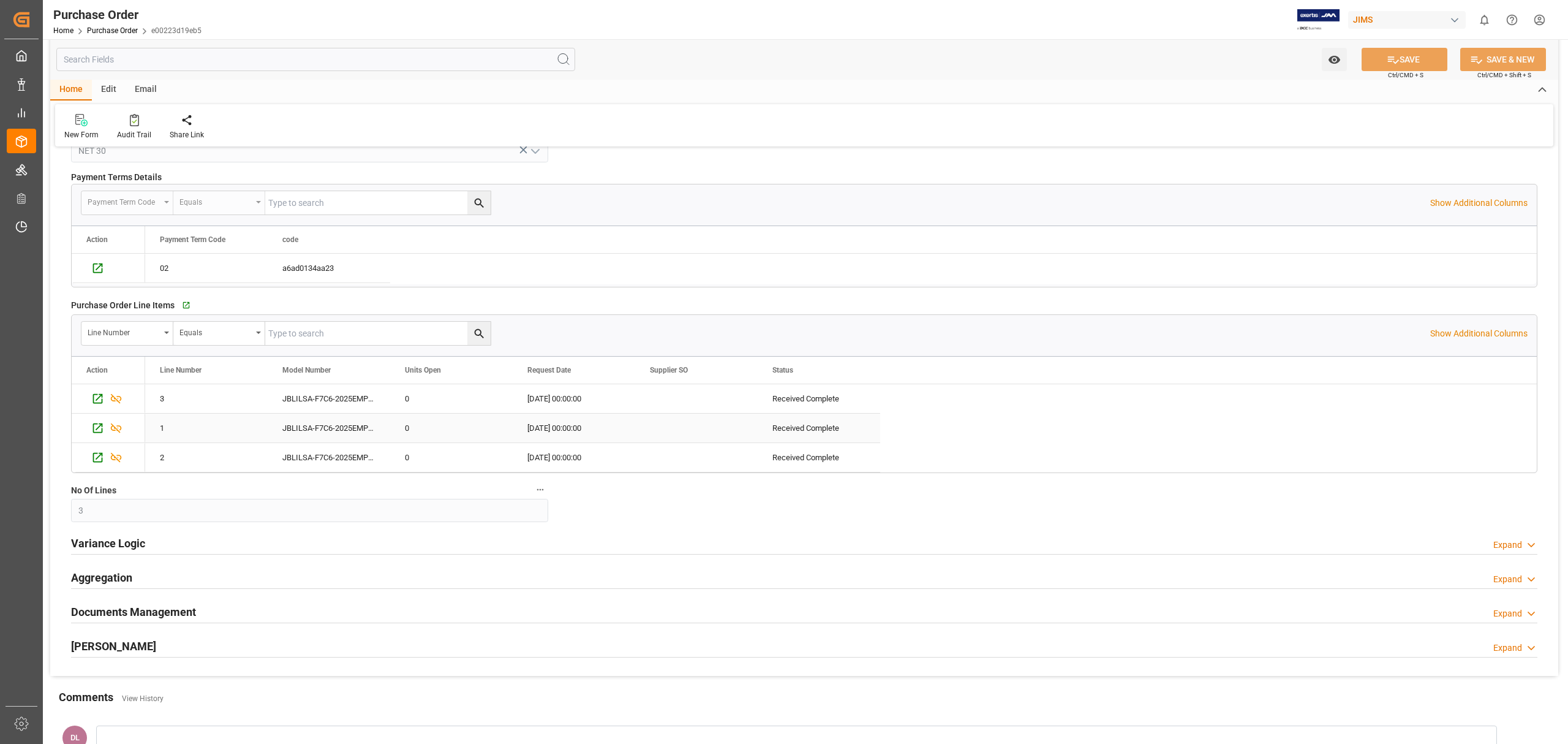
scroll to position [1062, 0]
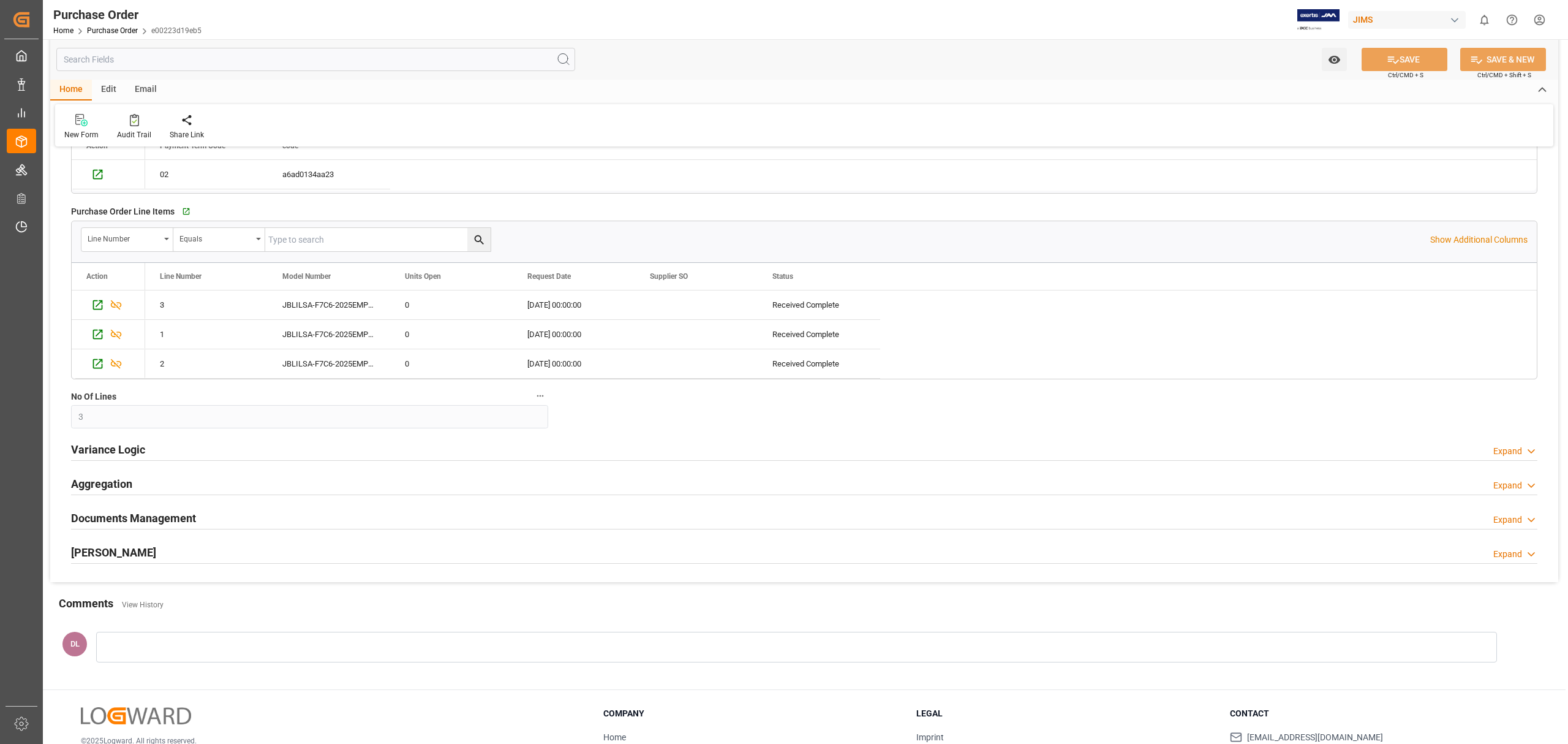
click at [145, 456] on div "Variance Logic Expand" at bounding box center [804, 448] width 1467 height 23
click at [138, 518] on h2 "Documents Management" at bounding box center [133, 518] width 125 height 16
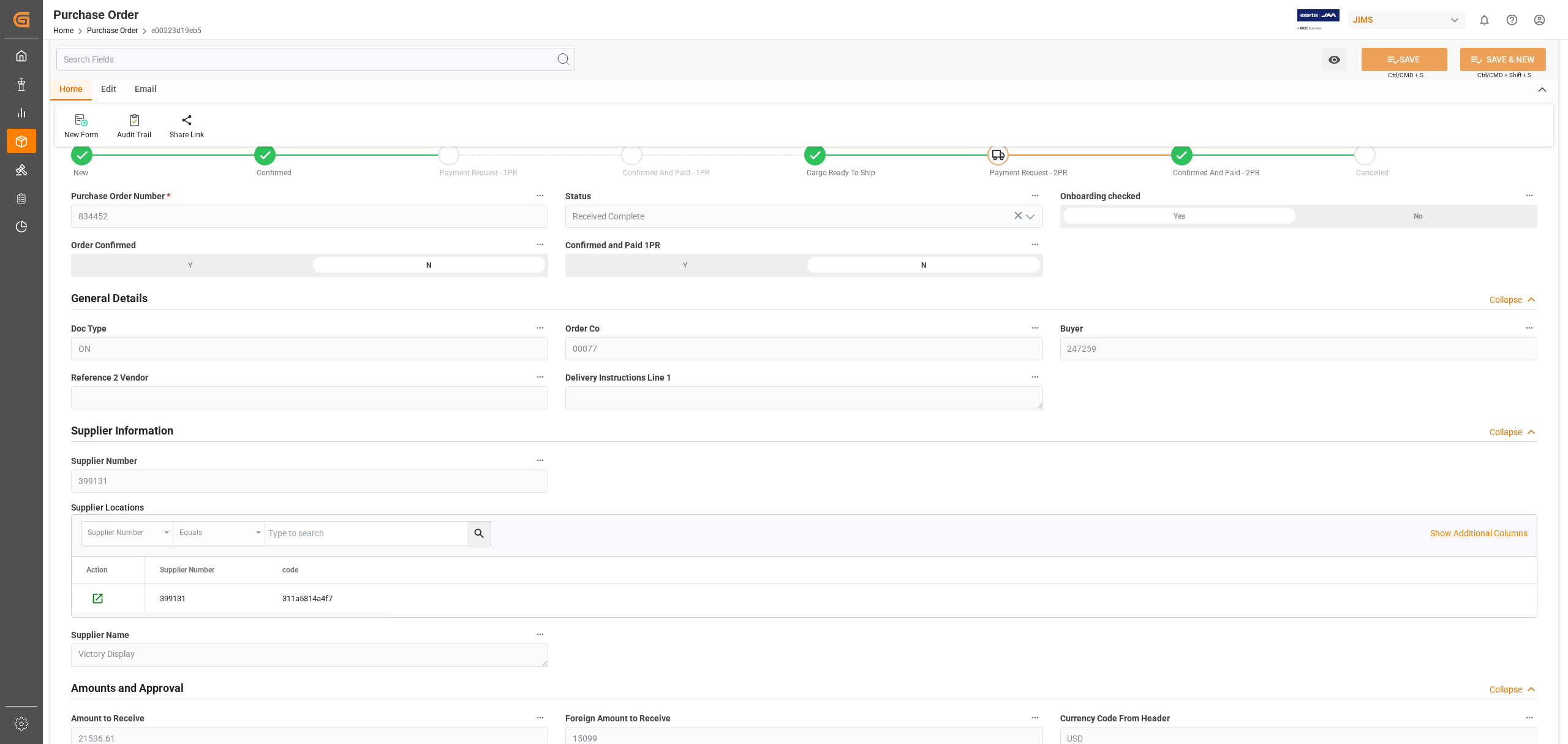
scroll to position [0, 0]
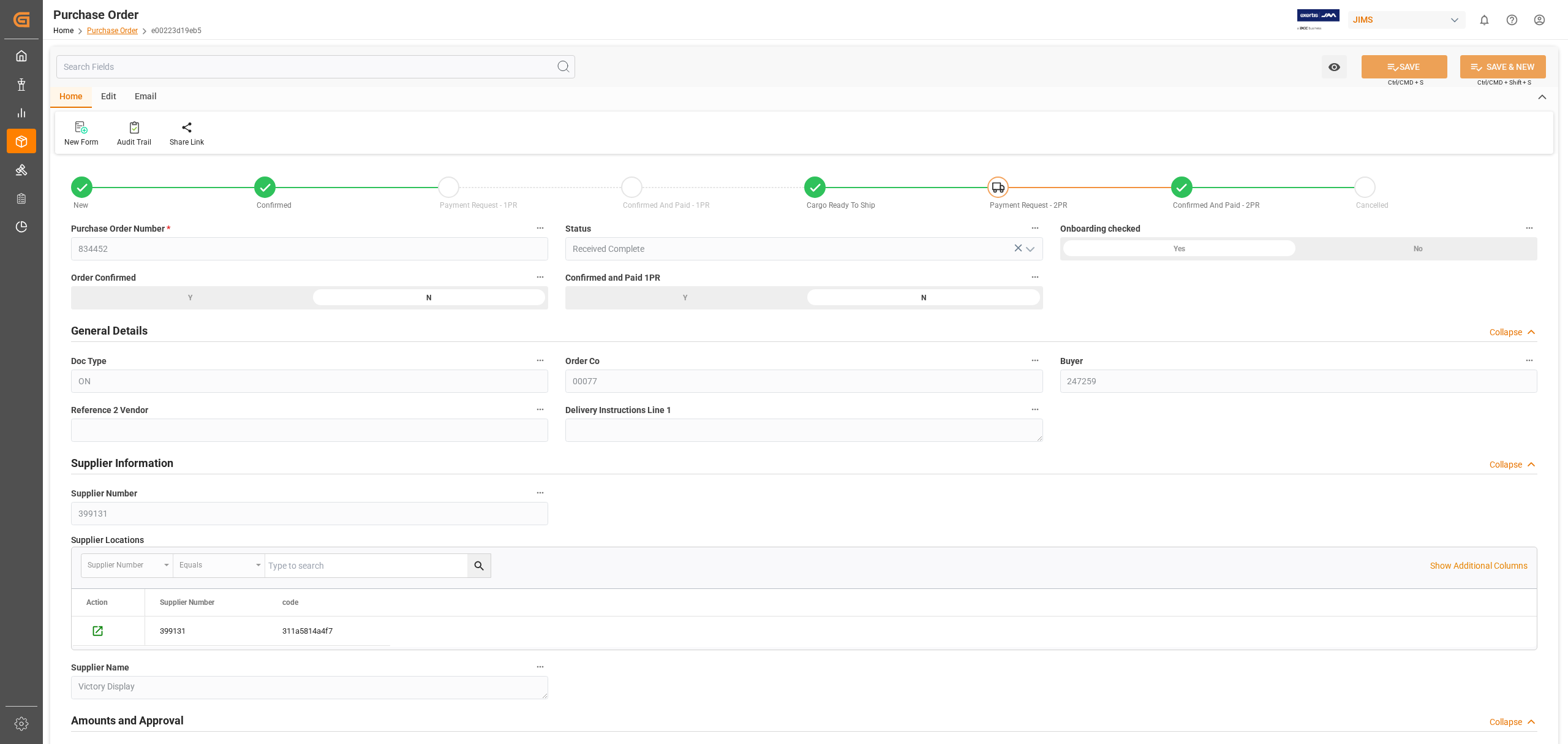
click at [108, 28] on link "Purchase Order" at bounding box center [113, 30] width 51 height 8
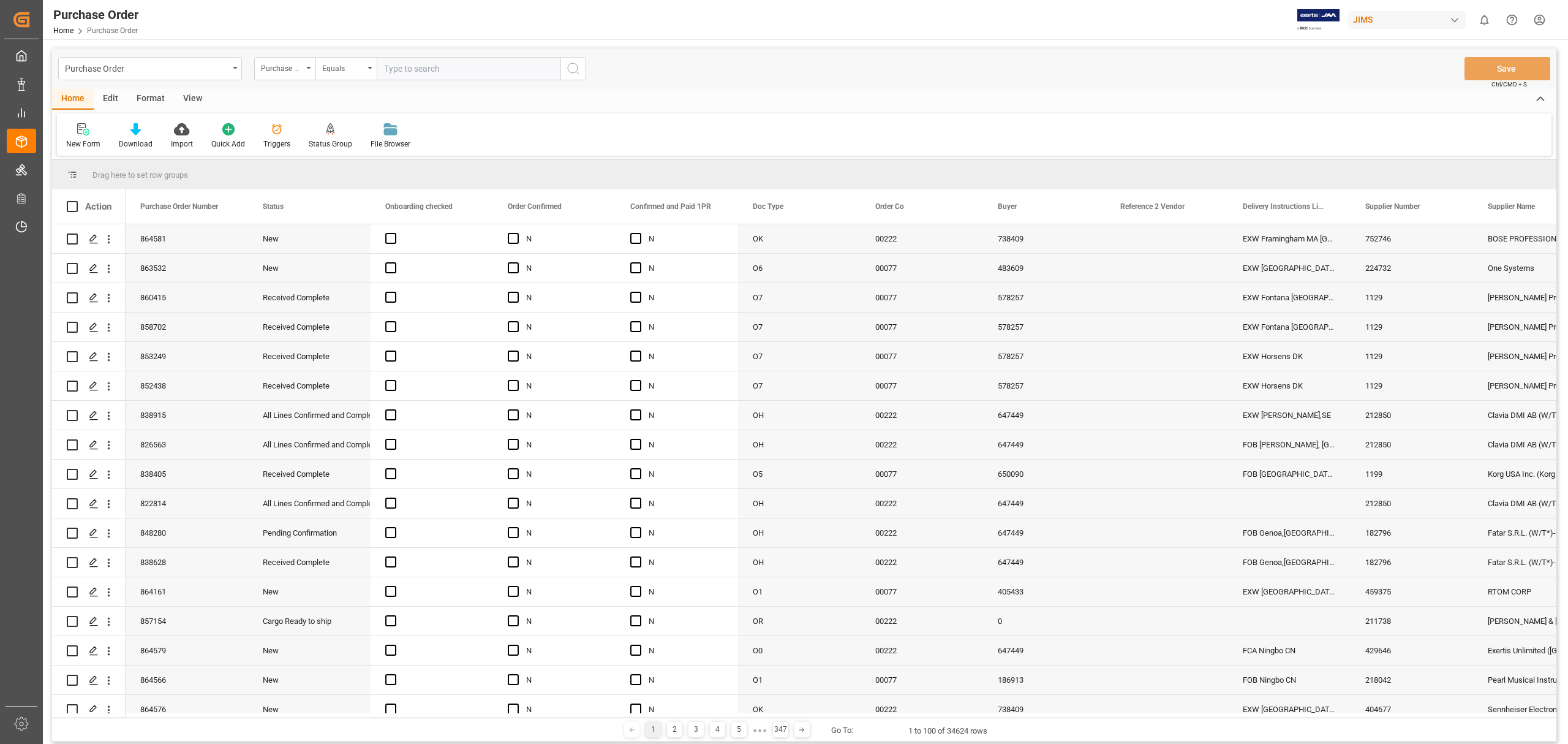
type input "834452"
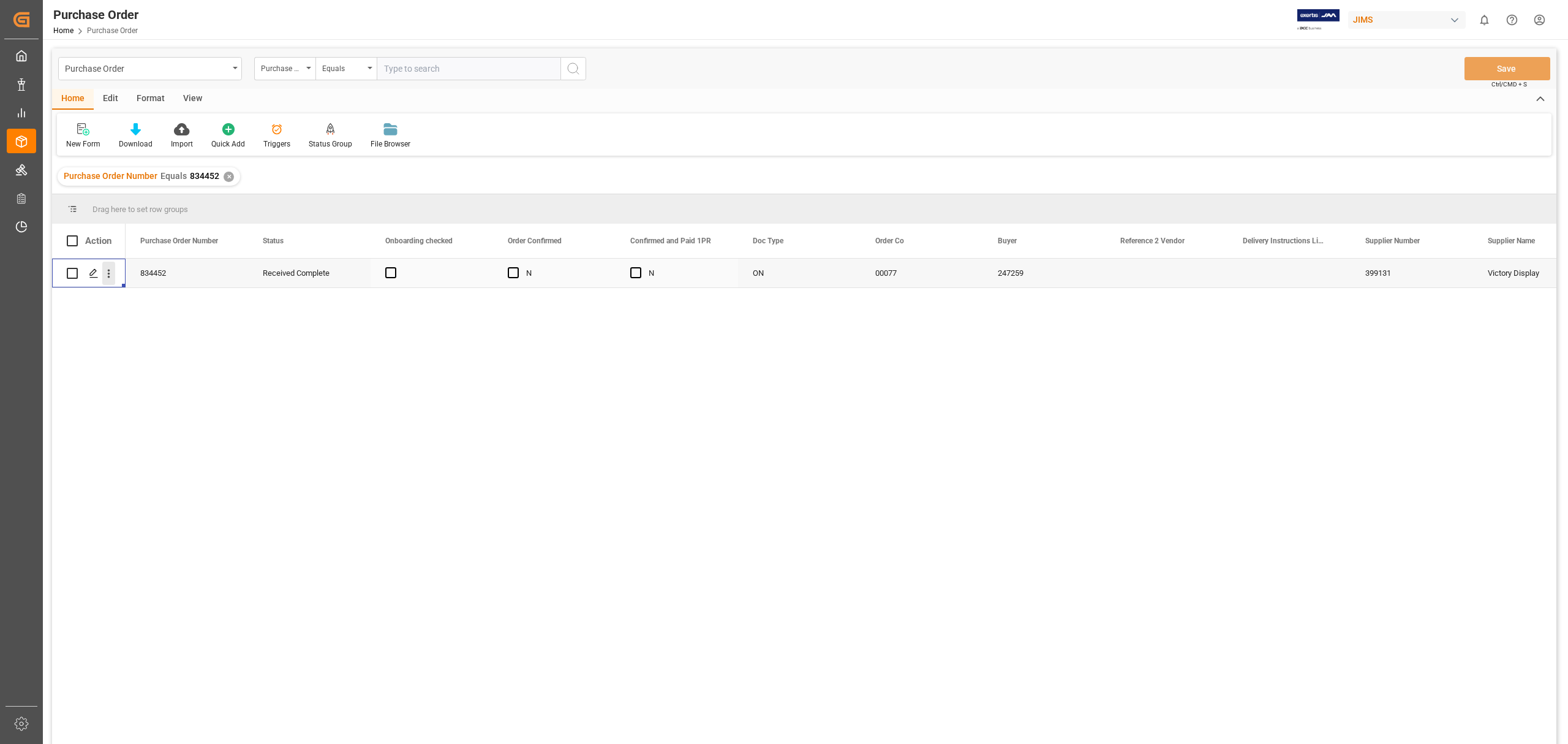
click at [110, 277] on icon "open menu" at bounding box center [109, 274] width 13 height 13
click at [90, 277] on icon "Press SPACE to select this row." at bounding box center [94, 274] width 10 height 10
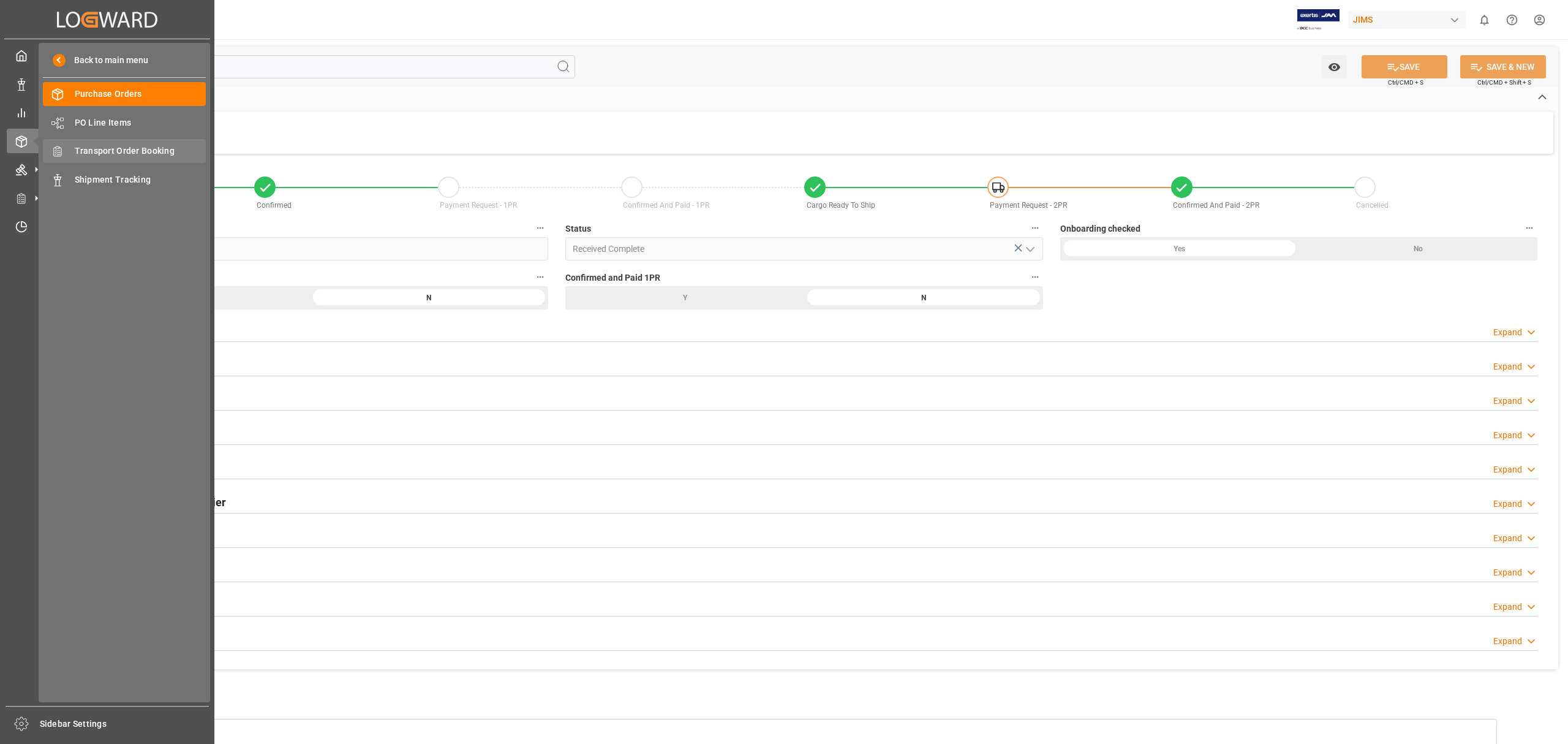
click at [110, 149] on span "Transport Order Booking" at bounding box center [141, 152] width 132 height 13
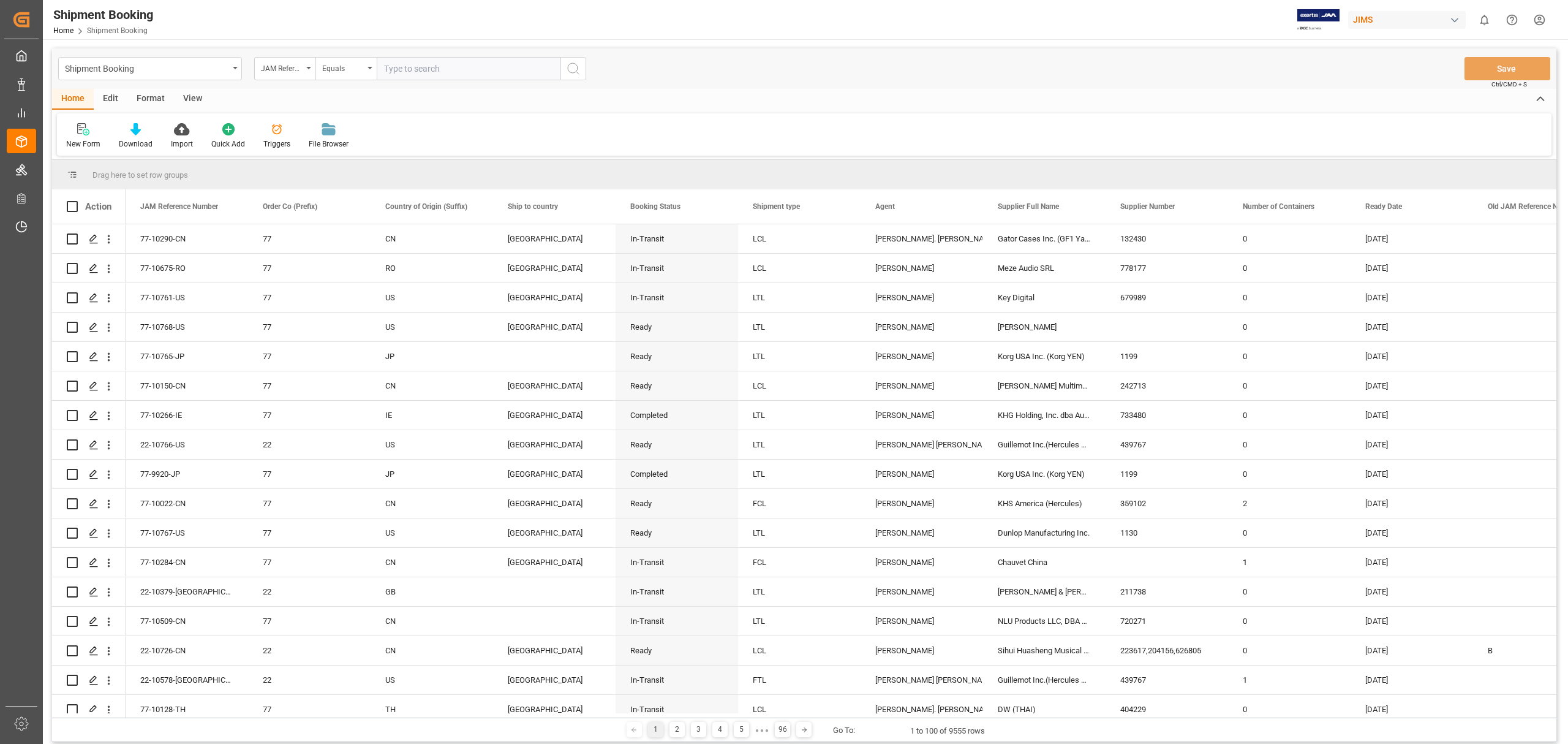
click at [452, 69] on input "text" at bounding box center [468, 68] width 184 height 23
type input "77-10014-US"
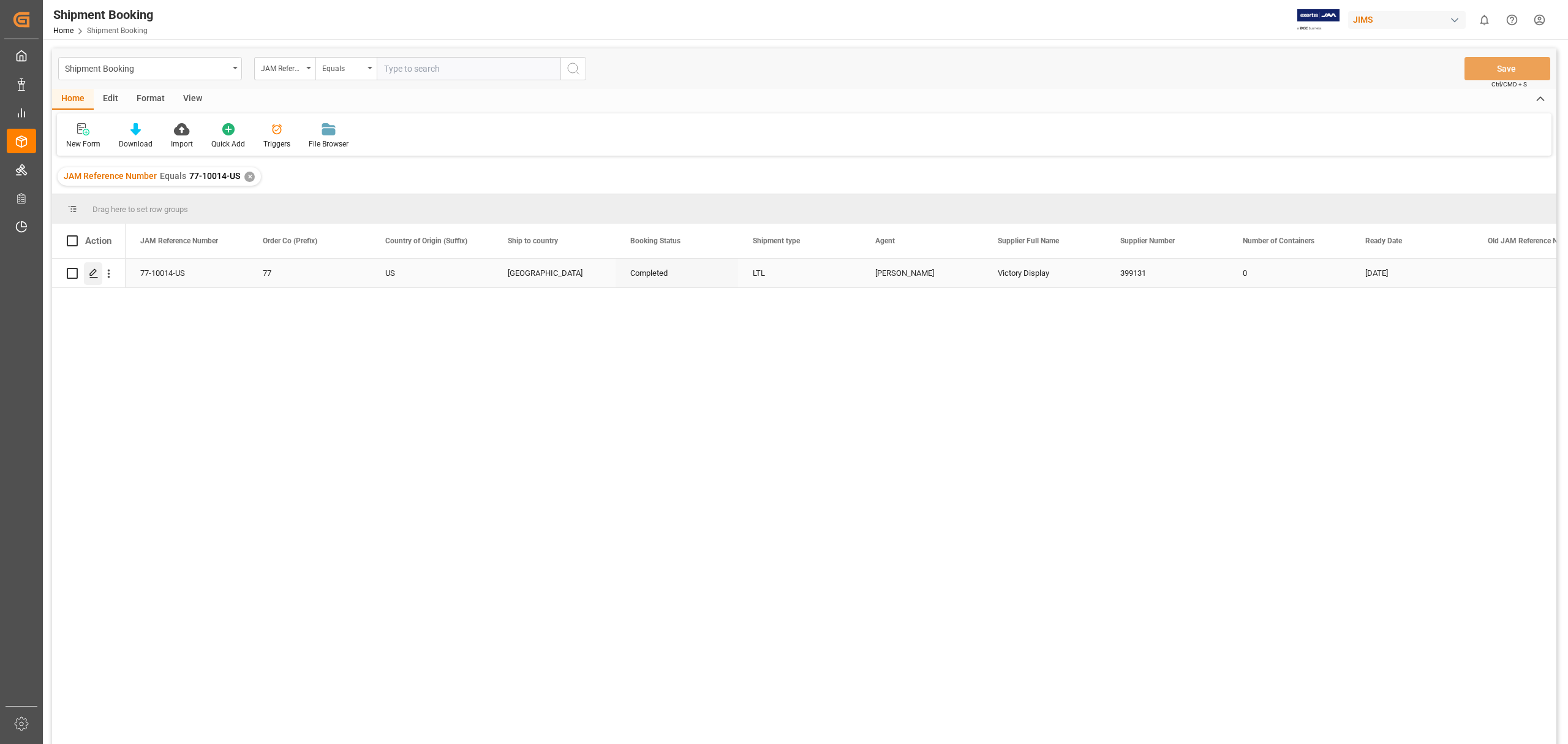
click at [91, 274] on polygon "Press SPACE to select this row." at bounding box center [92, 272] width 6 height 6
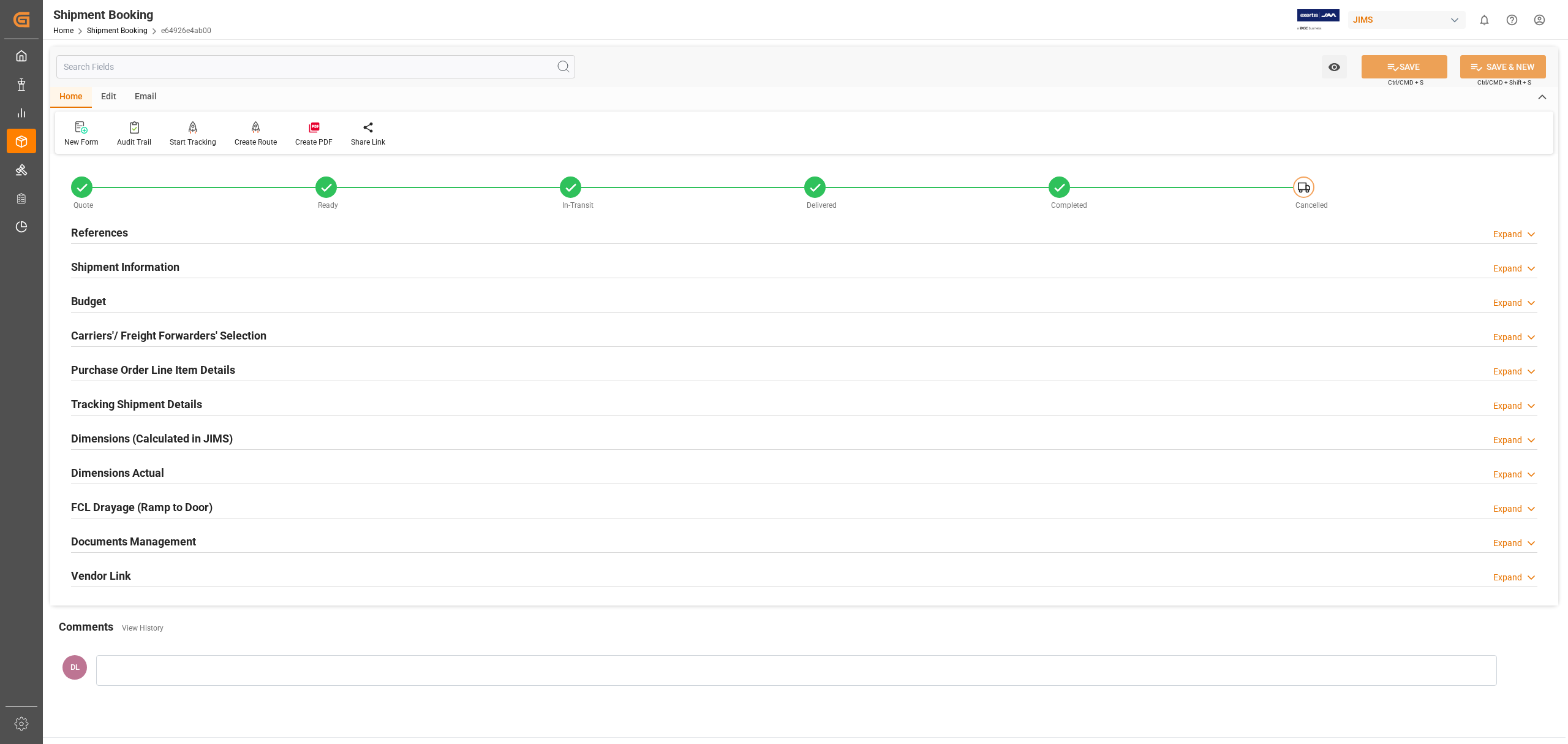
click at [309, 371] on div "Purchase Order Line Item Details Expand" at bounding box center [804, 369] width 1467 height 23
